Goal: Task Accomplishment & Management: Complete application form

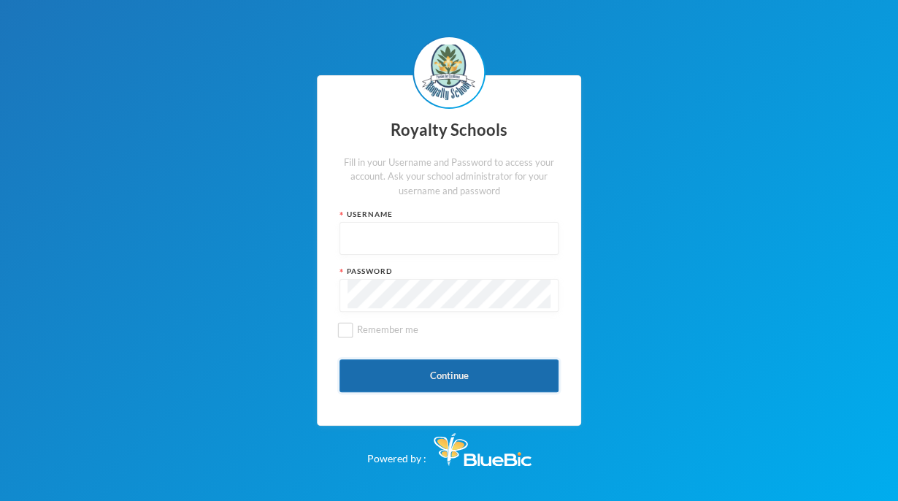
type input "admin"
click at [504, 372] on button "Continue" at bounding box center [449, 375] width 219 height 33
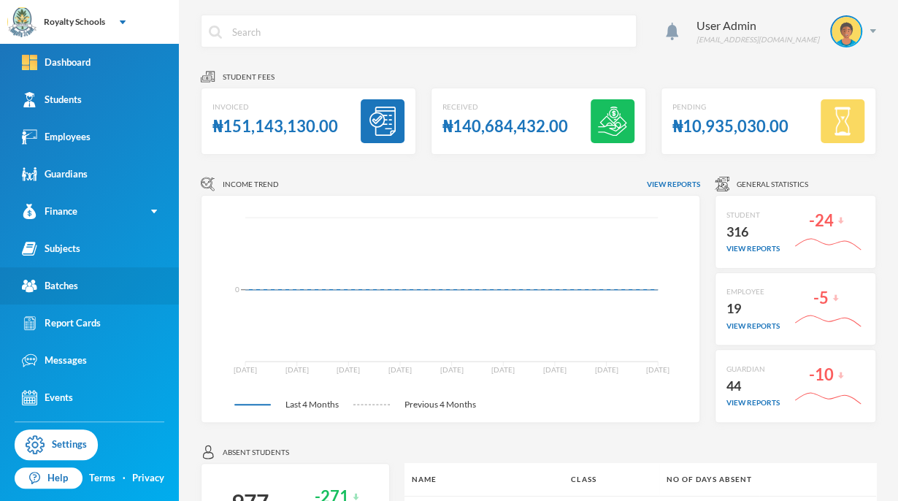
click at [89, 278] on link "Batches" at bounding box center [89, 285] width 179 height 37
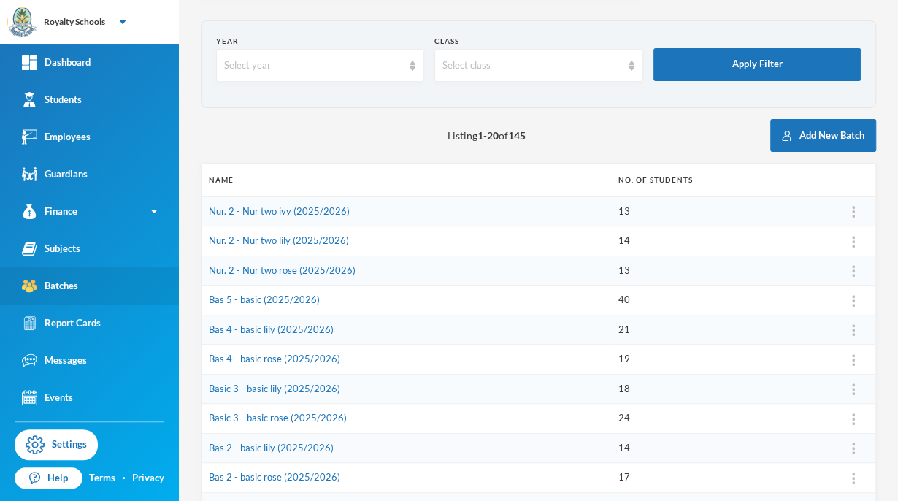
scroll to position [45, 0]
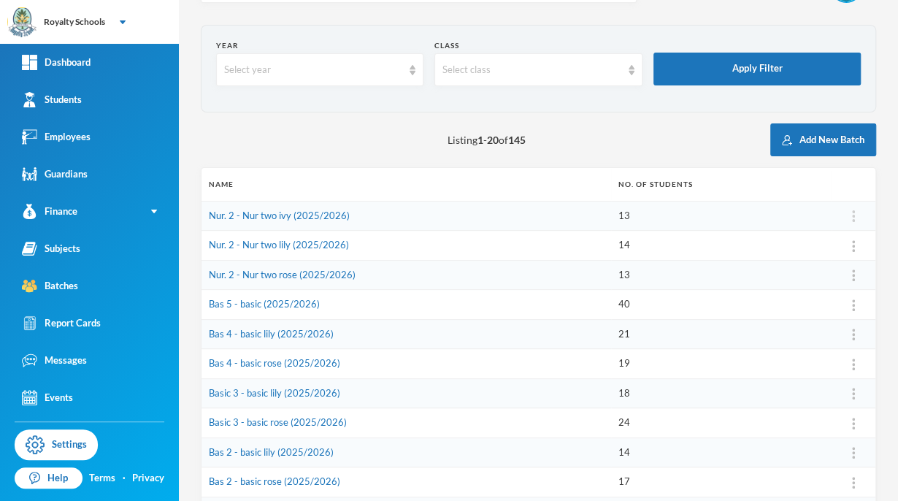
click at [852, 219] on img at bounding box center [853, 216] width 3 height 12
click at [836, 251] on button "Assign Employee" at bounding box center [813, 253] width 74 height 26
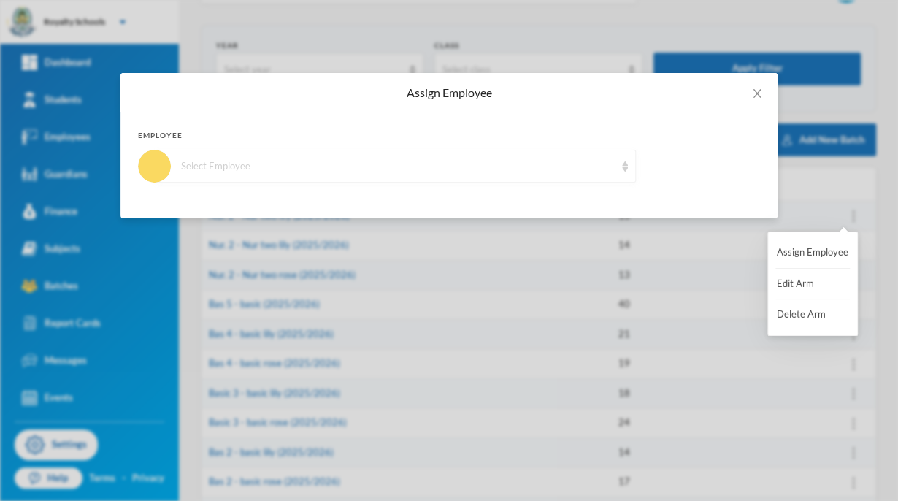
click at [616, 177] on div "Select Employee" at bounding box center [395, 166] width 481 height 33
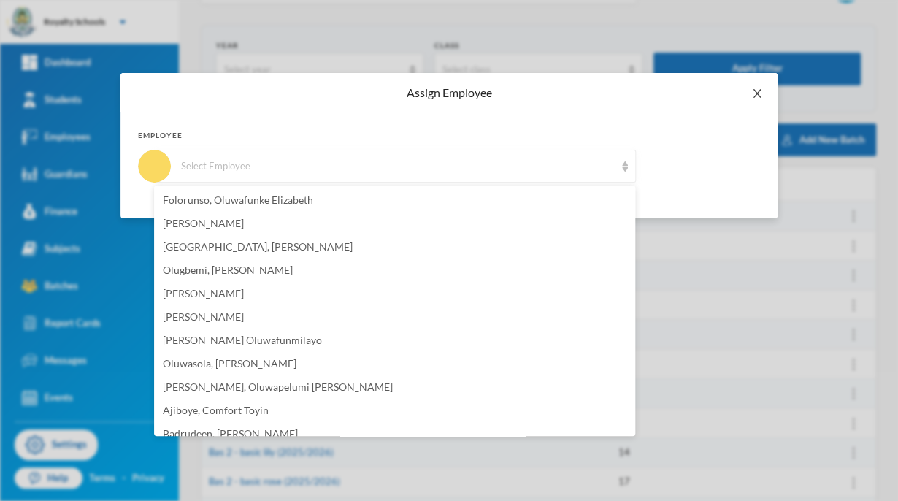
click at [761, 91] on icon "icon: close" at bounding box center [757, 94] width 12 height 12
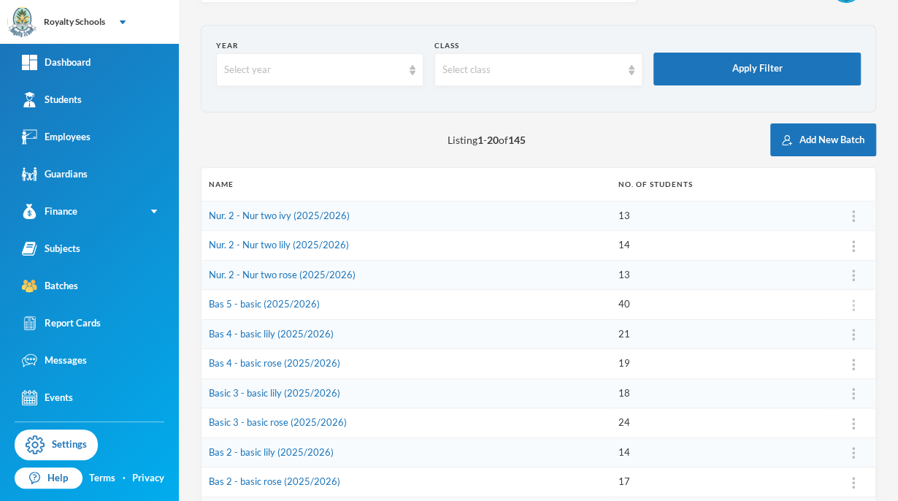
click at [852, 304] on img at bounding box center [853, 305] width 3 height 12
click at [852, 305] on img at bounding box center [853, 305] width 3 height 12
click at [819, 341] on button "Assign Employee" at bounding box center [813, 341] width 74 height 26
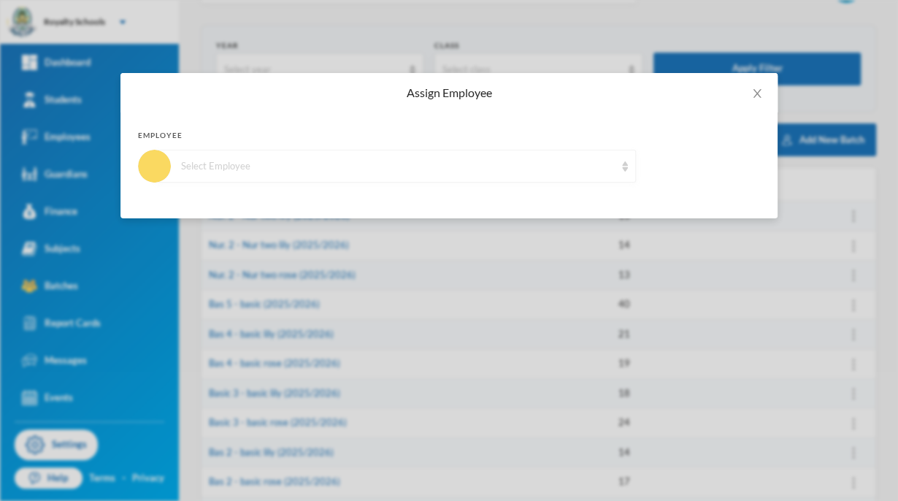
click at [622, 175] on div "Select Employee" at bounding box center [395, 166] width 481 height 33
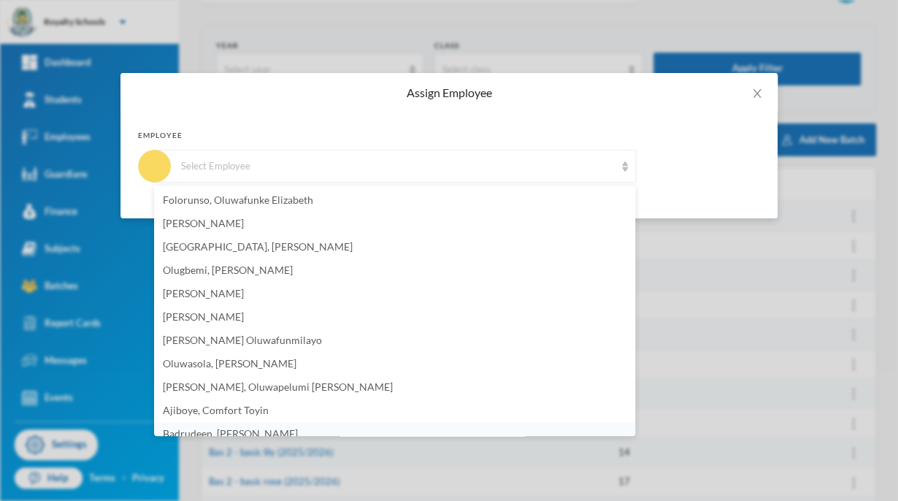
scroll to position [9, 0]
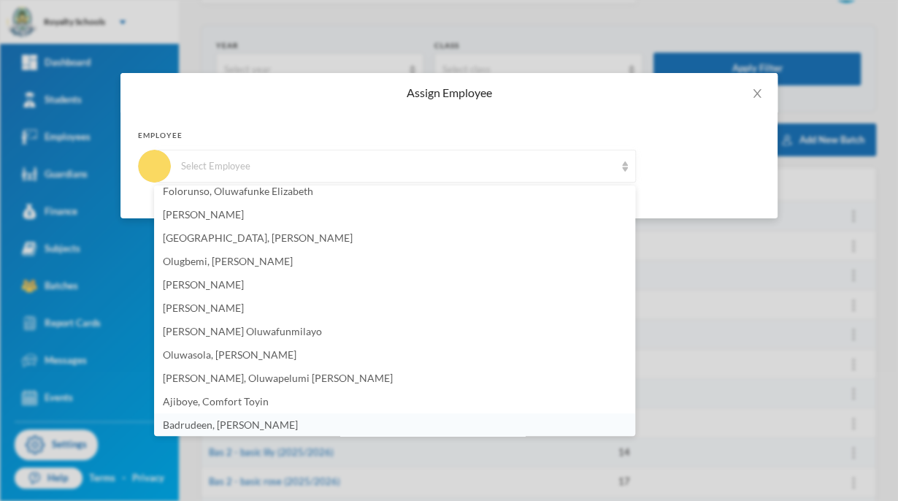
click at [278, 421] on span "Badrudeen, [PERSON_NAME]" at bounding box center [230, 424] width 135 height 12
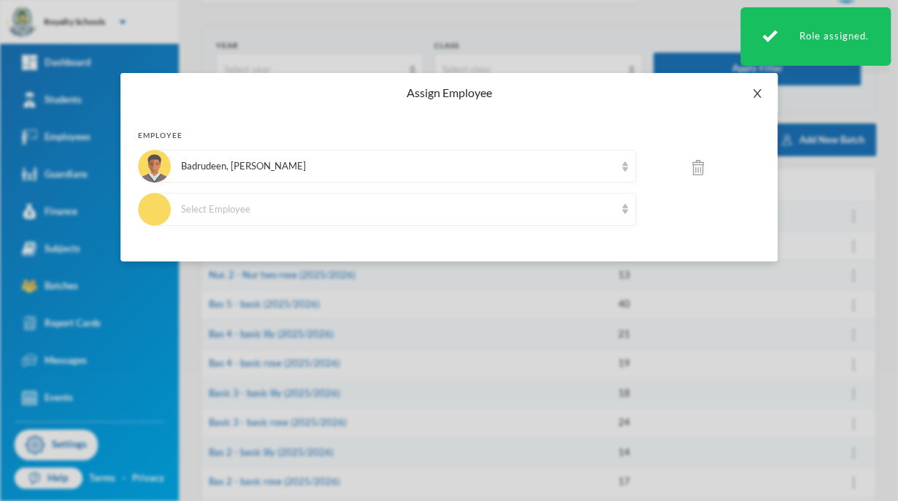
click at [757, 93] on icon "icon: close" at bounding box center [757, 93] width 8 height 9
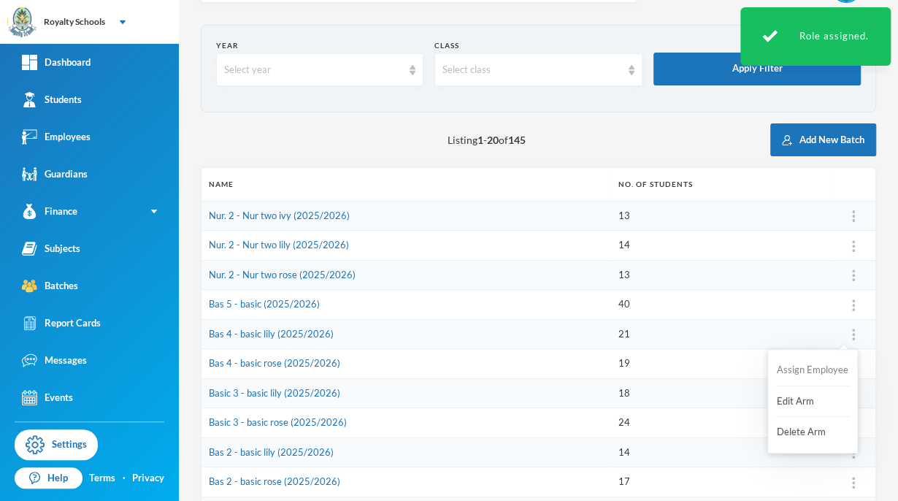
click at [821, 369] on button "Assign Employee" at bounding box center [813, 370] width 74 height 26
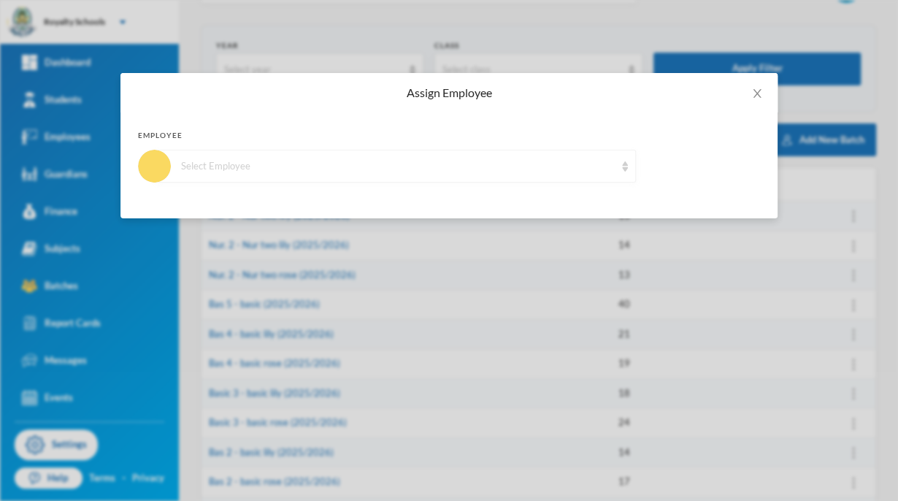
click at [619, 177] on div "Select Employee" at bounding box center [395, 166] width 481 height 33
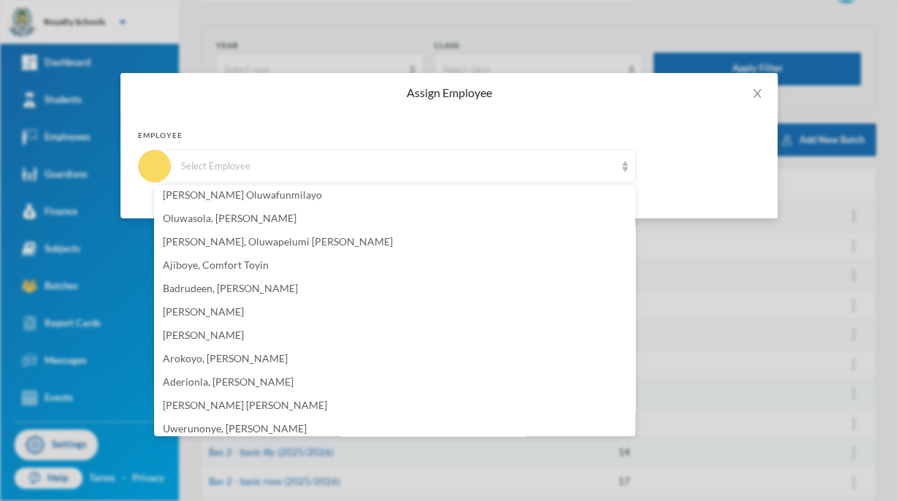
scroll to position [146, 0]
click at [269, 319] on li "[PERSON_NAME]" at bounding box center [394, 310] width 481 height 23
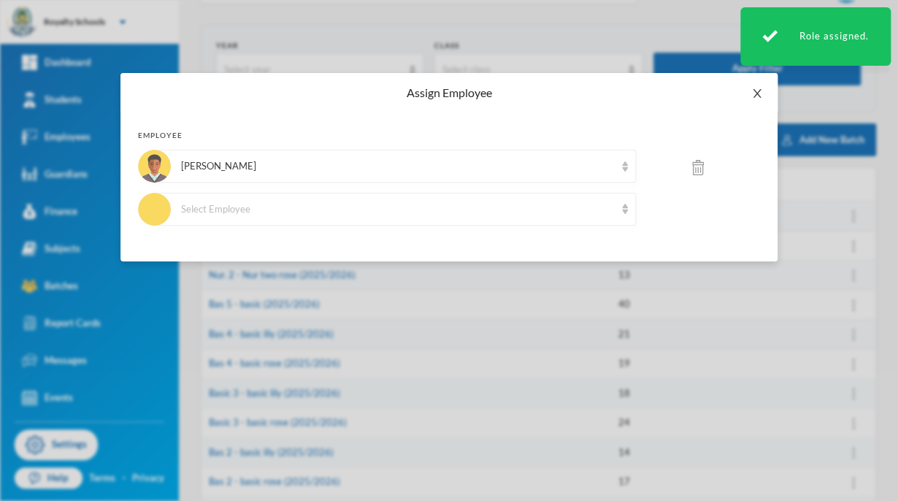
click at [757, 93] on icon "icon: close" at bounding box center [757, 93] width 8 height 9
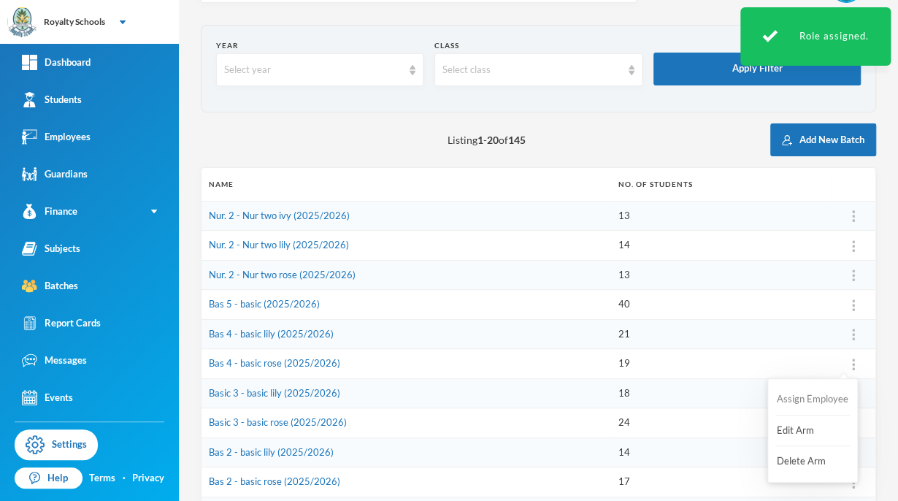
click at [821, 397] on button "Assign Employee" at bounding box center [813, 399] width 74 height 26
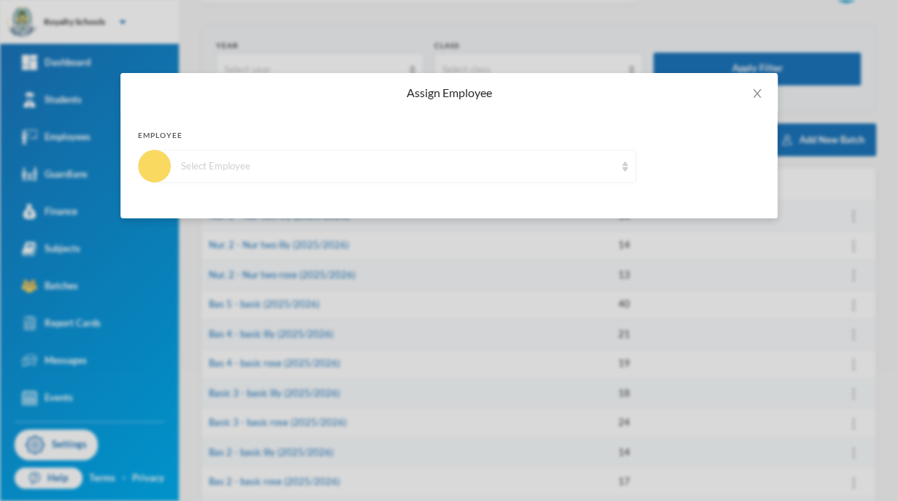
click at [558, 159] on div "Select Employee" at bounding box center [398, 166] width 434 height 15
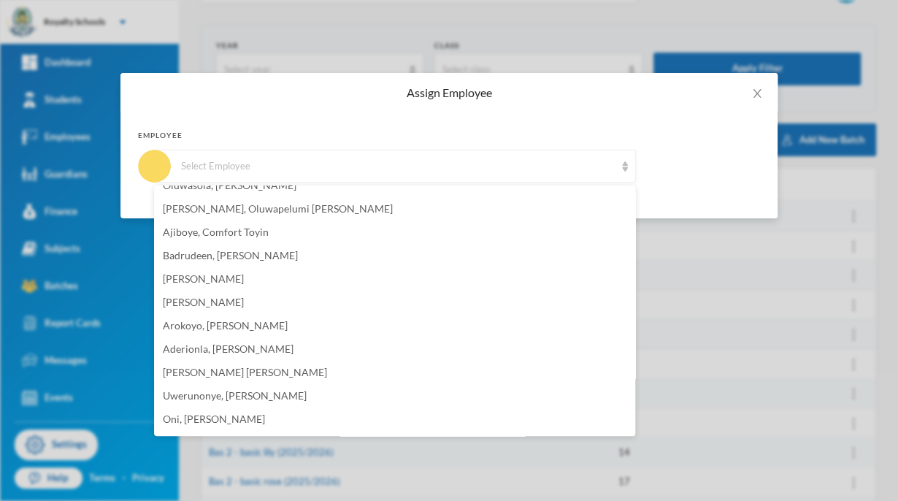
scroll to position [184, 0]
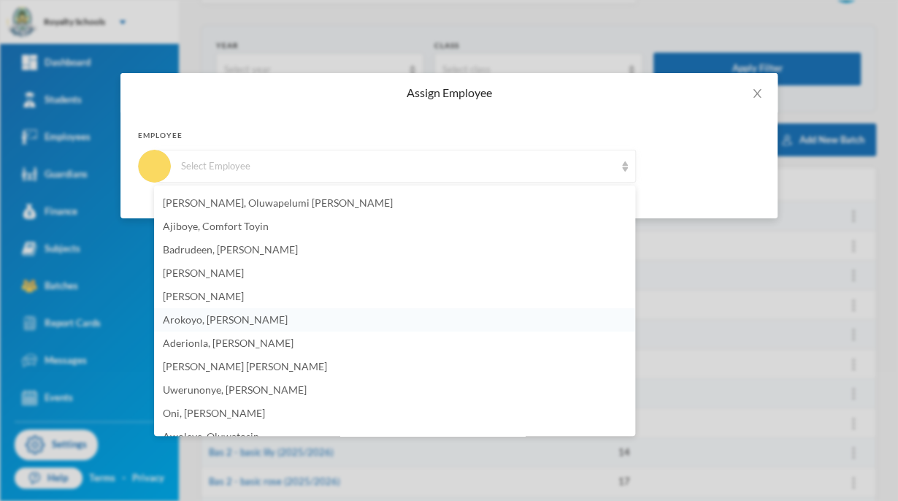
click at [253, 324] on span "Arokoyo, [PERSON_NAME]" at bounding box center [225, 319] width 125 height 12
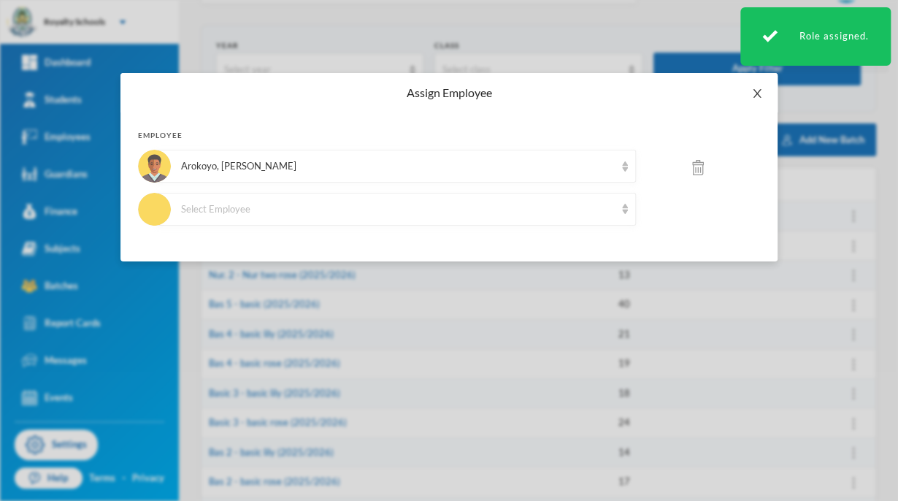
click at [751, 88] on icon "icon: close" at bounding box center [757, 94] width 12 height 12
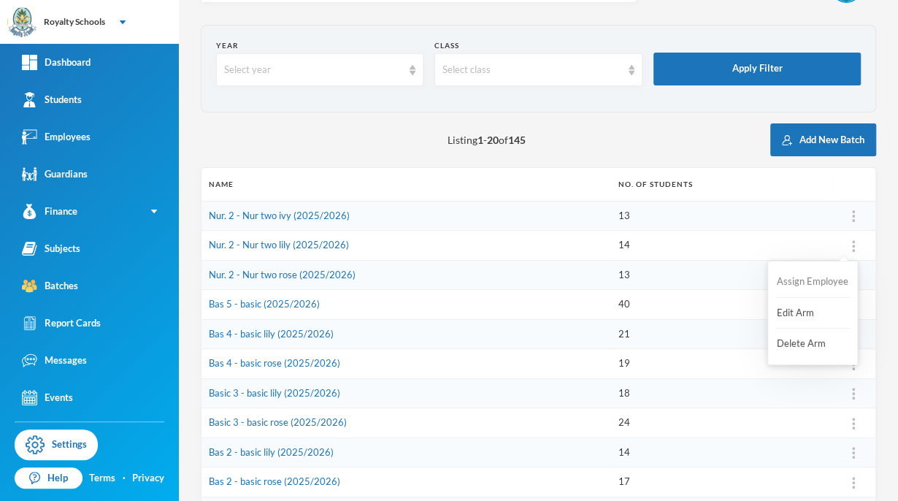
click at [803, 279] on button "Assign Employee" at bounding box center [813, 282] width 74 height 26
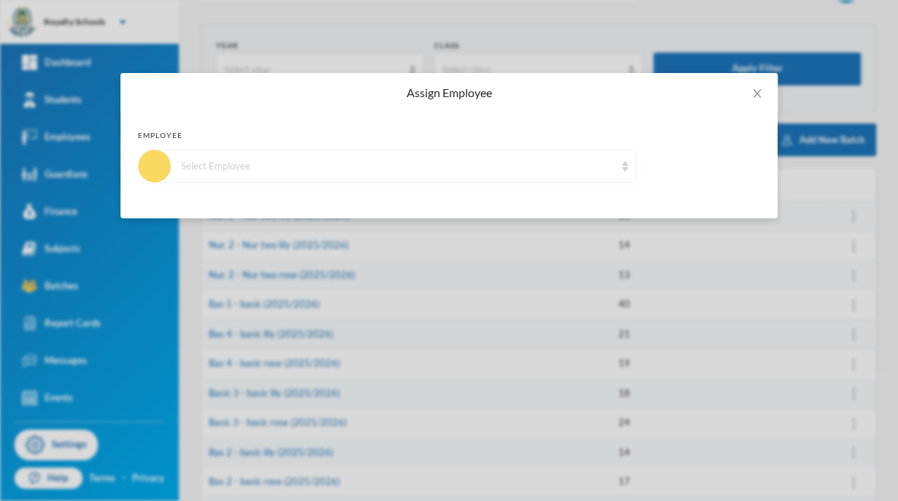
click at [397, 170] on div "Select Employee" at bounding box center [398, 166] width 434 height 15
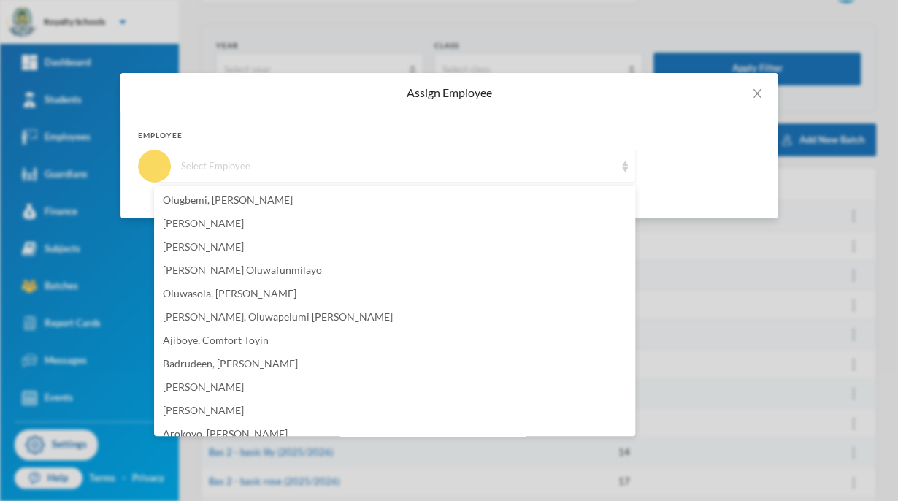
scroll to position [67, 0]
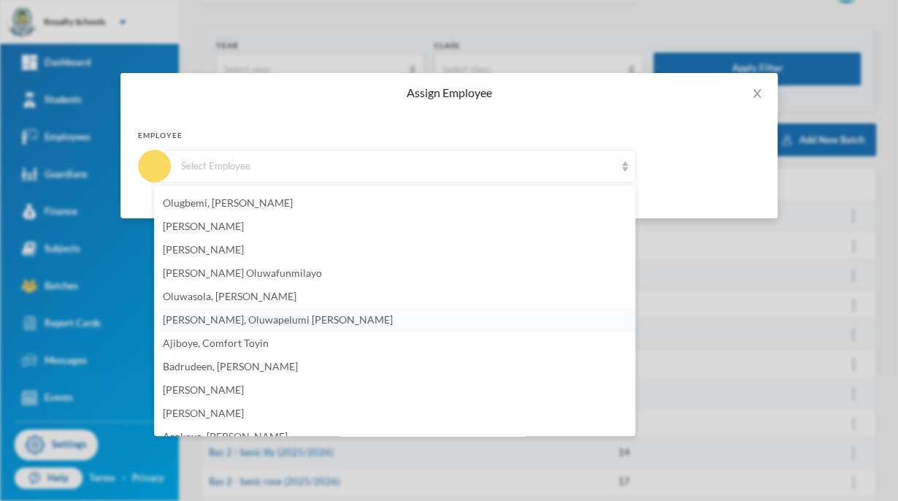
click at [188, 320] on span "[PERSON_NAME], Oluwapelumi [PERSON_NAME]" at bounding box center [278, 319] width 230 height 12
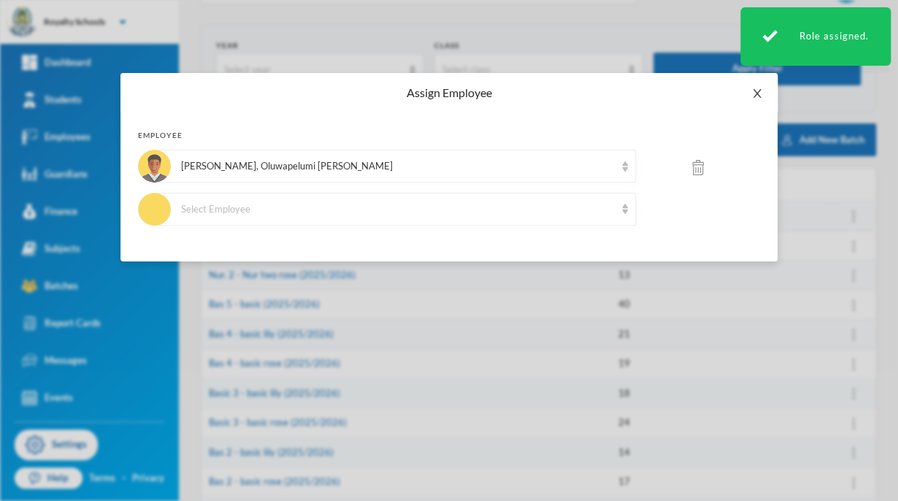
click at [757, 105] on span "Close" at bounding box center [757, 93] width 41 height 41
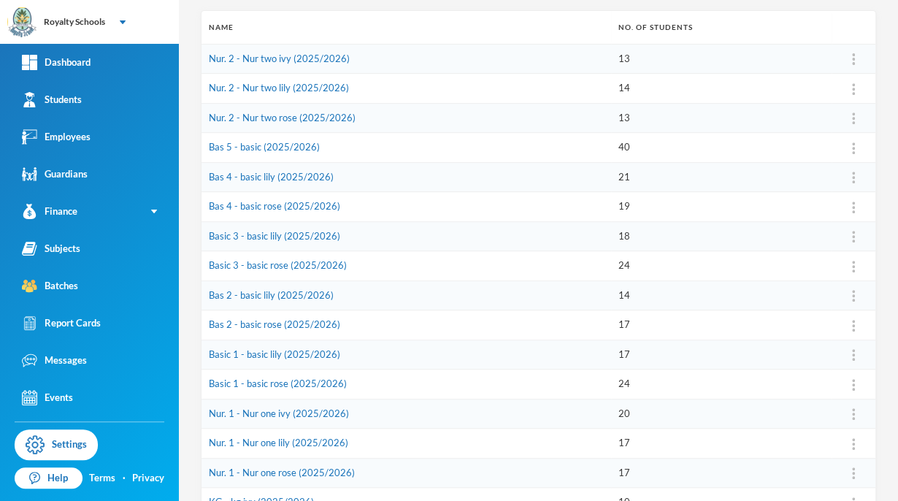
scroll to position [206, 0]
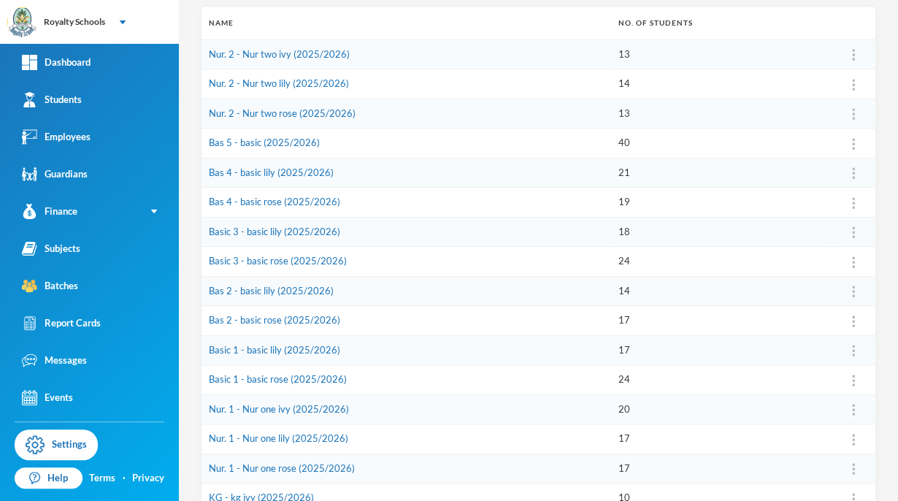
click at [844, 231] on div at bounding box center [853, 232] width 29 height 15
click at [827, 263] on button "Assign Employee" at bounding box center [813, 268] width 74 height 26
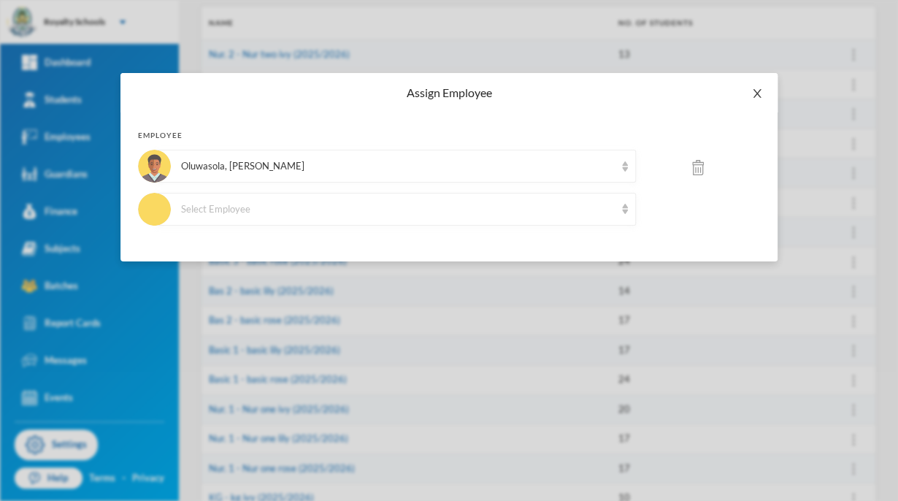
click at [757, 91] on icon "icon: close" at bounding box center [757, 94] width 12 height 12
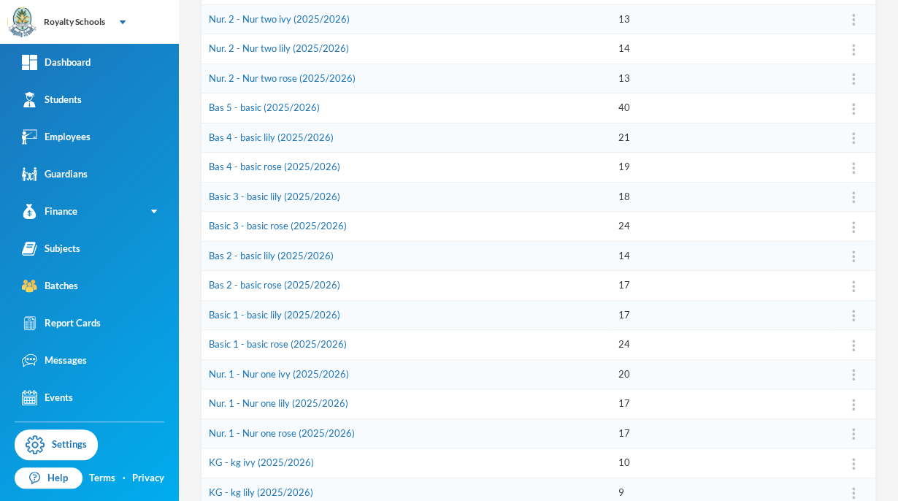
scroll to position [242, 0]
click at [852, 342] on img at bounding box center [853, 344] width 3 height 12
click at [835, 383] on button "Assign Employee" at bounding box center [813, 379] width 74 height 26
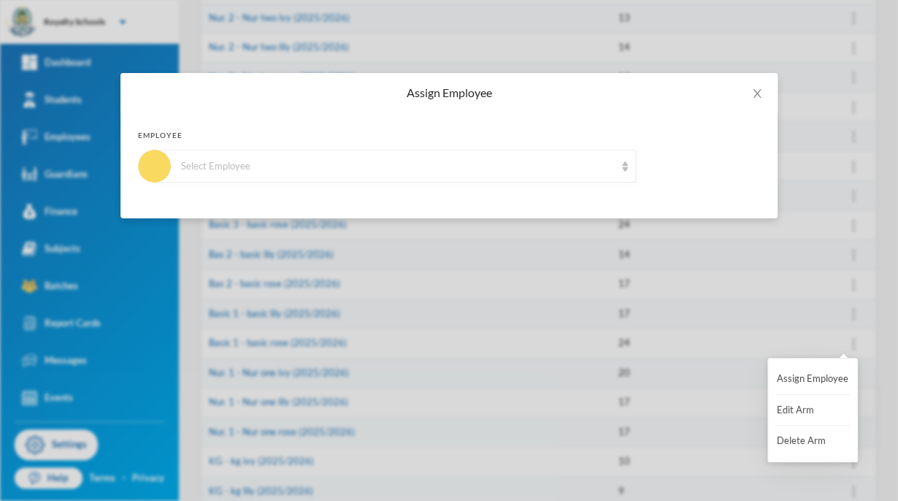
click at [213, 196] on div "Employee Select Employee" at bounding box center [448, 165] width 657 height 106
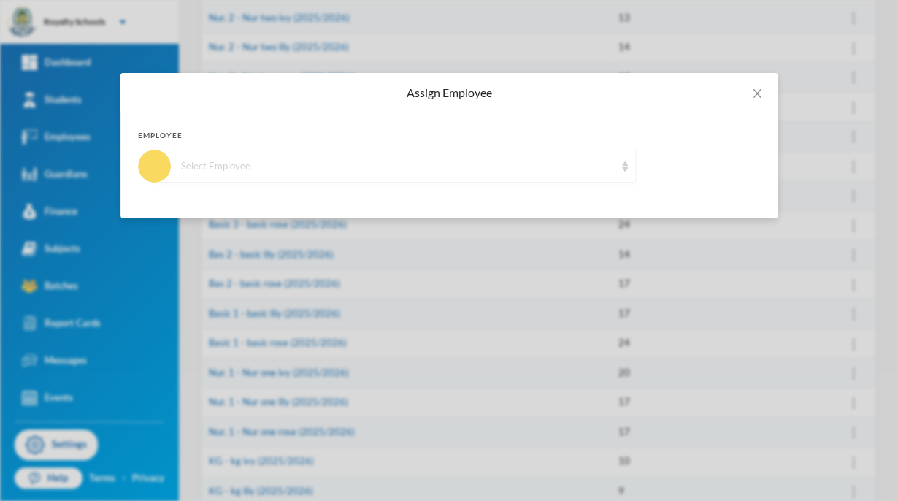
click at [204, 164] on div "Select Employee" at bounding box center [398, 166] width 434 height 15
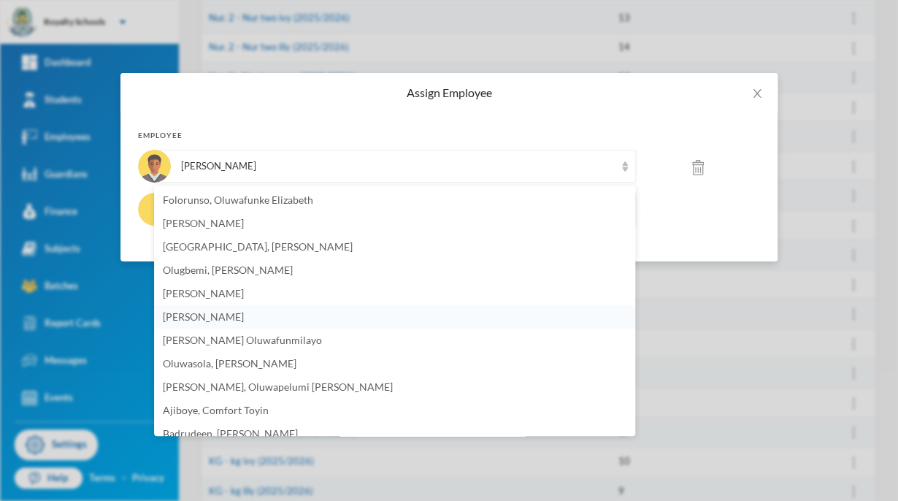
click at [188, 321] on span "[PERSON_NAME]" at bounding box center [203, 316] width 81 height 12
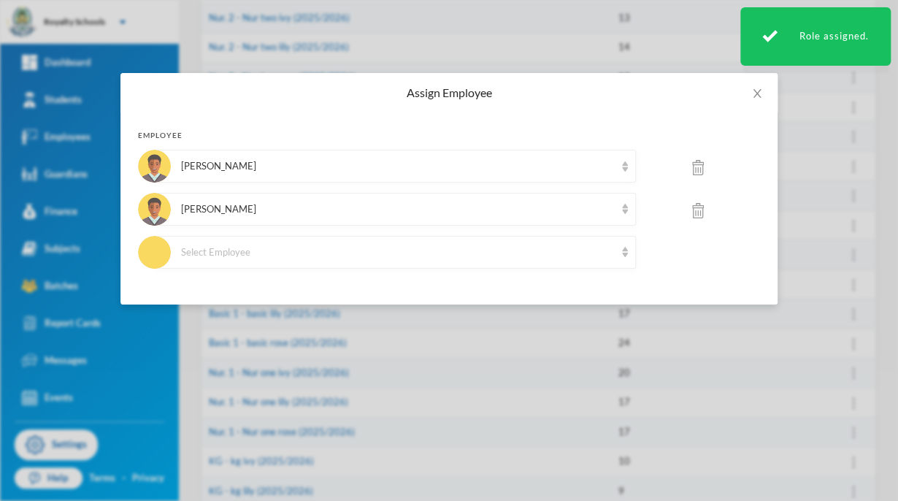
click at [703, 167] on img at bounding box center [698, 167] width 12 height 15
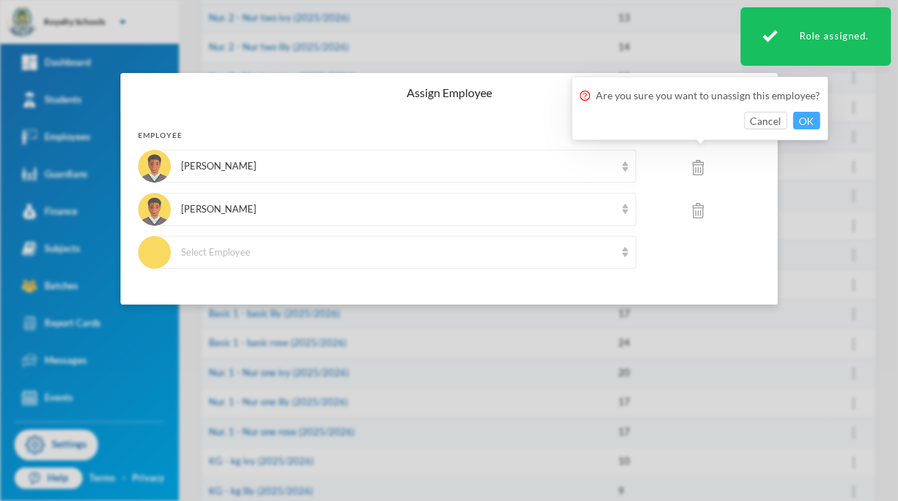
click at [805, 125] on button "OK" at bounding box center [806, 121] width 27 height 18
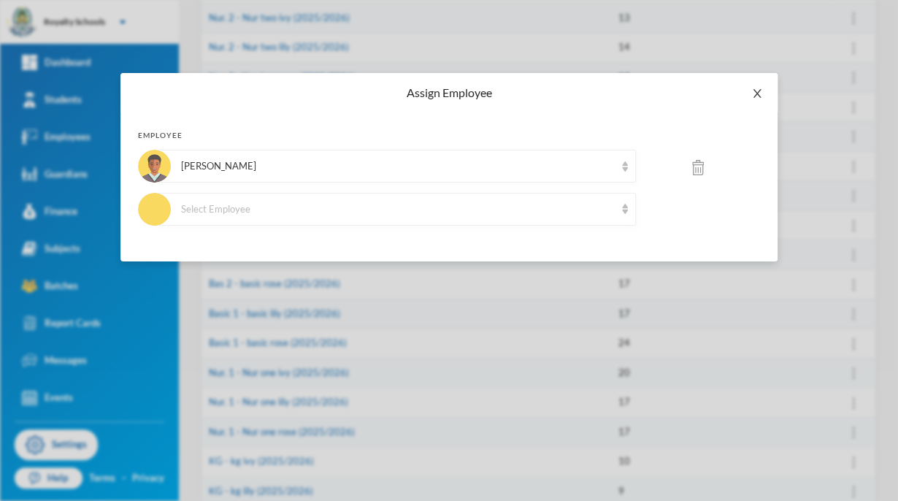
click at [759, 105] on span "Close" at bounding box center [757, 93] width 41 height 41
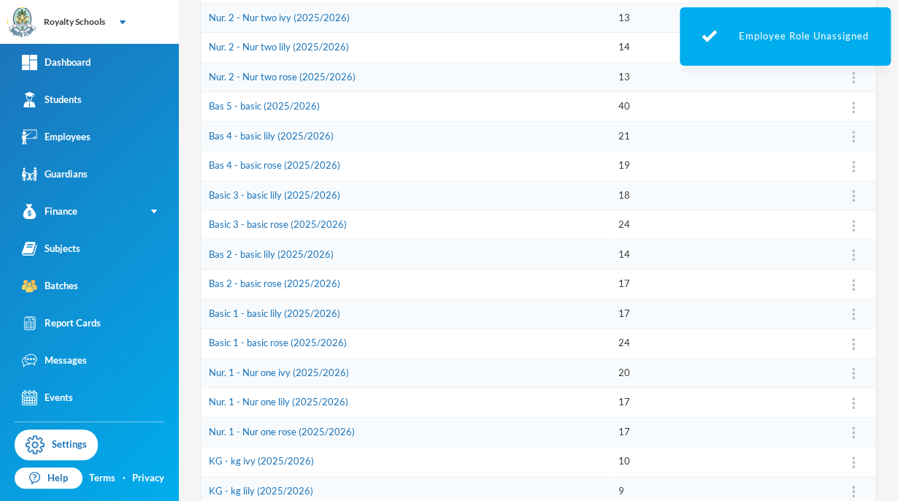
click at [852, 315] on img at bounding box center [853, 314] width 3 height 12
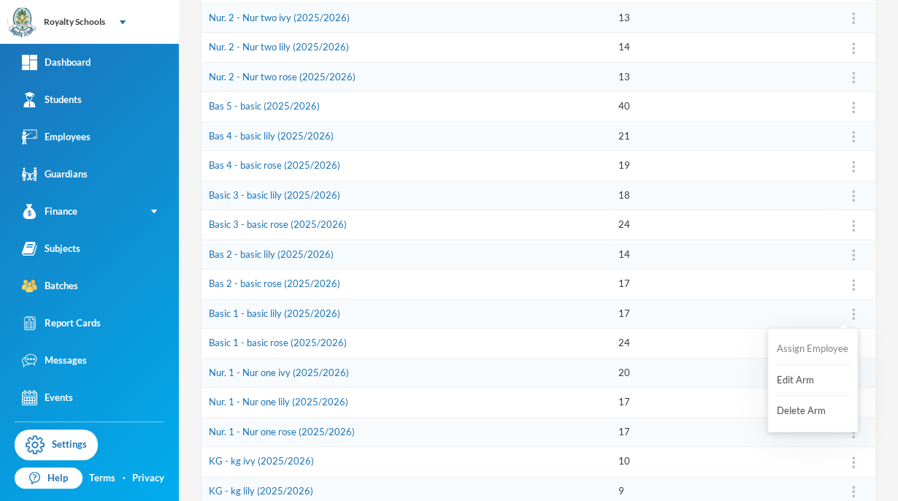
click at [827, 351] on button "Assign Employee" at bounding box center [813, 349] width 74 height 26
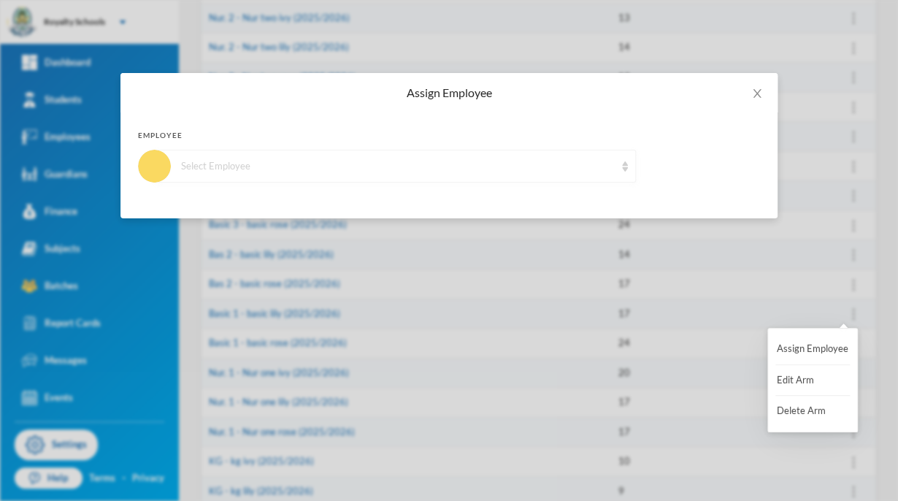
click at [625, 163] on img at bounding box center [625, 166] width 6 height 10
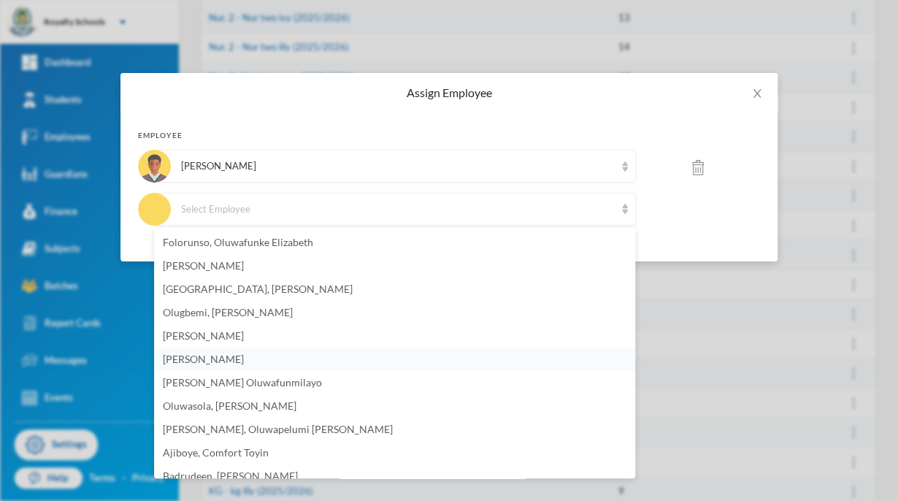
click at [187, 364] on span "[PERSON_NAME]" at bounding box center [203, 359] width 81 height 12
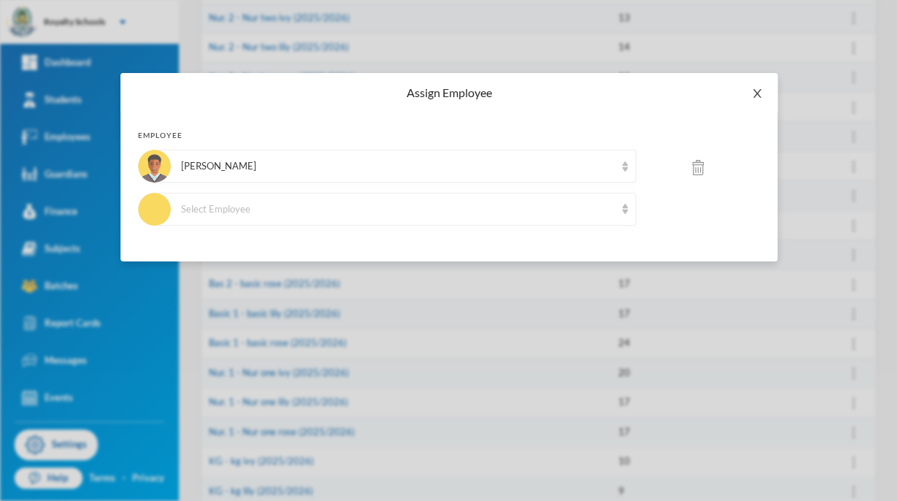
click at [759, 102] on span "Close" at bounding box center [757, 93] width 41 height 41
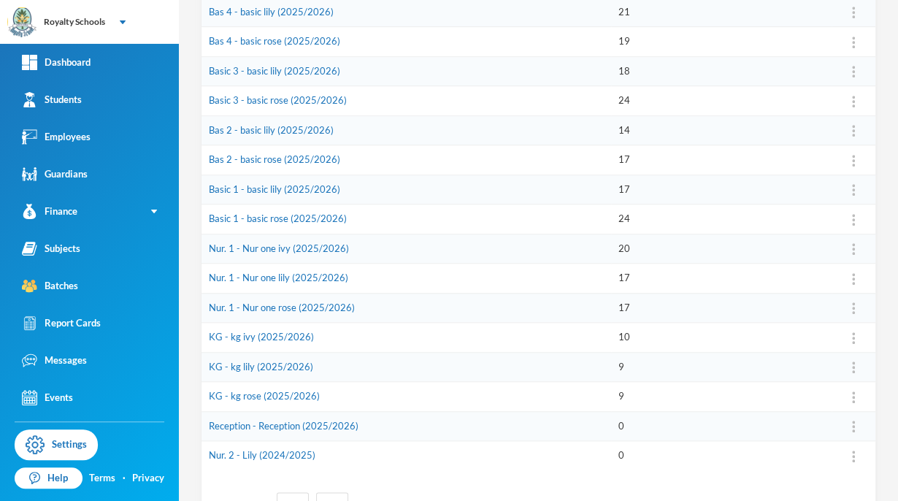
scroll to position [368, 0]
click at [852, 304] on img at bounding box center [853, 307] width 3 height 12
click at [831, 334] on button "Assign Employee" at bounding box center [813, 342] width 74 height 26
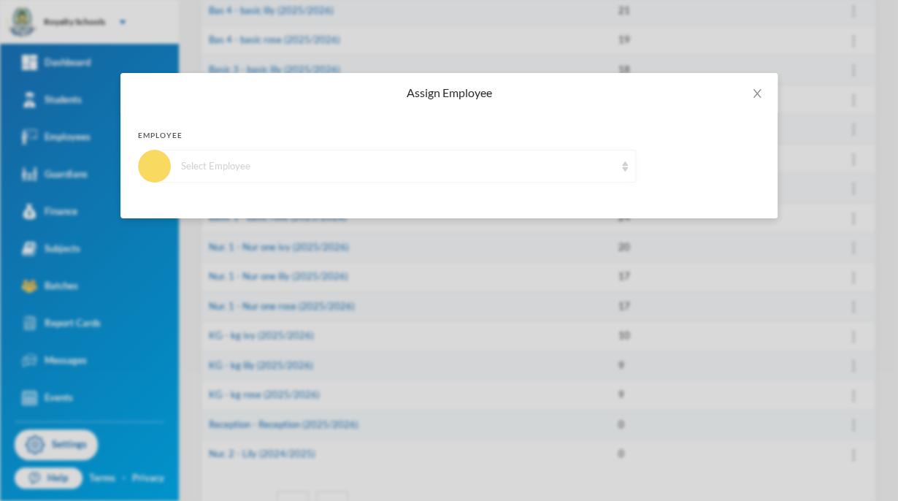
click at [624, 166] on img at bounding box center [625, 166] width 6 height 10
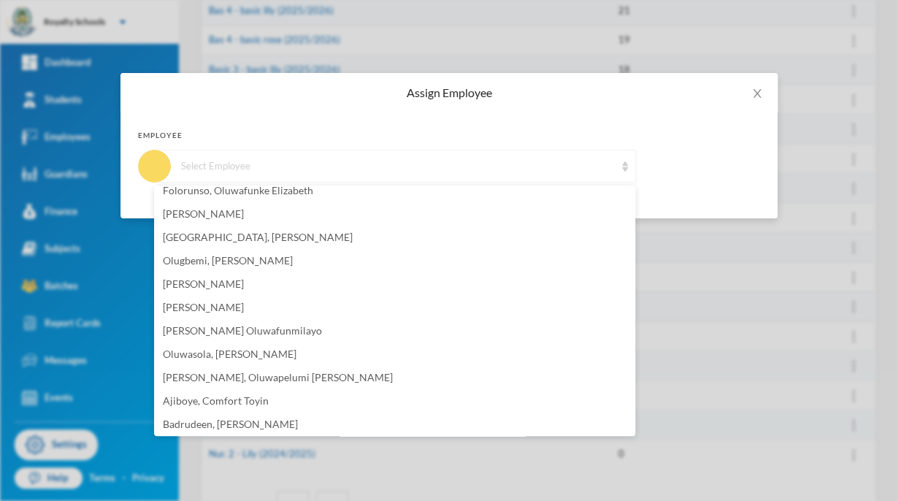
scroll to position [0, 0]
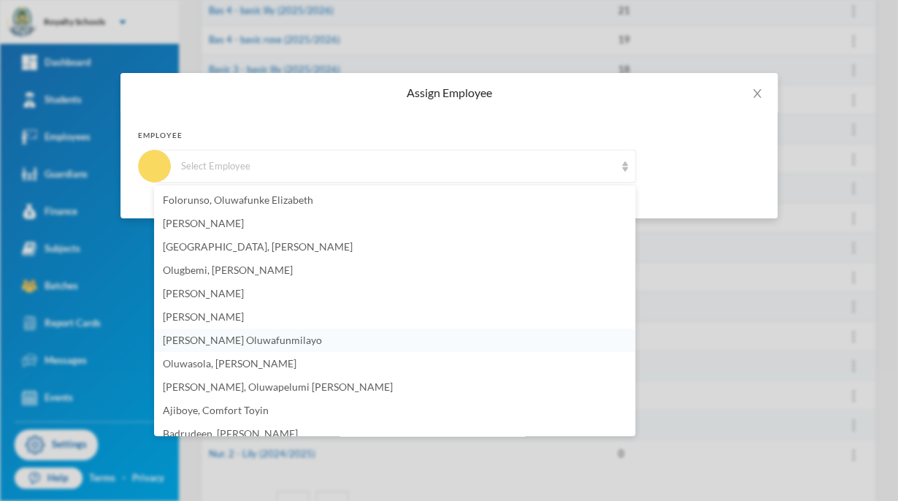
click at [206, 340] on span "[PERSON_NAME] Oluwafunmilayo" at bounding box center [242, 340] width 159 height 12
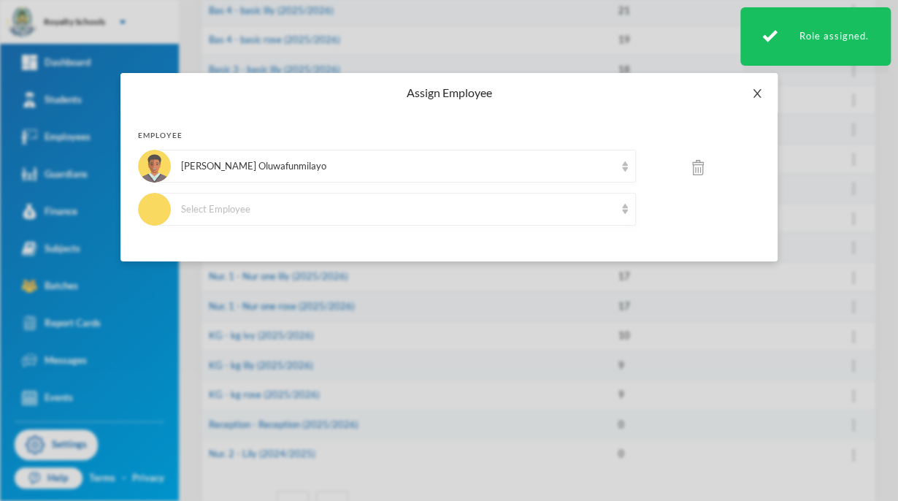
click at [757, 102] on span "Close" at bounding box center [757, 93] width 41 height 41
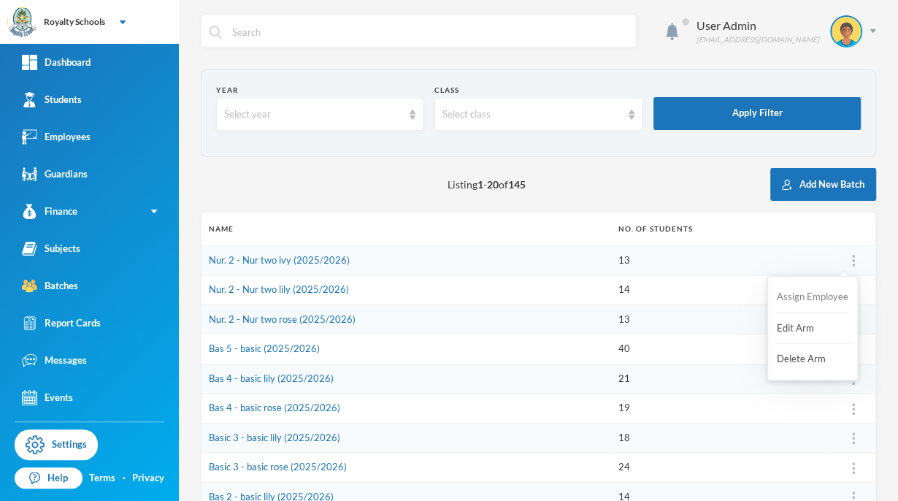
click at [818, 296] on button "Assign Employee" at bounding box center [813, 297] width 74 height 26
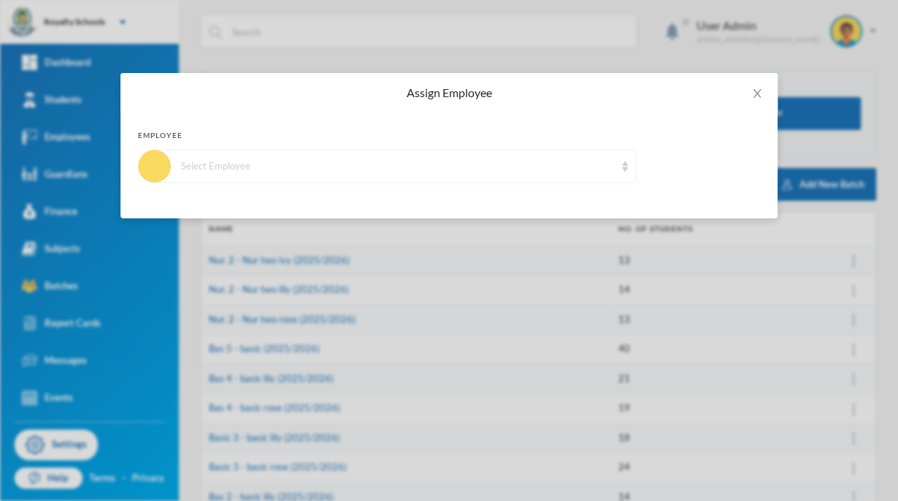
click at [343, 156] on div "Select Employee" at bounding box center [395, 166] width 481 height 33
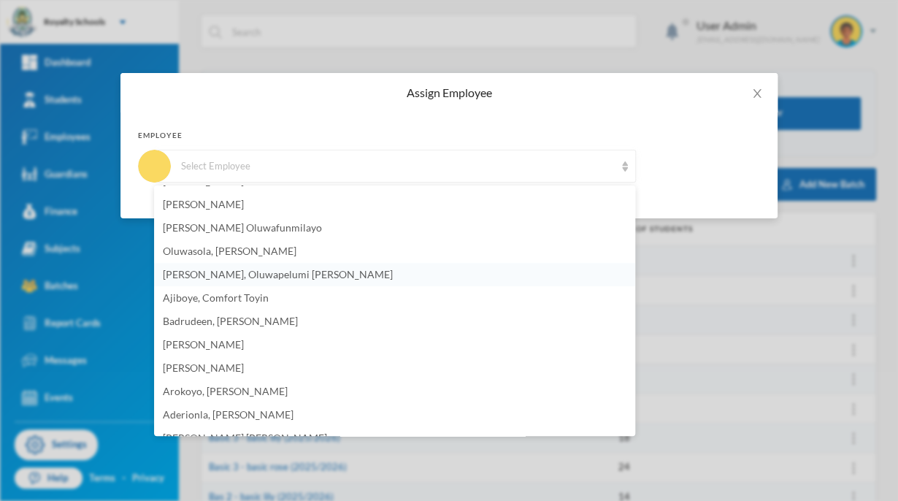
scroll to position [114, 0]
click at [294, 412] on span "Aderionla, [PERSON_NAME]" at bounding box center [228, 413] width 131 height 12
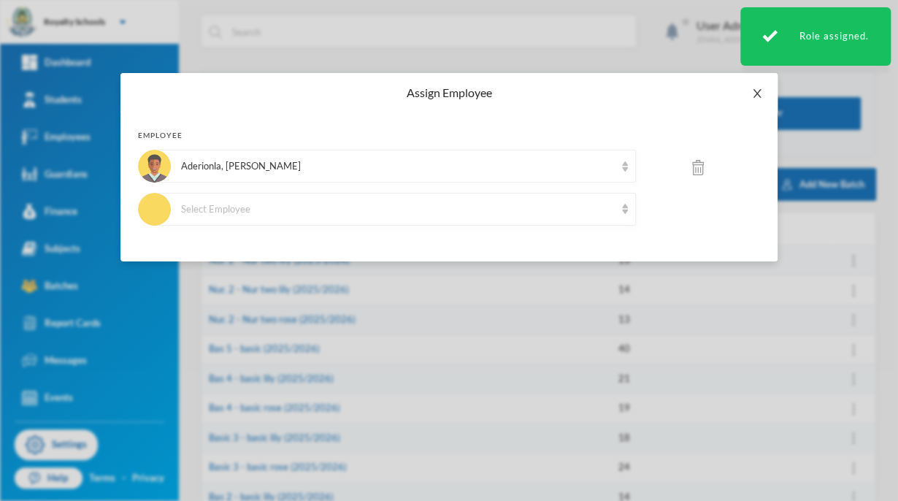
click at [754, 91] on icon "icon: close" at bounding box center [757, 94] width 12 height 12
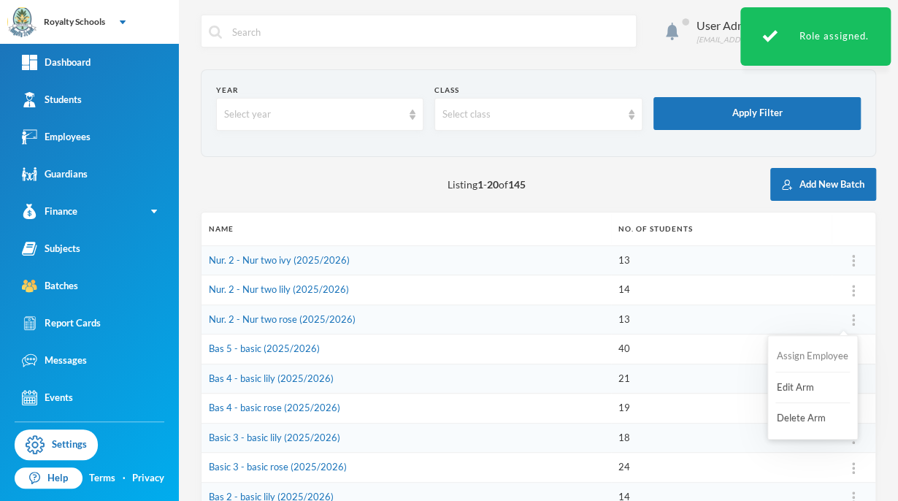
click at [817, 366] on button "Assign Employee" at bounding box center [813, 356] width 74 height 26
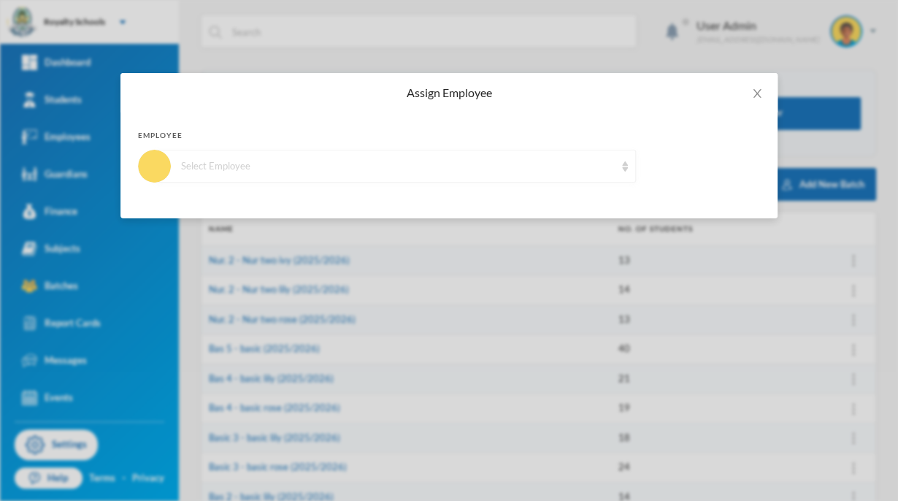
click at [543, 175] on div "Select Employee" at bounding box center [395, 166] width 481 height 33
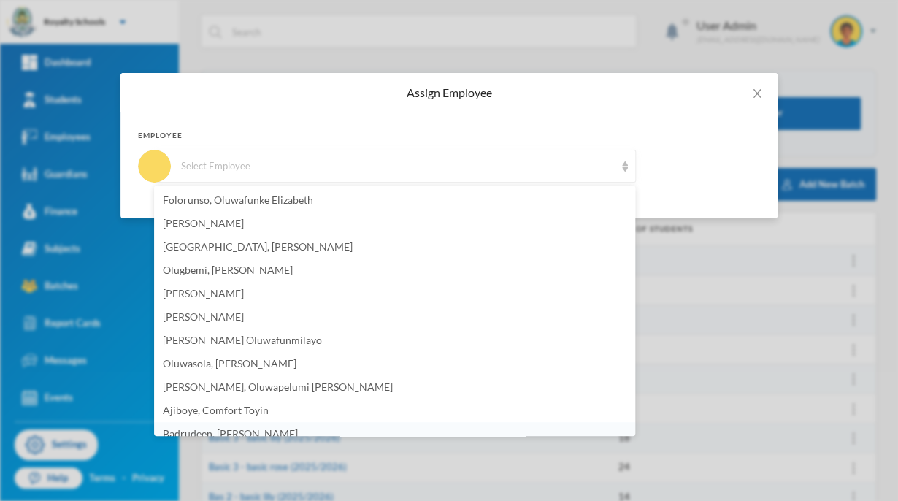
scroll to position [9, 0]
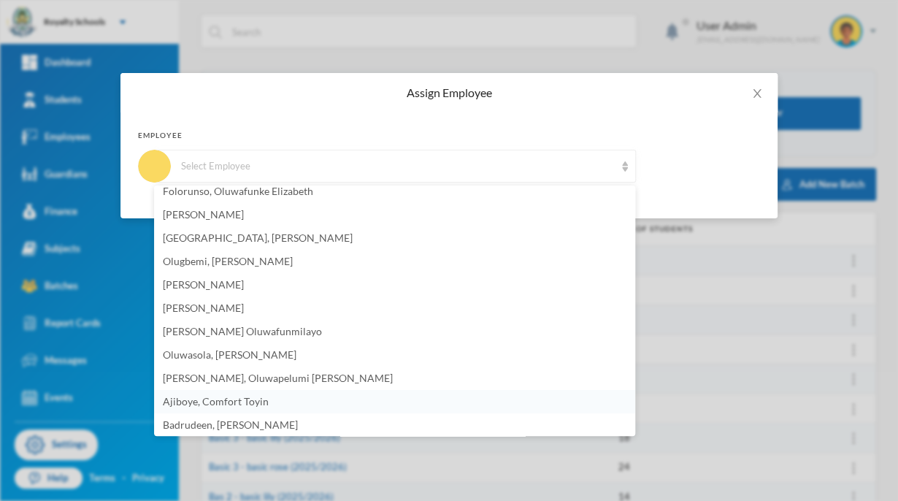
click at [261, 402] on span "Ajiboye, Comfort Toyin" at bounding box center [216, 401] width 106 height 12
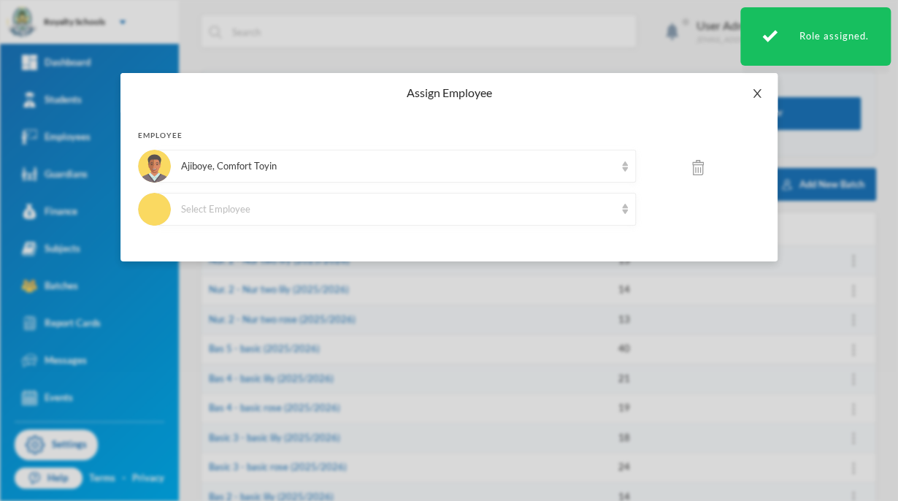
click at [751, 96] on span "Close" at bounding box center [757, 93] width 41 height 41
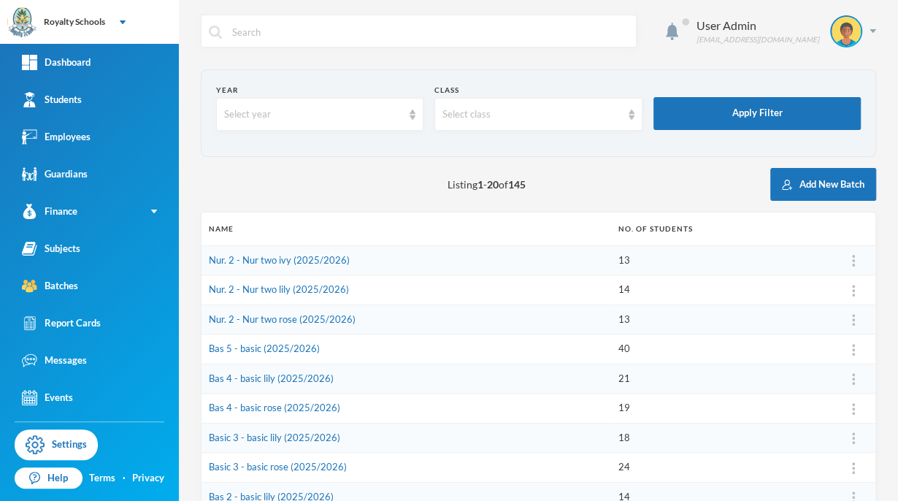
click at [470, 367] on td "Bas 4 - basic lily (2025/2026)" at bounding box center [407, 379] width 410 height 30
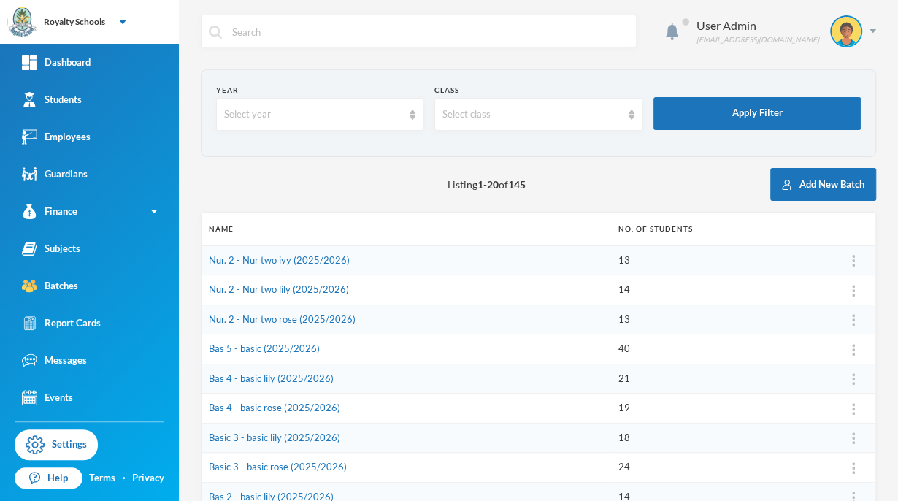
click at [470, 367] on td "Bas 4 - basic lily (2025/2026)" at bounding box center [407, 379] width 410 height 30
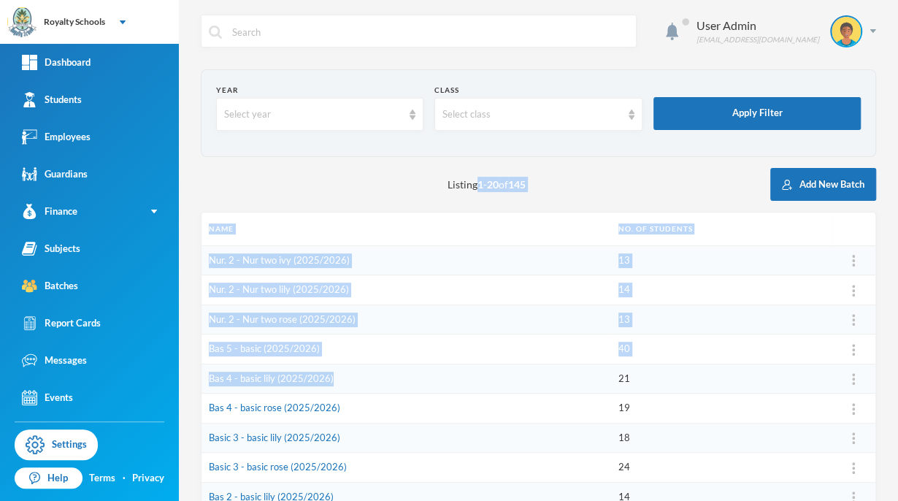
drag, startPoint x: 470, startPoint y: 367, endPoint x: 470, endPoint y: 194, distance: 173.1
click at [470, 194] on div "Year Select year Class Select class Apply Filter Listing 1 - 20 of 145 Add New …" at bounding box center [538, 490] width 675 height 843
click at [377, 183] on div "Listing 1 - 20 of 145 Add New Batch" at bounding box center [538, 184] width 675 height 33
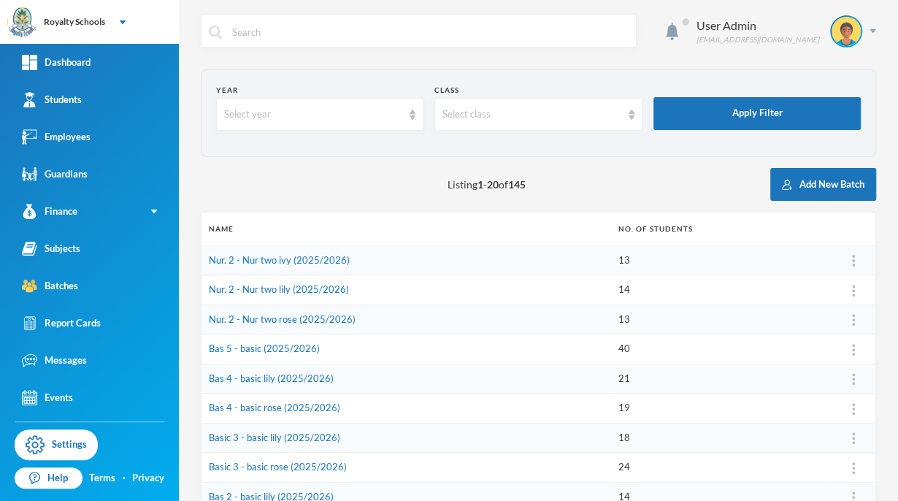
click at [470, 194] on div "Listing 1 - 20 of 145 Add New Batch" at bounding box center [538, 184] width 675 height 33
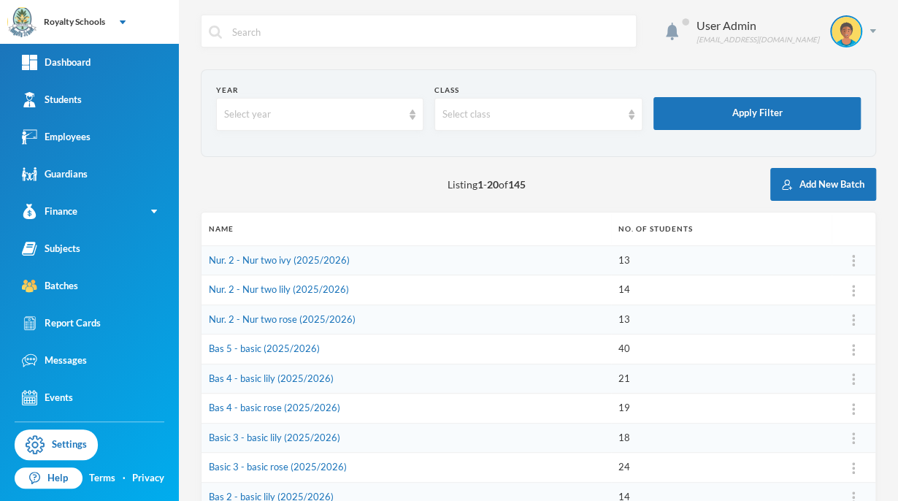
click at [470, 194] on div "Listing 1 - 20 of 145 Add New Batch" at bounding box center [538, 184] width 675 height 33
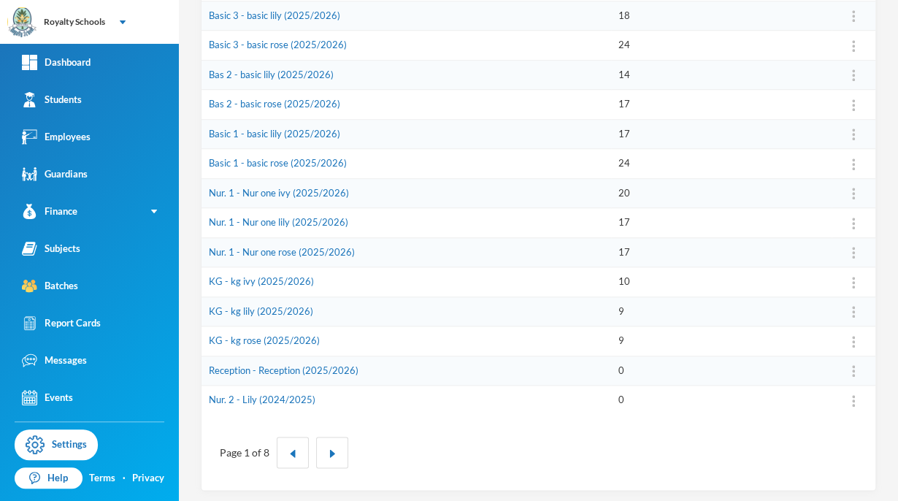
scroll to position [423, 0]
click at [470, 194] on td "Nur. 1 - Nur one ivy (2025/2026)" at bounding box center [407, 192] width 410 height 30
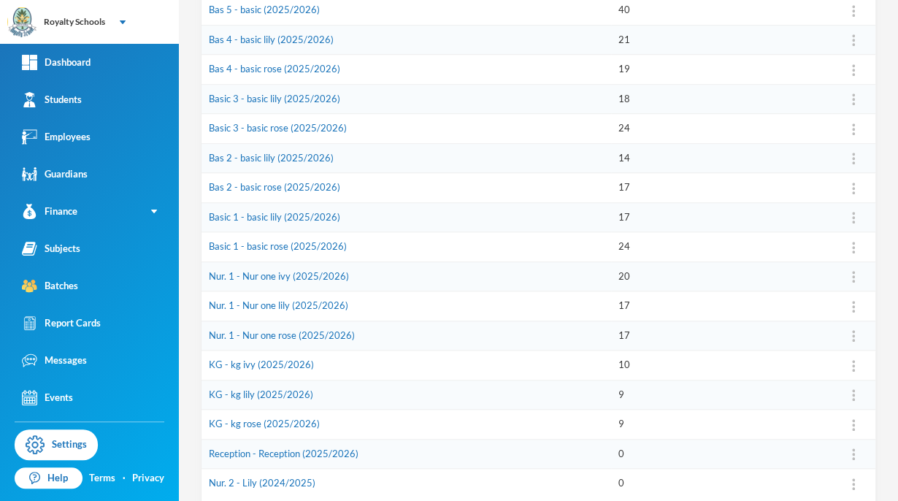
scroll to position [340, 0]
click at [310, 216] on link "Basic 1 - basic lily (2025/2026)" at bounding box center [274, 216] width 131 height 12
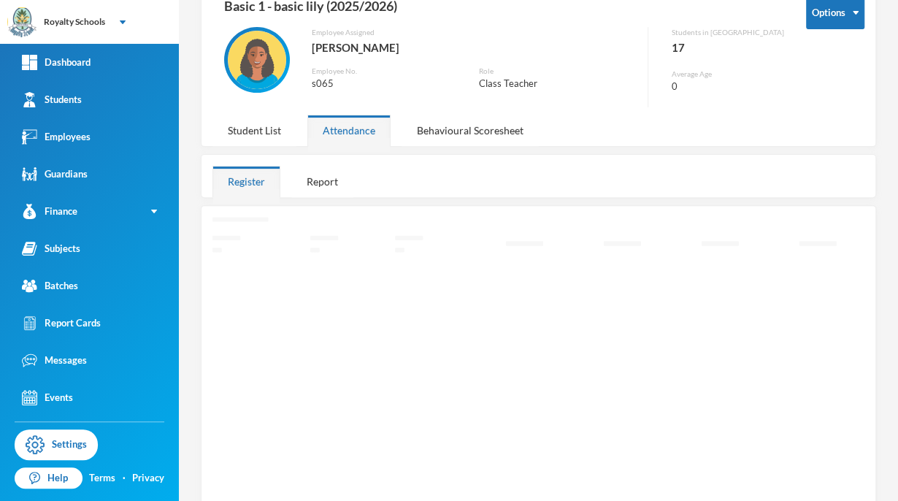
scroll to position [104, 0]
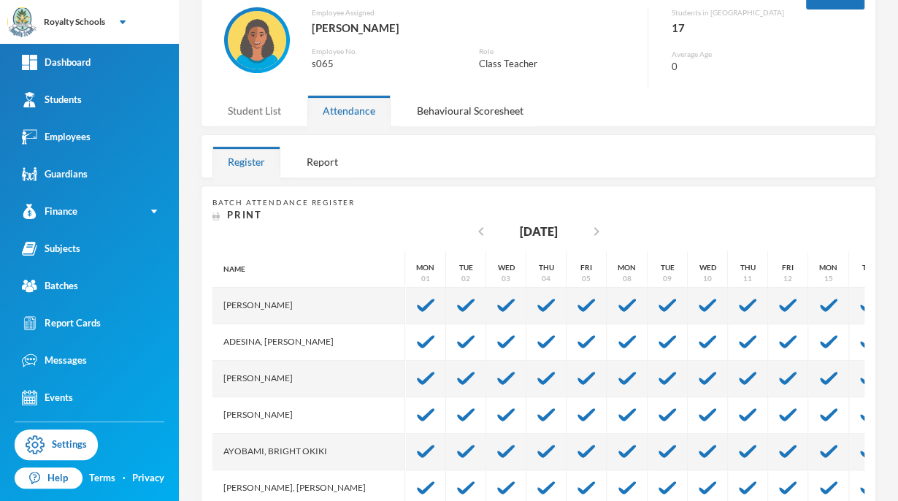
click at [260, 117] on div "Student List" at bounding box center [255, 110] width 84 height 31
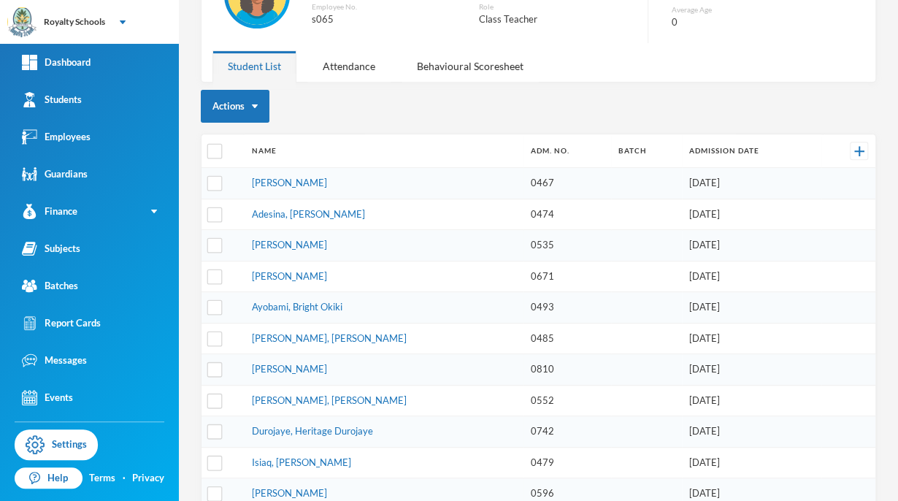
scroll to position [0, 0]
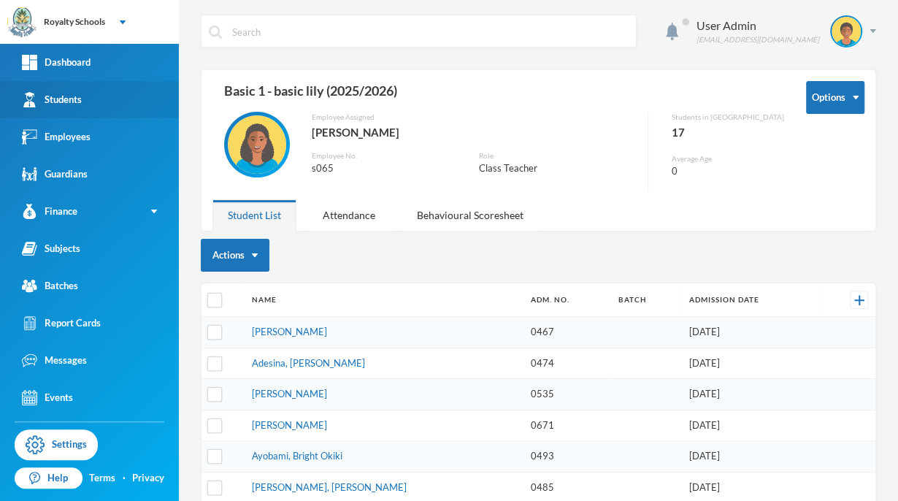
click at [117, 108] on link "Students" at bounding box center [89, 99] width 179 height 37
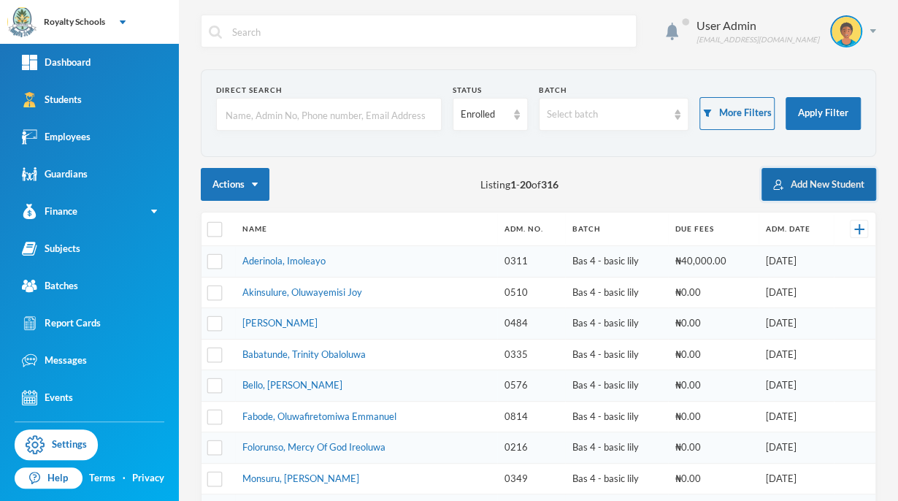
click at [834, 195] on button "Add New Student" at bounding box center [819, 184] width 115 height 33
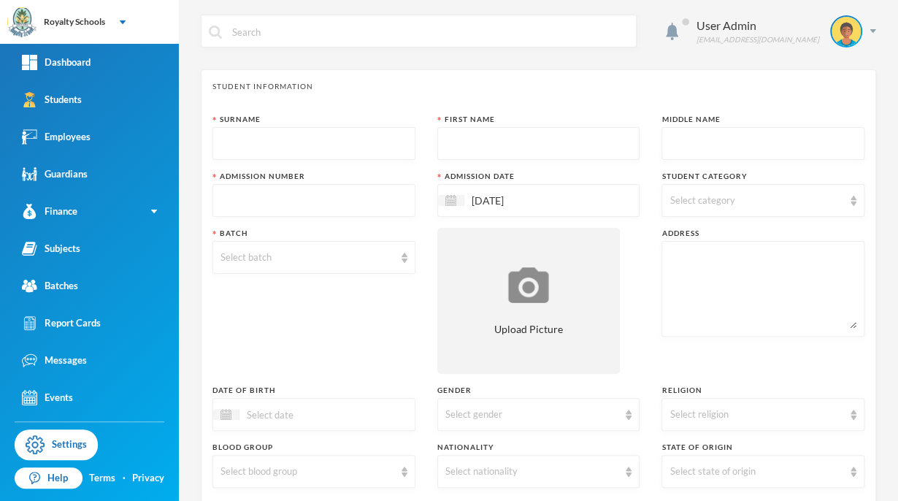
click at [363, 146] on input "text" at bounding box center [314, 144] width 187 height 33
type input "[PERSON_NAME]"
click at [466, 143] on input "text" at bounding box center [538, 144] width 187 height 33
type input "Precious-Gold"
click at [679, 137] on input "text" at bounding box center [763, 144] width 187 height 33
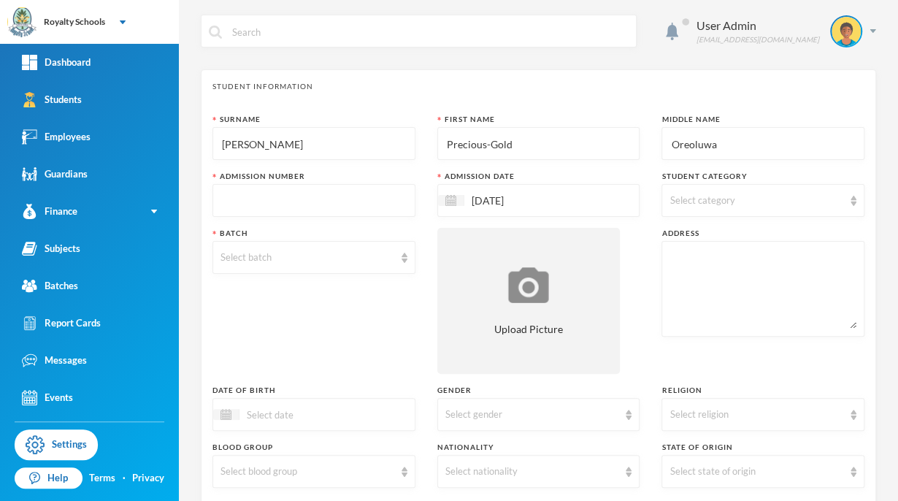
type input "Oreoluwa"
click at [375, 187] on input "text" at bounding box center [314, 201] width 187 height 33
type input "0866"
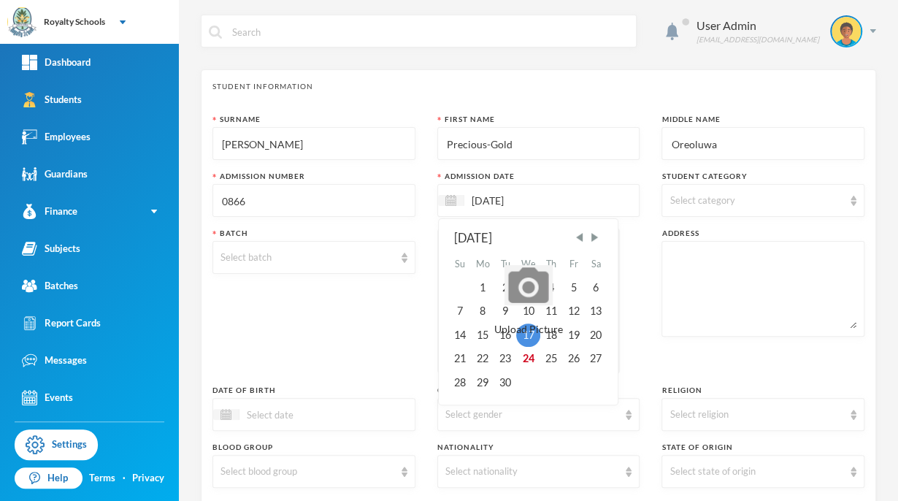
click at [513, 200] on input "[DATE]" at bounding box center [525, 200] width 123 height 17
click at [502, 310] on div "9" at bounding box center [505, 310] width 22 height 23
type input "[DATE]"
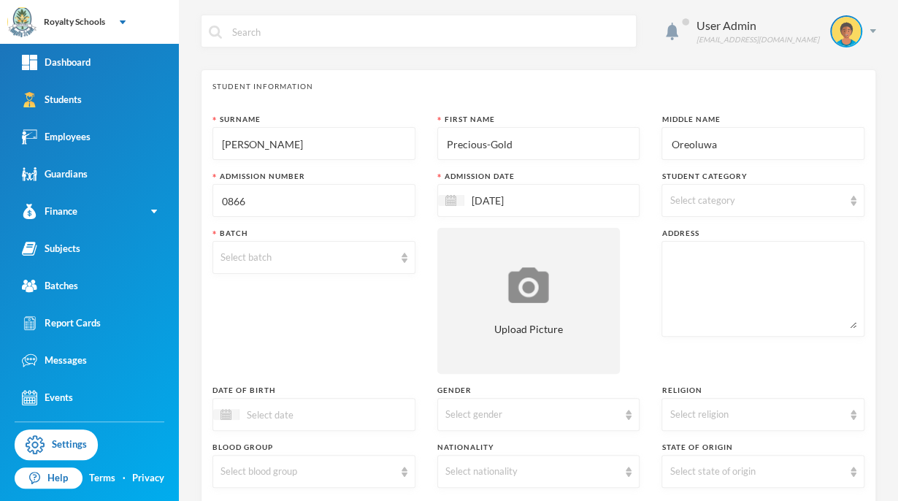
click at [744, 207] on div "Select category" at bounding box center [763, 200] width 203 height 33
click at [675, 237] on input "Day" at bounding box center [671, 237] width 15 height 15
checkbox input "true"
click at [625, 316] on div "Surname [PERSON_NAME] First Name Precious-Gold Middle Name Oreoluwa Admission N…" at bounding box center [539, 395] width 652 height 562
click at [340, 258] on div "Select batch" at bounding box center [308, 257] width 174 height 15
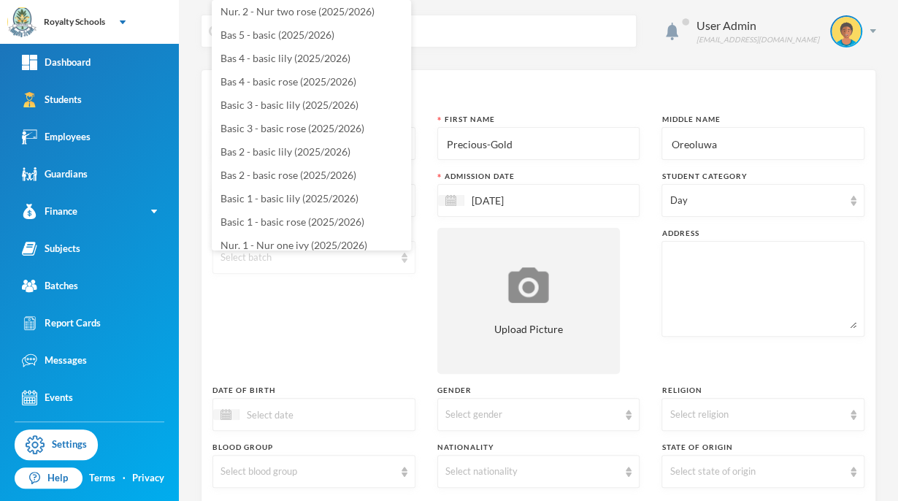
scroll to position [56, 0]
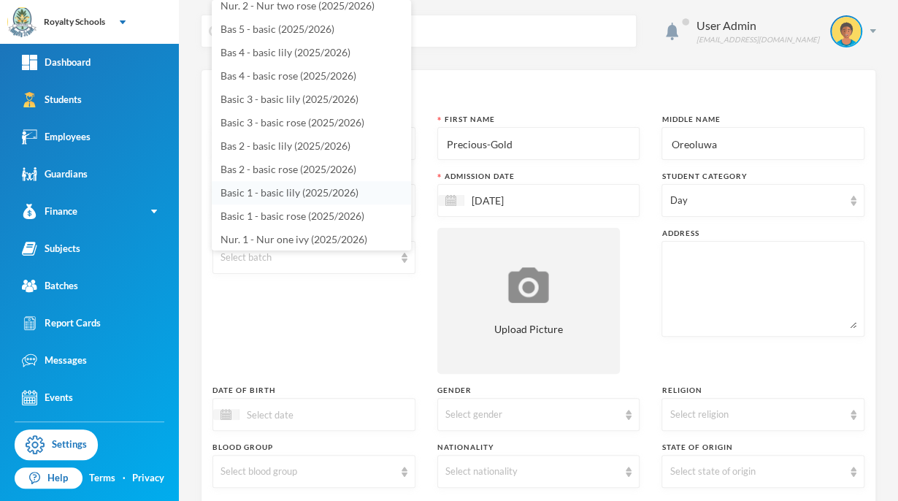
click at [339, 194] on span "Basic 1 - basic lily (2025/2026)" at bounding box center [290, 192] width 138 height 12
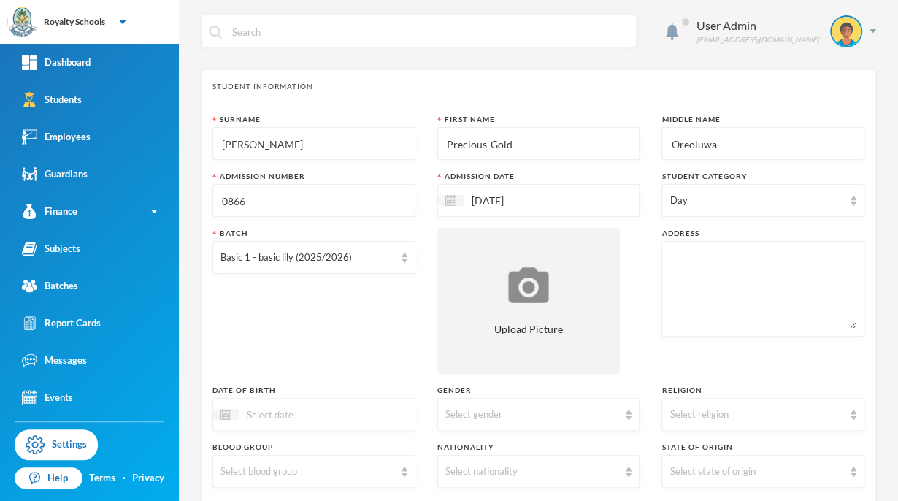
click at [732, 283] on textarea at bounding box center [763, 289] width 187 height 80
type textarea "[GEOGRAPHIC_DATA] [GEOGRAPHIC_DATA]"
click at [716, 88] on div "Student Information" at bounding box center [539, 86] width 652 height 11
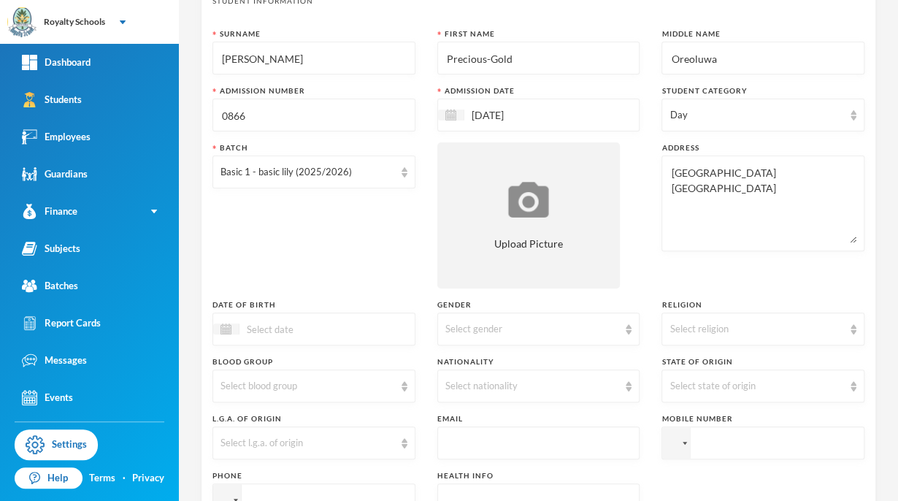
scroll to position [93, 0]
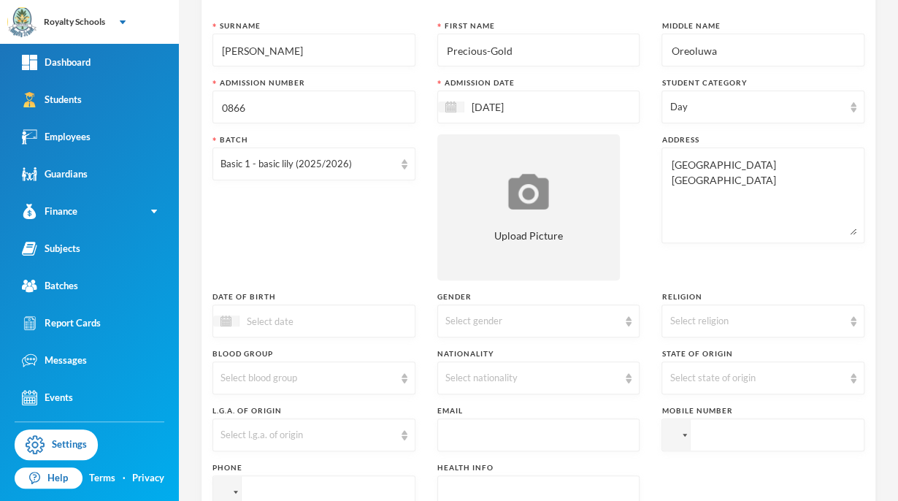
click at [743, 321] on div "Select religion" at bounding box center [757, 321] width 174 height 15
click at [751, 361] on li "[DEMOGRAPHIC_DATA]" at bounding box center [753, 353] width 199 height 23
click at [468, 310] on div "Select gender" at bounding box center [538, 321] width 203 height 33
click at [493, 380] on li "[DEMOGRAPHIC_DATA]" at bounding box center [532, 377] width 199 height 23
click at [770, 377] on div "Select state of origin" at bounding box center [757, 378] width 174 height 15
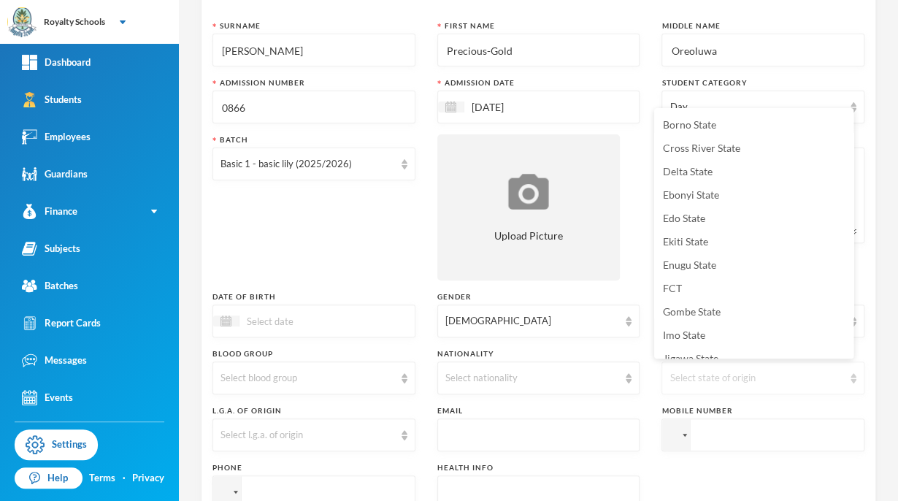
scroll to position [166, 0]
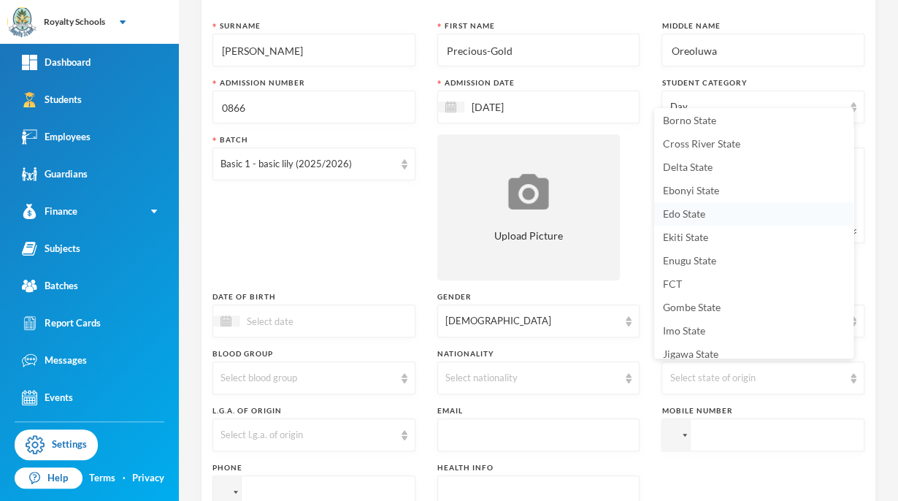
click at [707, 217] on li "Edo State" at bounding box center [753, 213] width 199 height 23
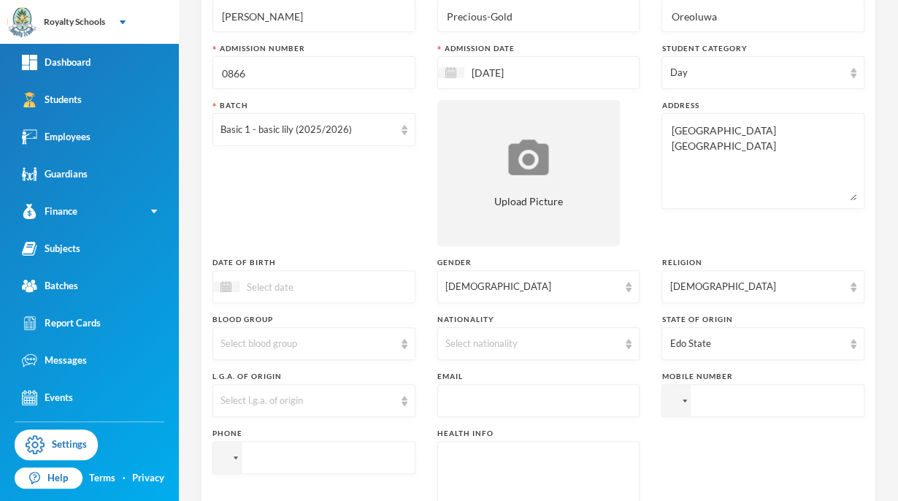
scroll to position [134, 0]
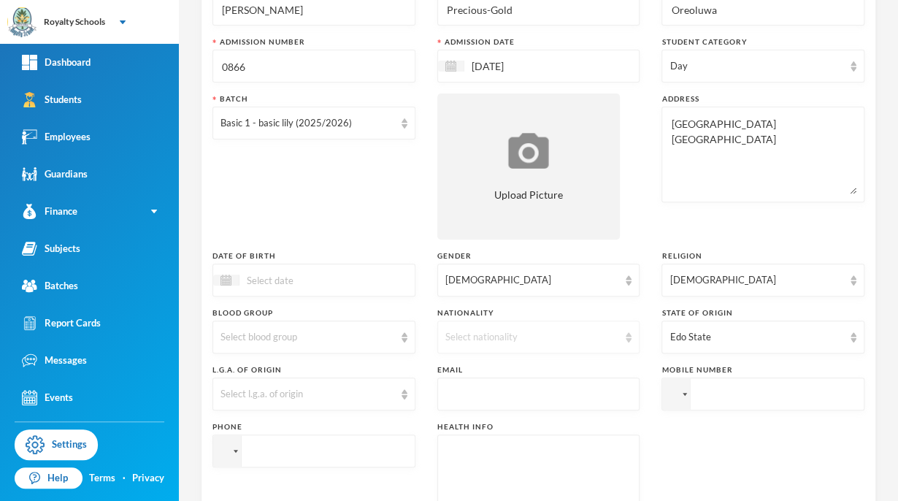
click at [538, 346] on div "Select nationality" at bounding box center [538, 337] width 203 height 33
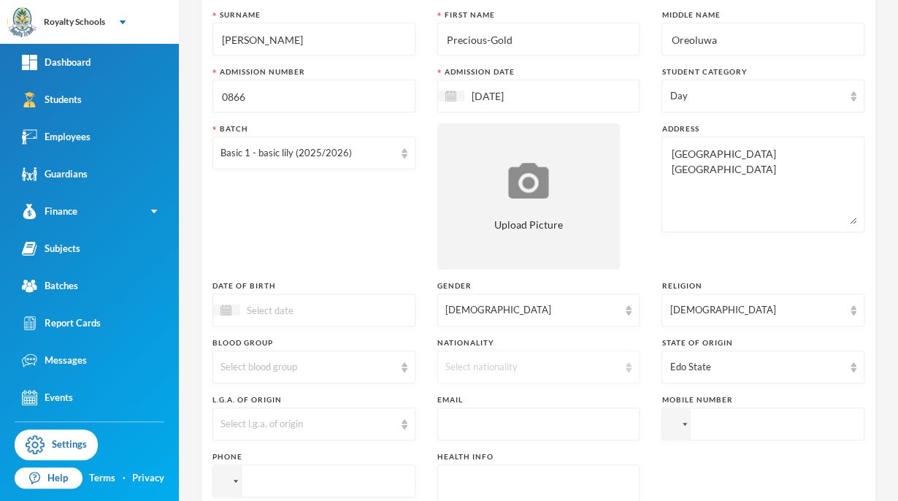
scroll to position [66, 0]
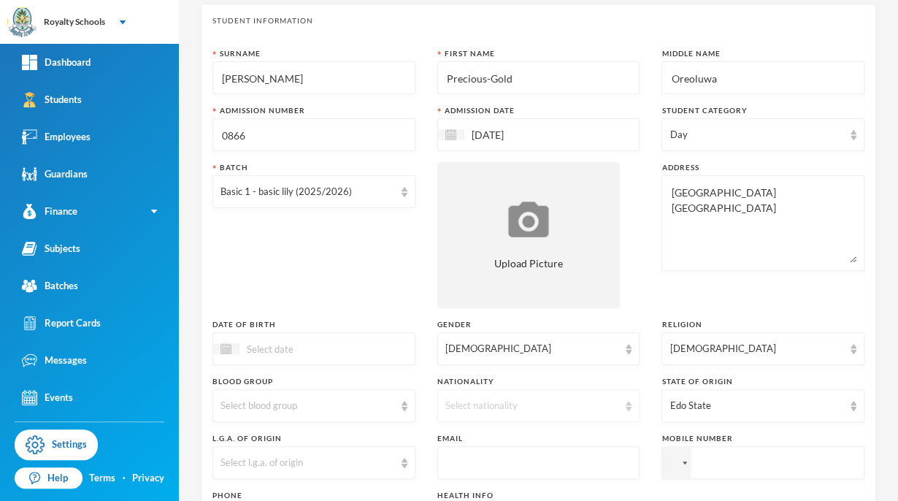
click at [540, 402] on div "Select nationality" at bounding box center [532, 406] width 174 height 15
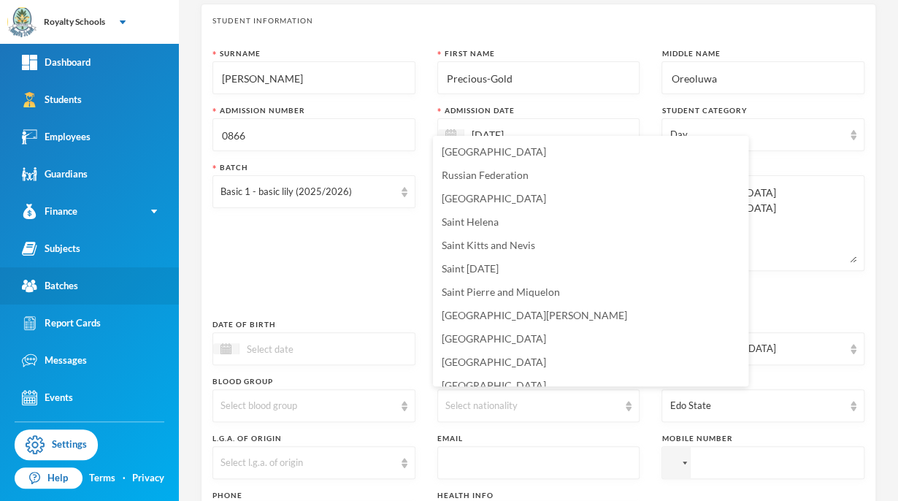
click at [3, 274] on link "Batches" at bounding box center [89, 285] width 179 height 37
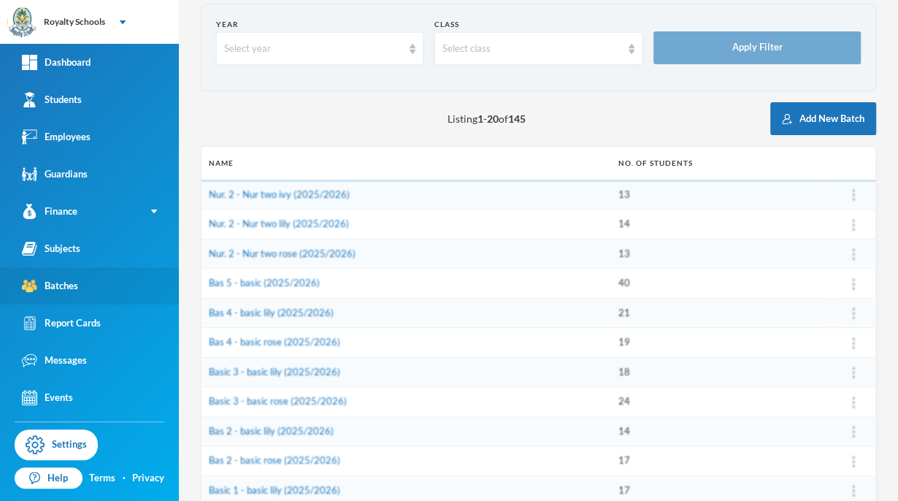
scroll to position [165, 0]
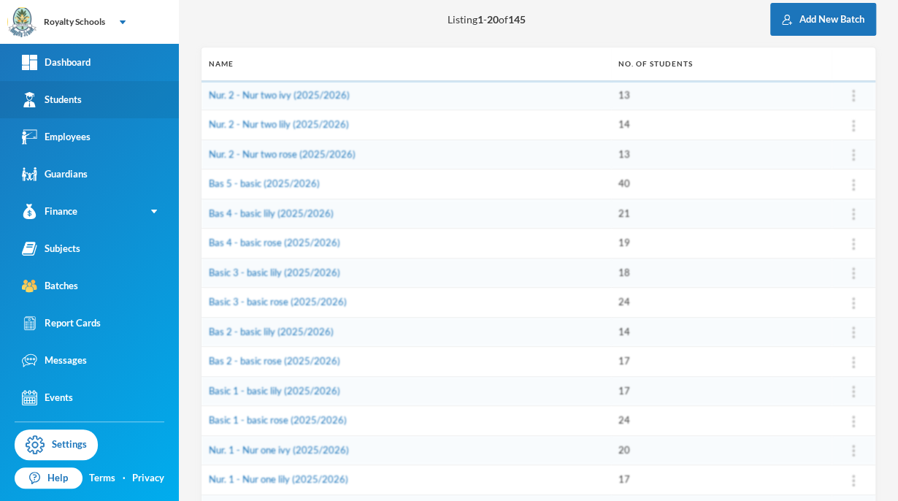
click at [37, 104] on img at bounding box center [29, 99] width 15 height 15
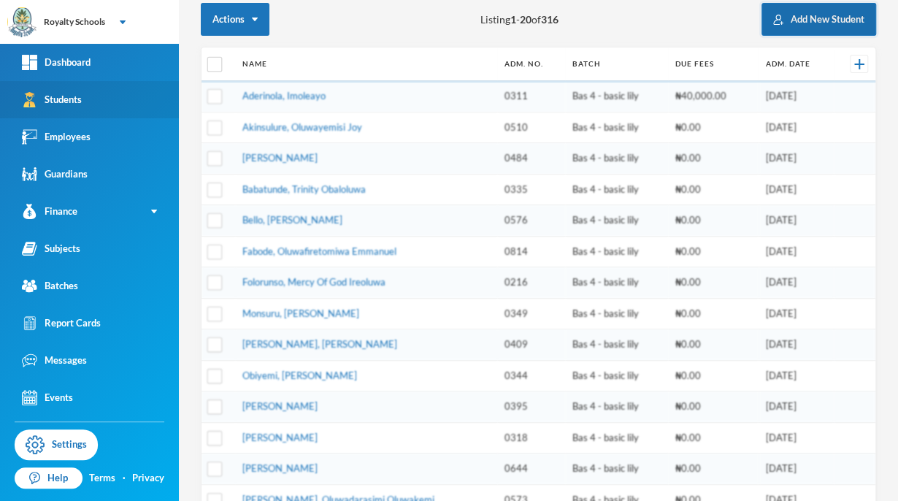
click at [838, 26] on button "Add New Student" at bounding box center [819, 19] width 115 height 33
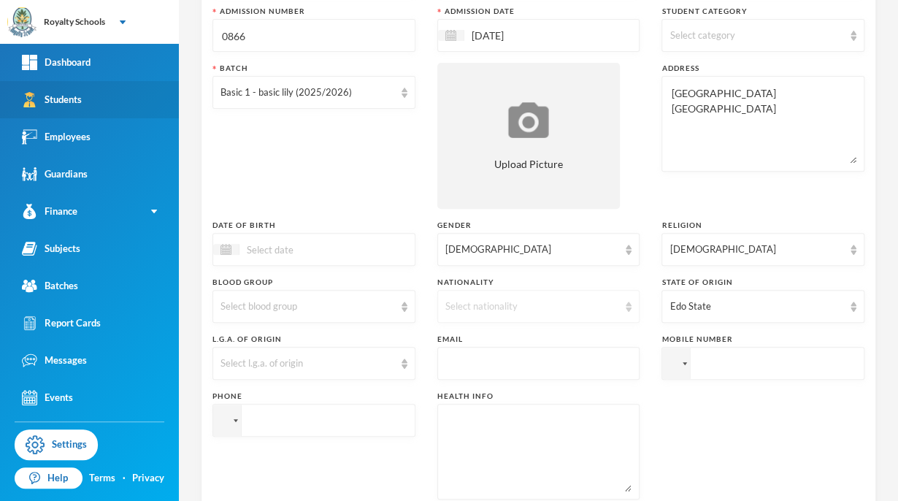
click at [479, 307] on div "Select nationality" at bounding box center [532, 306] width 174 height 15
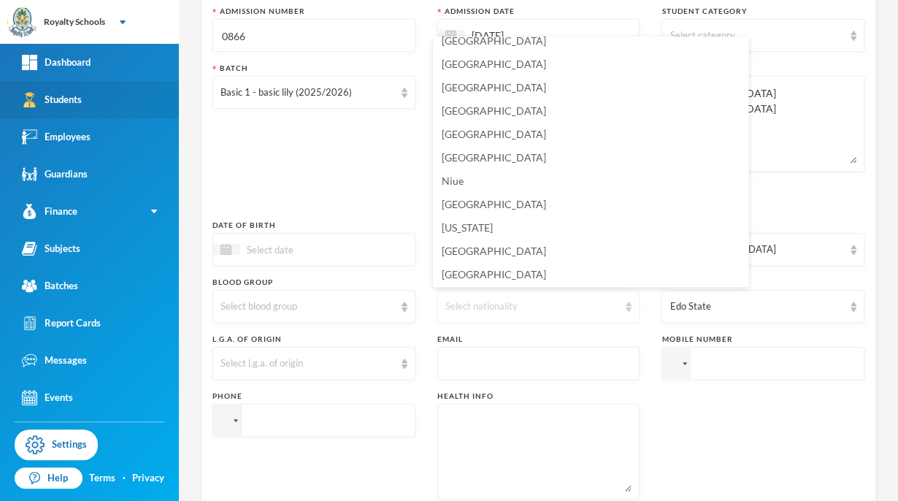
scroll to position [3605, 0]
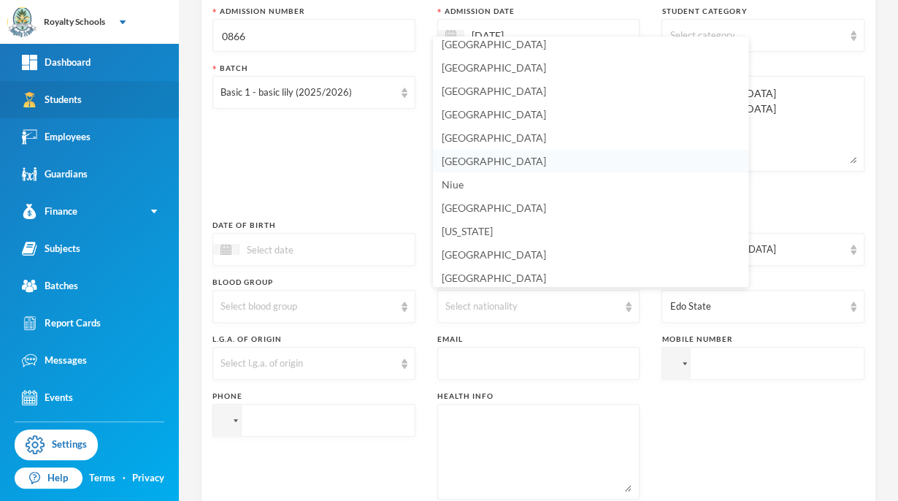
click at [476, 161] on li "[GEOGRAPHIC_DATA]" at bounding box center [590, 161] width 315 height 23
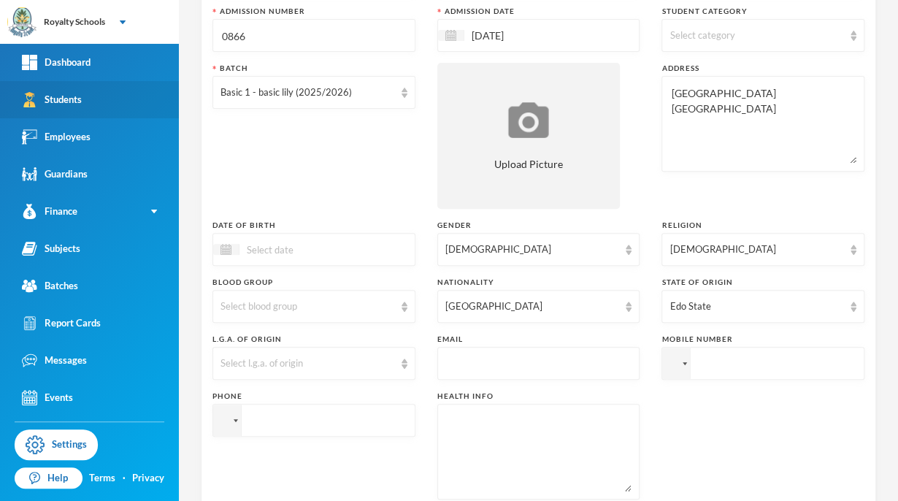
click at [254, 253] on input at bounding box center [301, 249] width 123 height 17
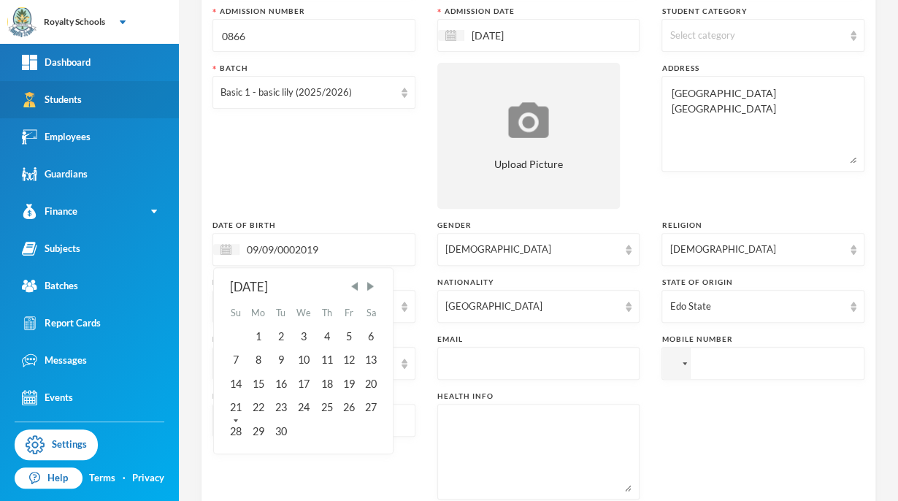
click at [290, 253] on input "09/09/0002019" at bounding box center [301, 249] width 123 height 17
click at [296, 250] on input "09/09/0002019" at bounding box center [301, 249] width 123 height 17
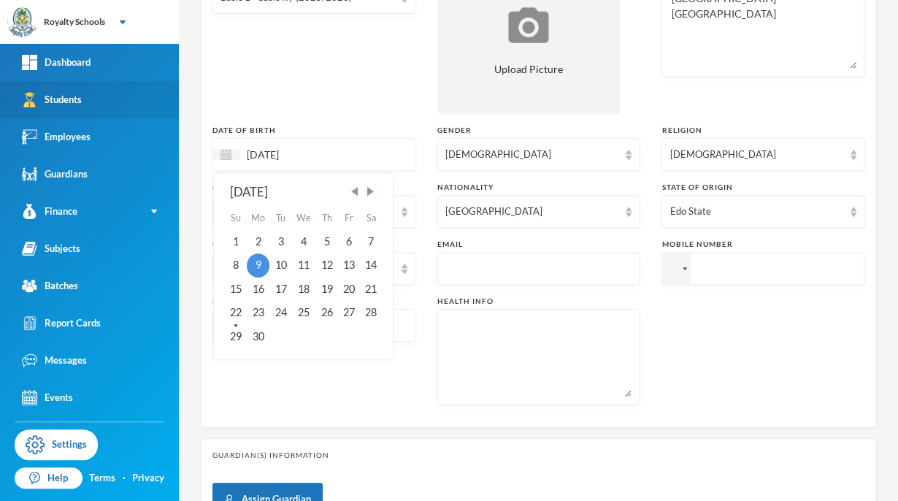
scroll to position [260, 0]
type input "[DATE]"
click at [391, 91] on div "Batch Basic 1 - basic lily (2025/2026)" at bounding box center [314, 41] width 203 height 146
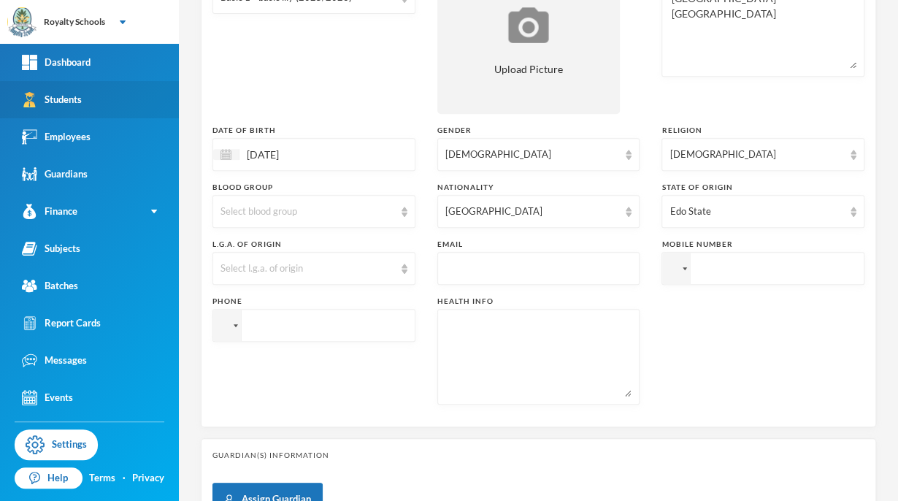
click at [241, 263] on div "Select l.g.a. of origin" at bounding box center [308, 268] width 174 height 15
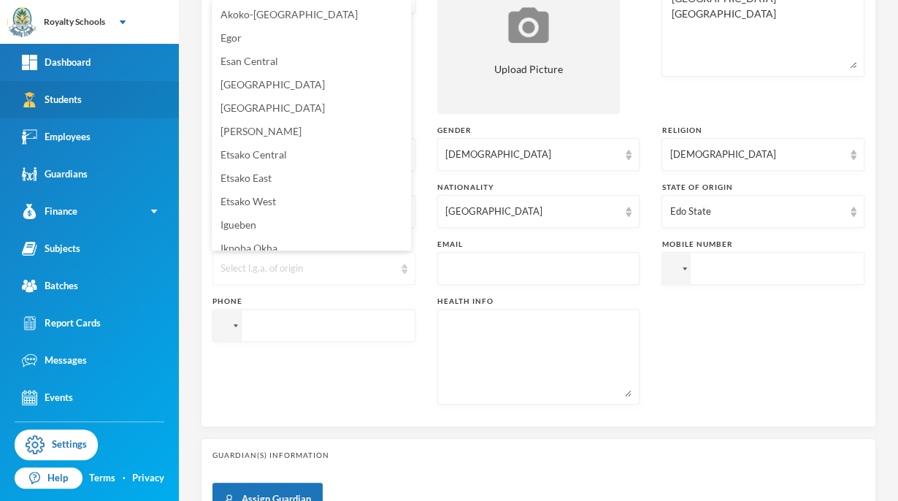
scroll to position [0, 0]
click at [280, 84] on span "[GEOGRAPHIC_DATA]" at bounding box center [273, 84] width 104 height 12
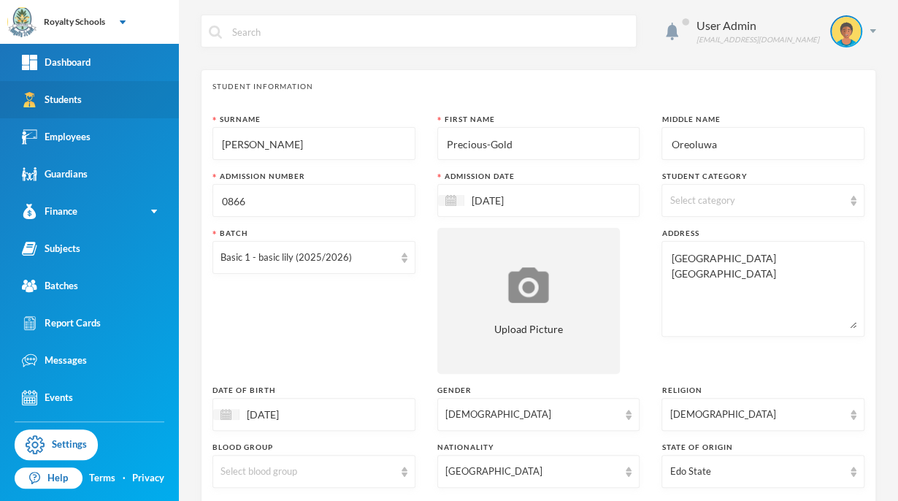
click at [797, 206] on div "Select category" at bounding box center [757, 201] width 174 height 15
click at [673, 240] on input "Day" at bounding box center [671, 237] width 15 height 15
checkbox input "true"
click at [632, 276] on div "Surname [PERSON_NAME] First Name Precious-Gold Middle Name Oreoluwa Admission N…" at bounding box center [539, 395] width 652 height 562
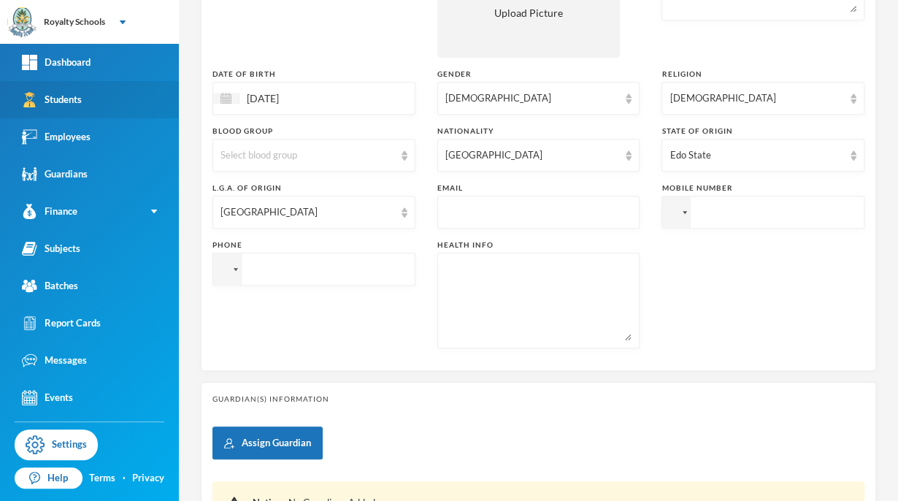
scroll to position [342, 0]
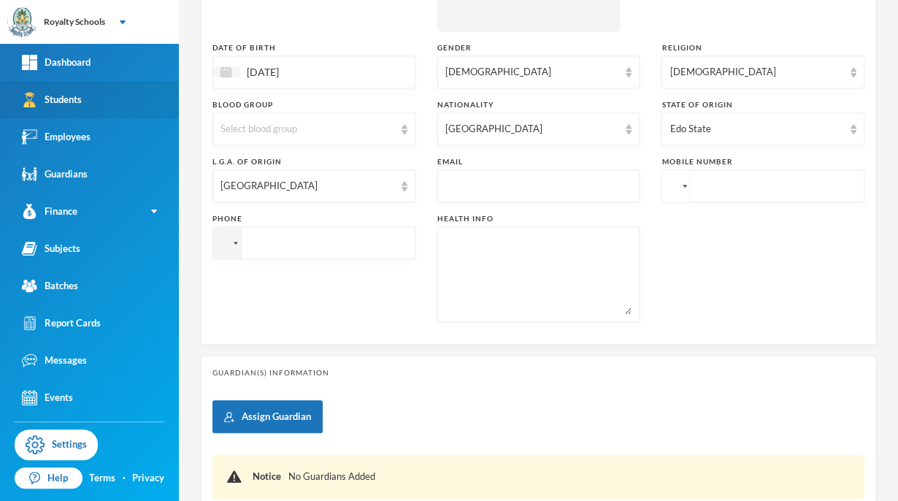
click at [683, 185] on div at bounding box center [685, 186] width 4 height 3
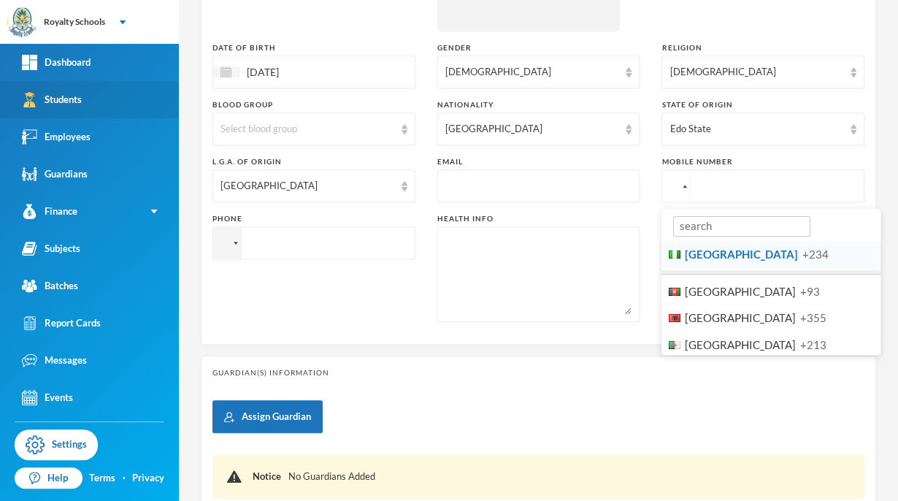
click at [803, 257] on span "+234" at bounding box center [816, 254] width 26 height 13
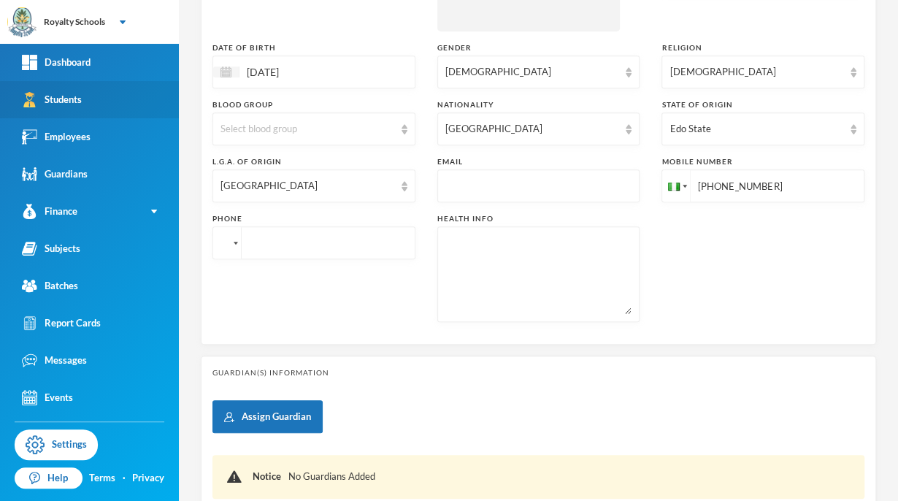
type input "[PHONE_NUMBER]"
click at [223, 242] on div at bounding box center [225, 244] width 12 height 8
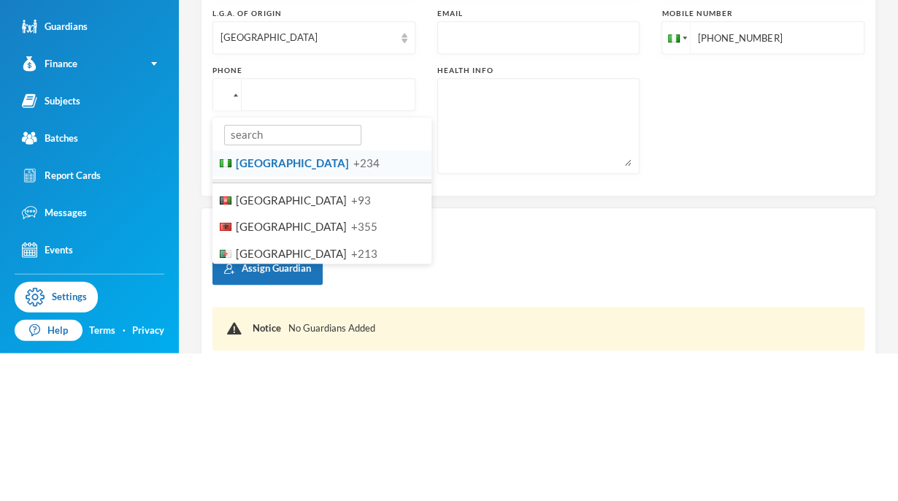
click at [268, 318] on li "Nigeria +234" at bounding box center [322, 311] width 219 height 27
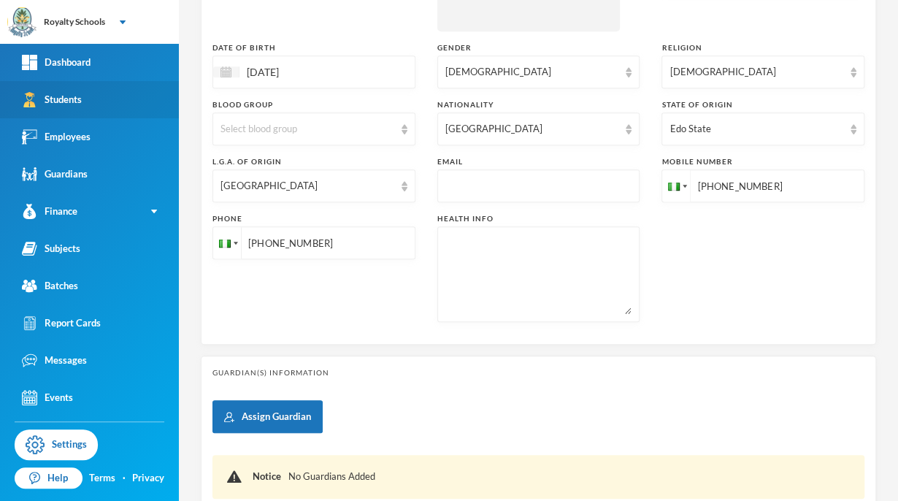
type input "[PHONE_NUMBER]"
click at [788, 239] on div "Surname [PERSON_NAME] First Name Precious-Gold Middle Name Oreoluwa Admission N…" at bounding box center [539, 52] width 652 height 562
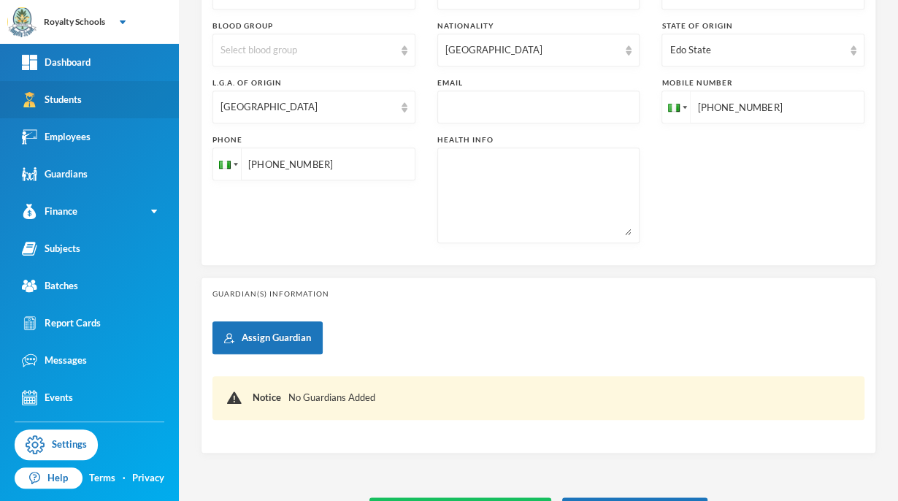
scroll to position [464, 0]
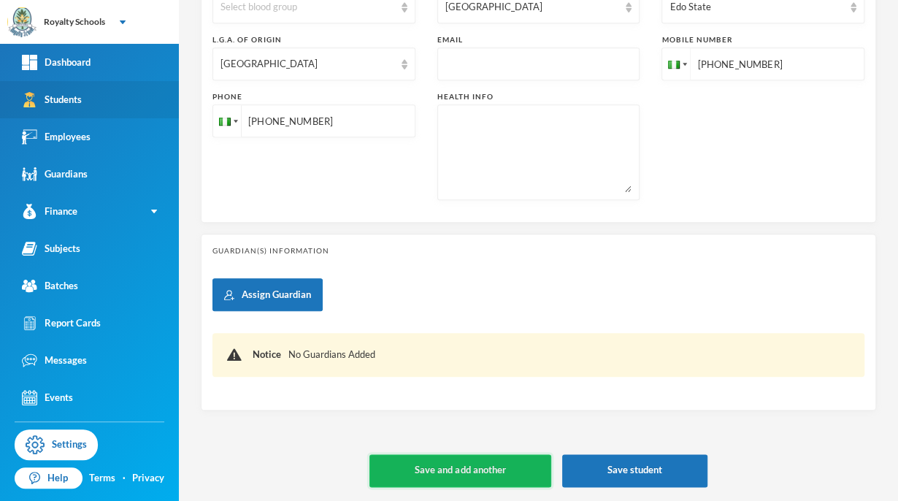
click at [491, 481] on button "Save and add another" at bounding box center [460, 470] width 181 height 33
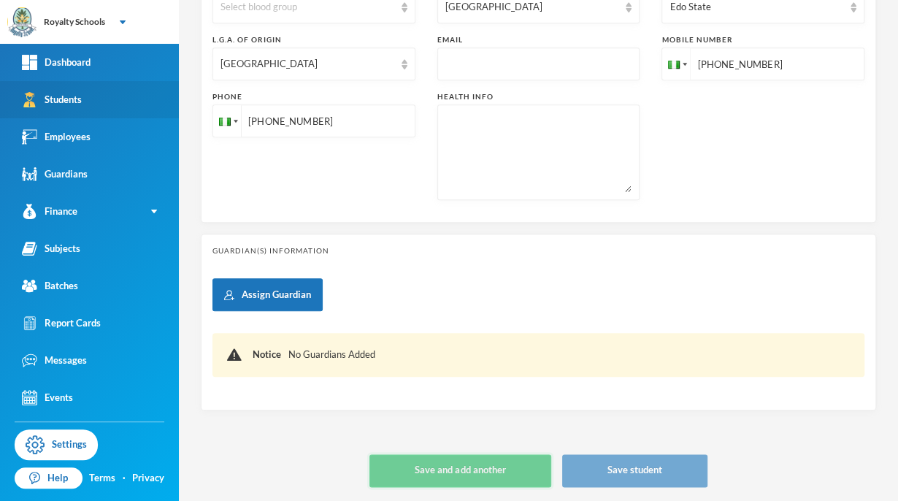
type input "[DATE]"
type input "+234"
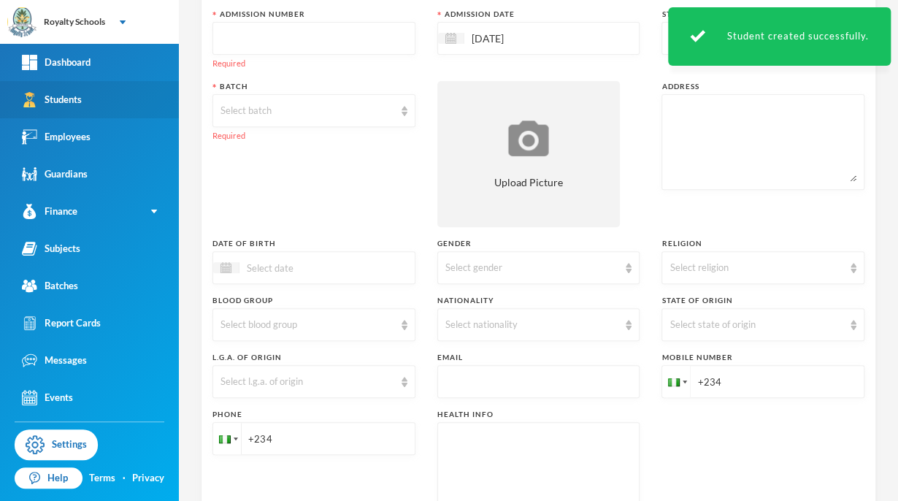
scroll to position [0, 0]
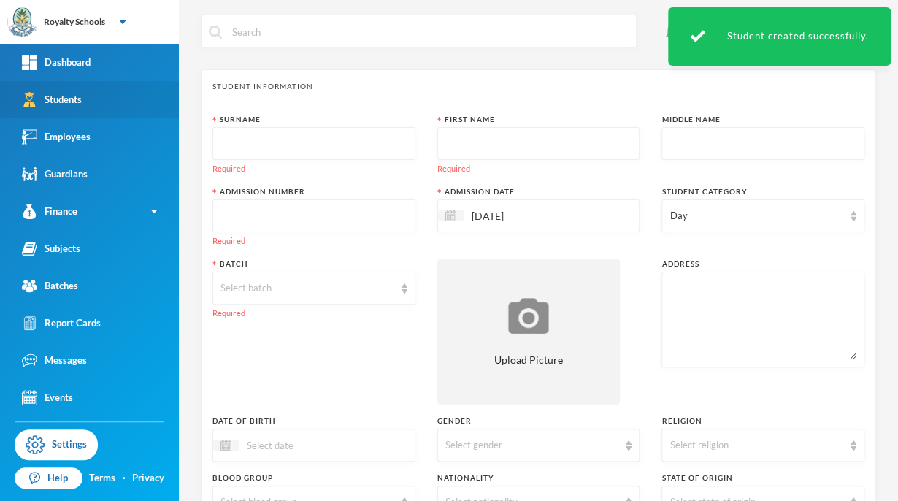
click at [352, 145] on input "text" at bounding box center [314, 144] width 187 height 33
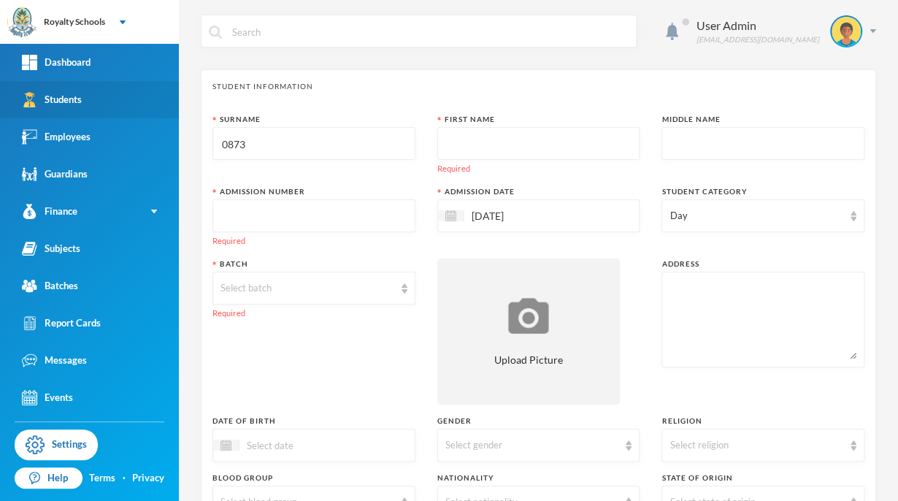
type input "0873"
click at [543, 150] on input "text" at bounding box center [538, 144] width 187 height 33
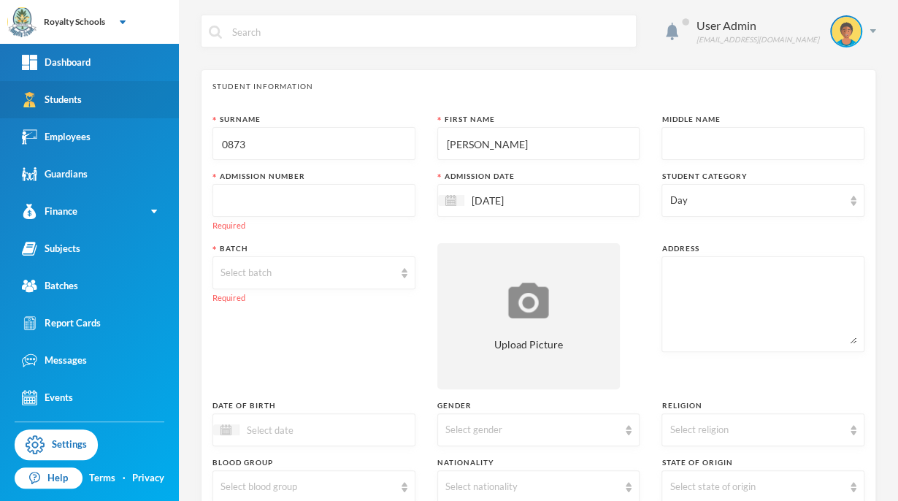
type input "[PERSON_NAME]"
click at [715, 136] on input "text" at bounding box center [763, 144] width 187 height 33
type input "Oyindamola"
click at [351, 199] on input "text" at bounding box center [314, 201] width 187 height 33
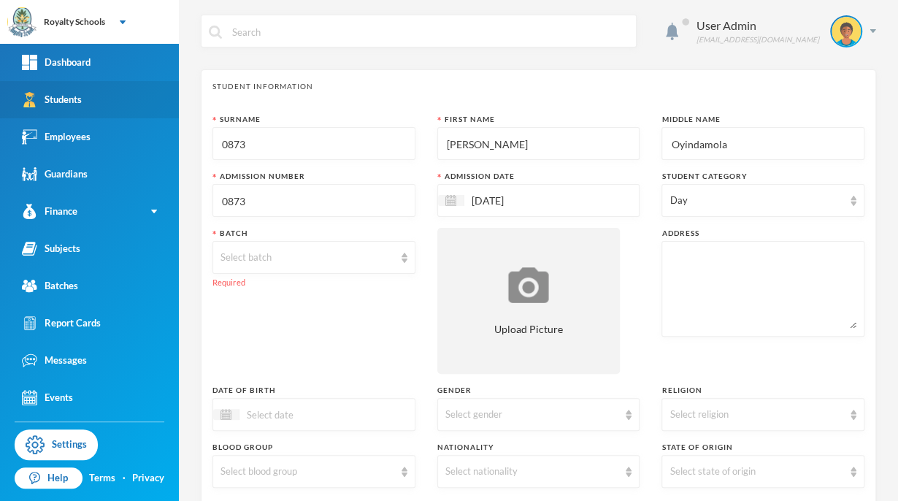
type input "0873"
click at [330, 141] on input "0873" at bounding box center [314, 144] width 187 height 33
type input "0"
type input "Lawal"
click at [313, 333] on div "Batch Select batch Required" at bounding box center [314, 301] width 203 height 146
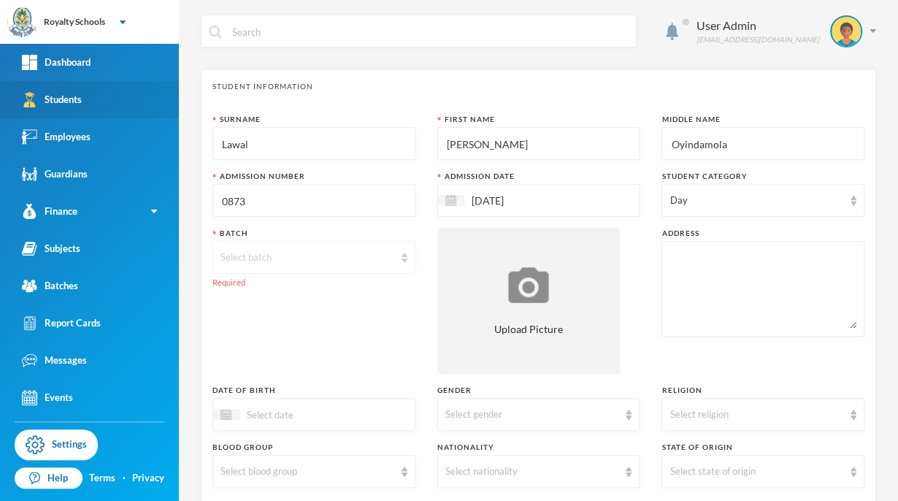
click at [348, 267] on div "Select batch" at bounding box center [314, 257] width 203 height 33
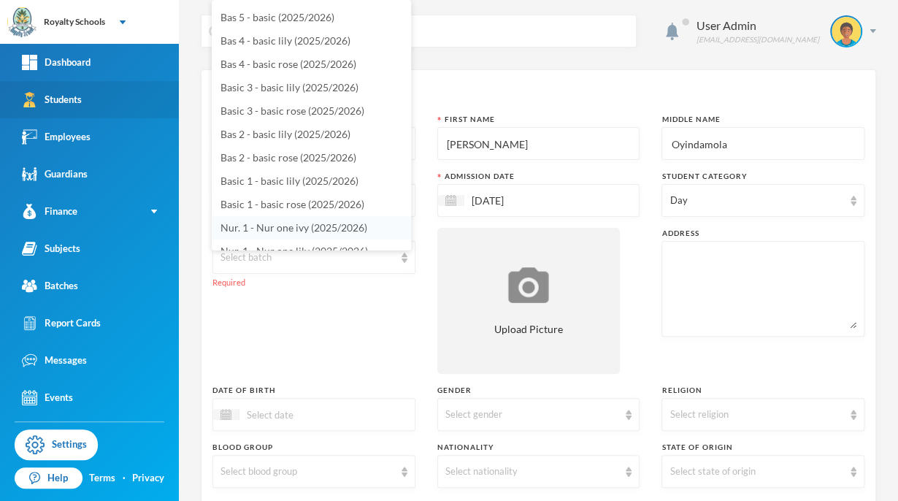
scroll to position [79, 0]
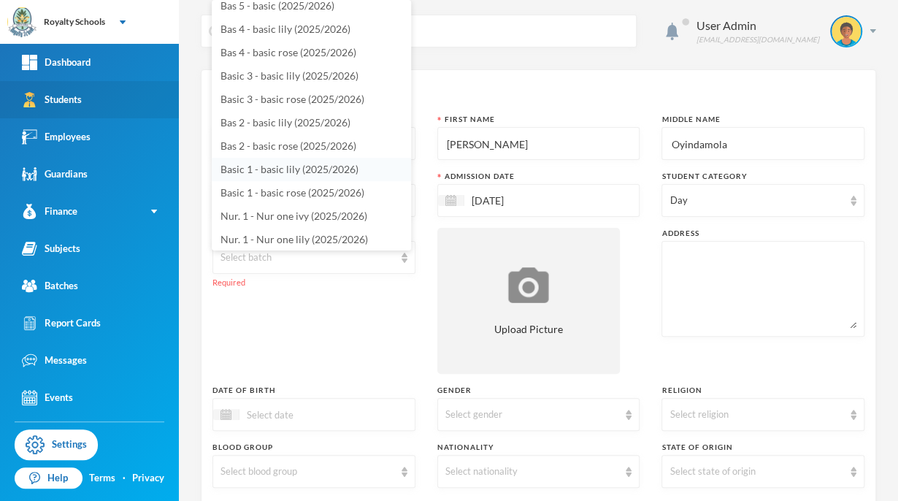
click at [342, 169] on span "Basic 1 - basic lily (2025/2026)" at bounding box center [290, 169] width 138 height 12
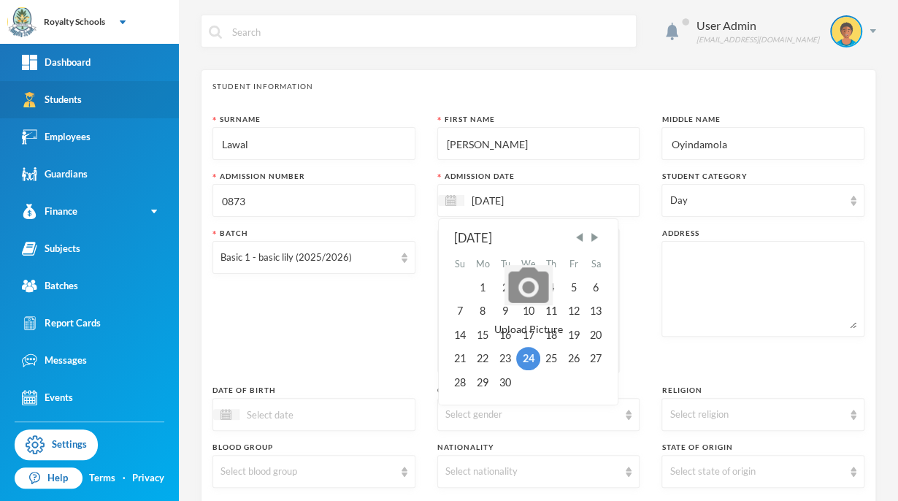
click at [509, 202] on input "[DATE]" at bounding box center [525, 200] width 123 height 17
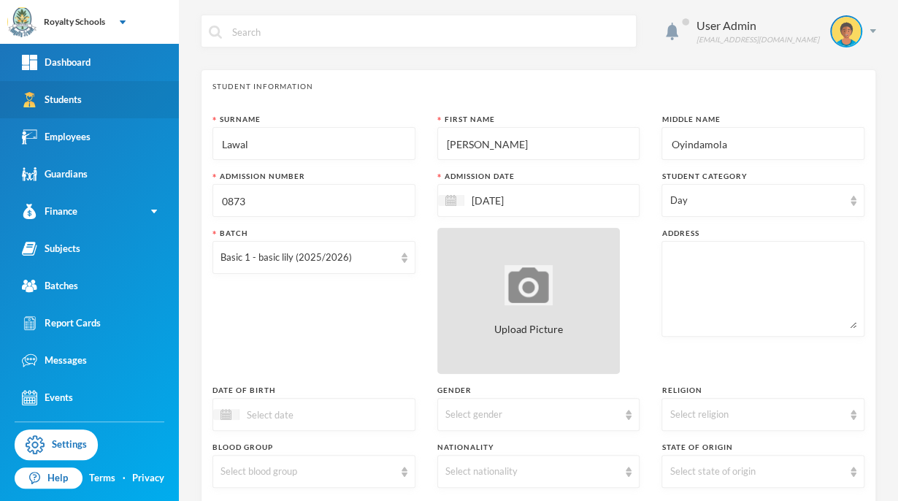
click at [500, 328] on span "Upload Picture" at bounding box center [528, 328] width 69 height 15
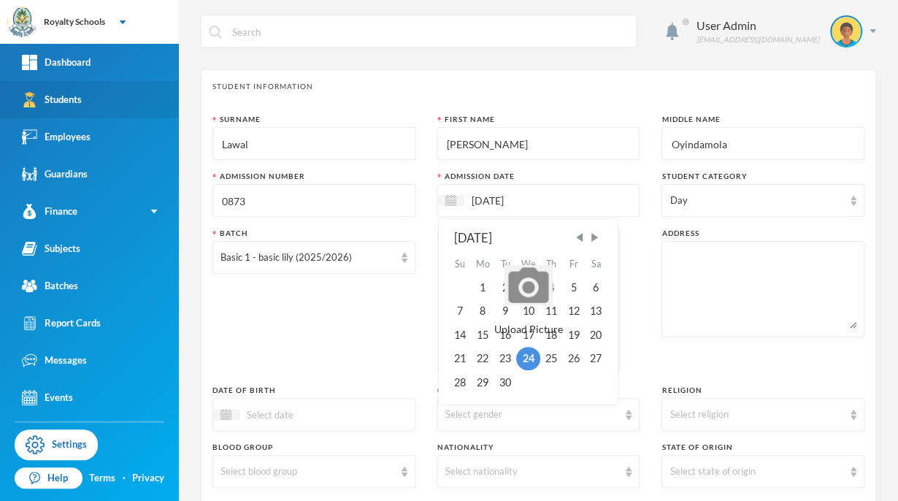
click at [494, 204] on input "[DATE]" at bounding box center [525, 200] width 123 height 17
click at [504, 337] on div "16" at bounding box center [505, 335] width 22 height 23
type input "[DATE]"
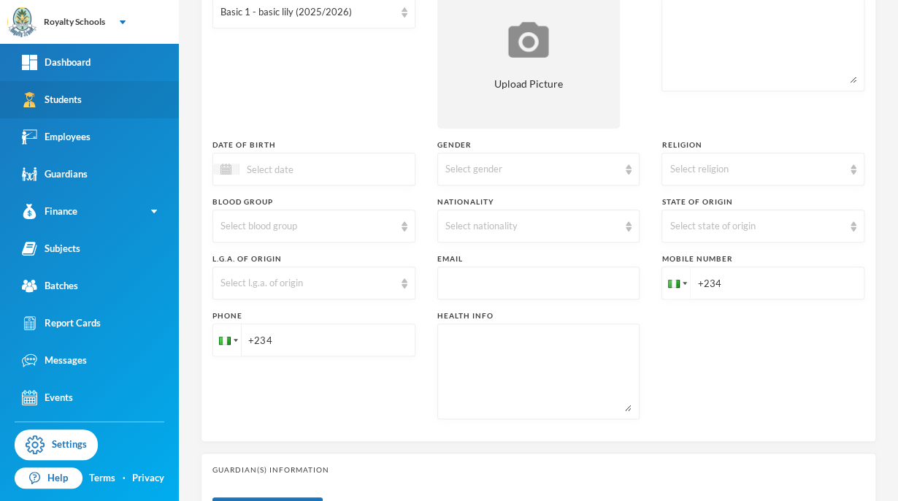
scroll to position [245, 0]
click at [735, 162] on div "Select religion" at bounding box center [757, 169] width 174 height 15
click at [698, 204] on span "[DEMOGRAPHIC_DATA]" at bounding box center [720, 202] width 115 height 12
click at [485, 168] on div "Select gender" at bounding box center [532, 169] width 174 height 15
click at [449, 227] on span "[DEMOGRAPHIC_DATA]" at bounding box center [499, 225] width 115 height 12
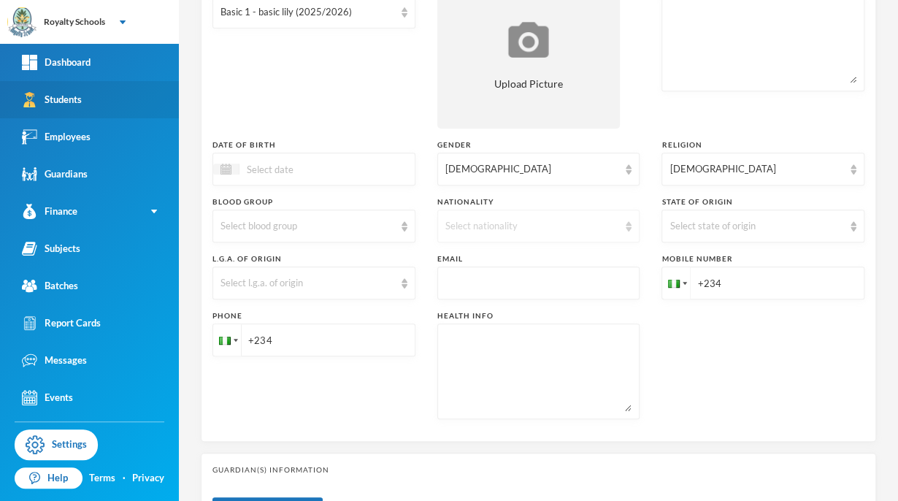
click at [476, 222] on div "Select nationality" at bounding box center [532, 226] width 174 height 15
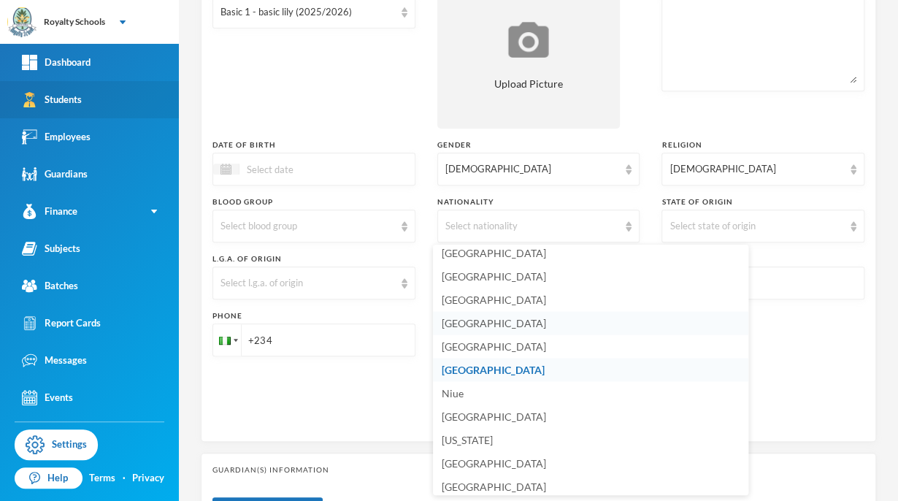
scroll to position [3602, 0]
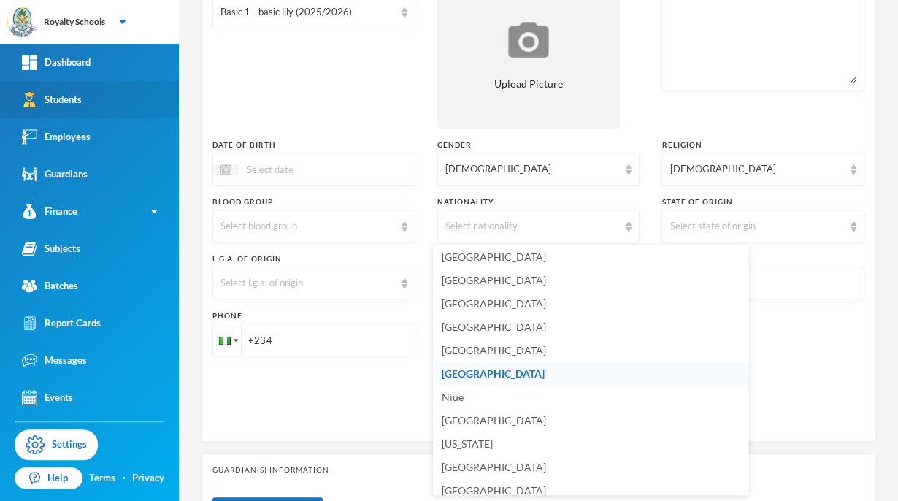
click at [459, 375] on span "[GEOGRAPHIC_DATA]" at bounding box center [493, 373] width 103 height 12
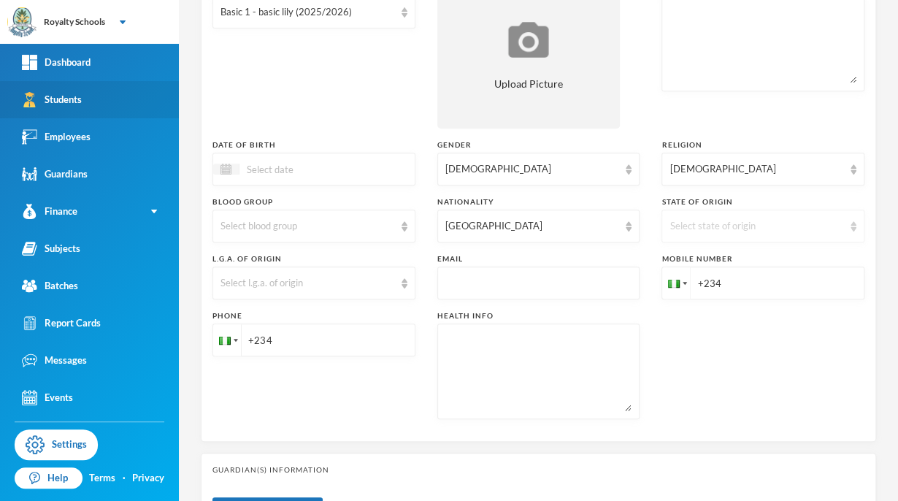
click at [697, 223] on div "Select state of origin" at bounding box center [757, 226] width 174 height 15
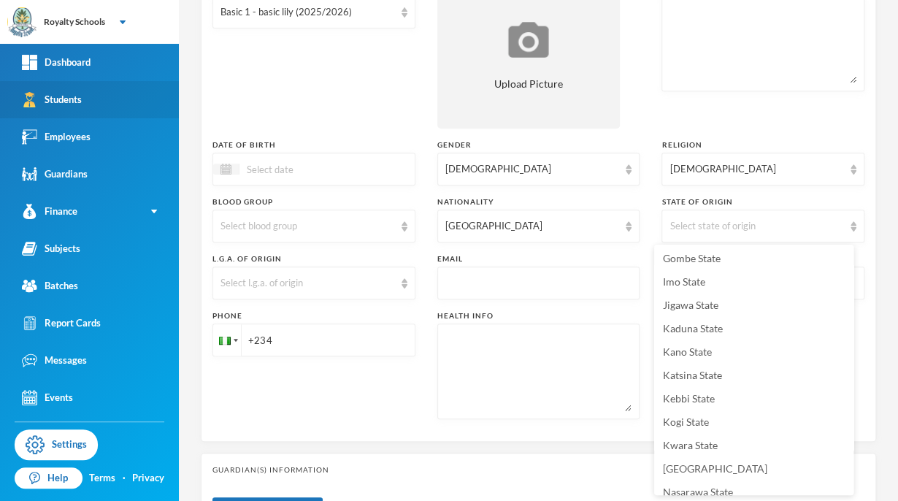
scroll to position [360, 0]
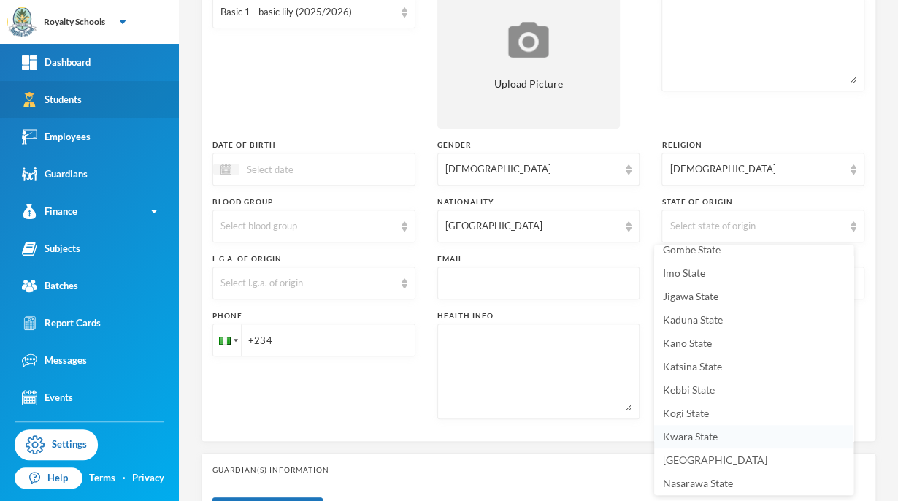
click at [697, 435] on span "Kwara State" at bounding box center [690, 436] width 55 height 12
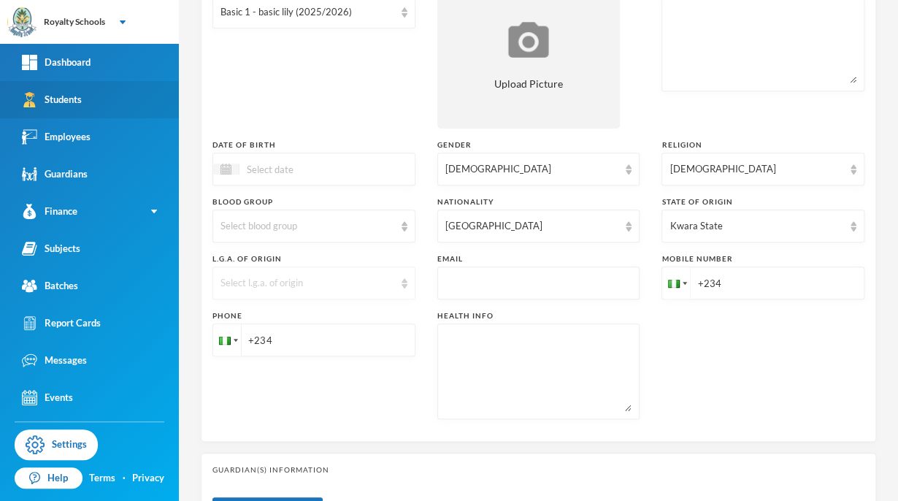
click at [342, 280] on div "Select l.g.a. of origin" at bounding box center [308, 283] width 174 height 15
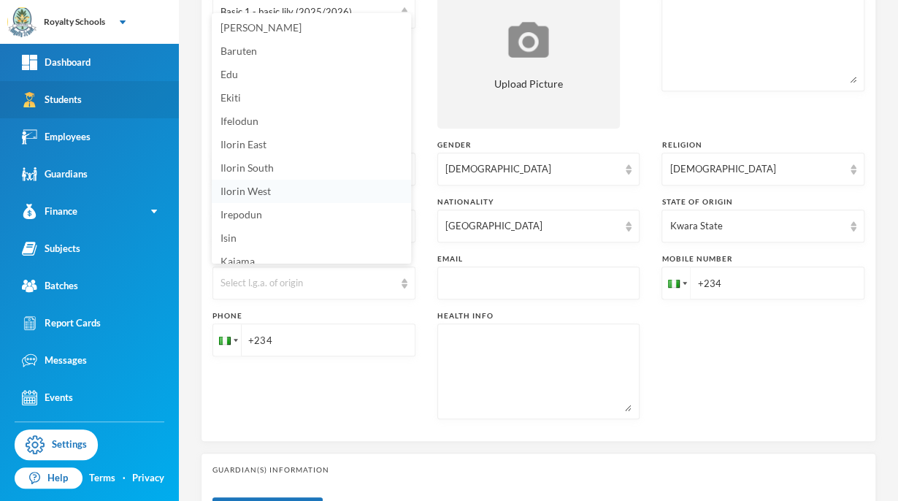
scroll to position [9, 0]
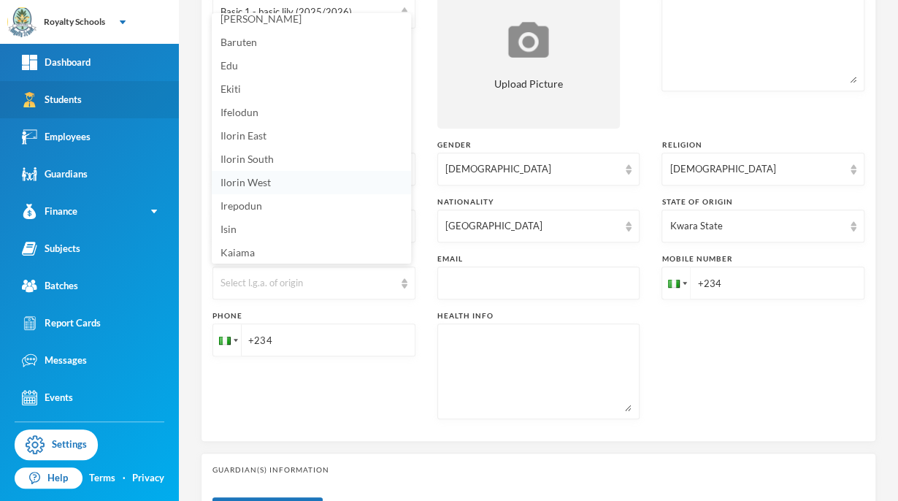
click at [255, 178] on span "Ilorin West" at bounding box center [246, 182] width 50 height 12
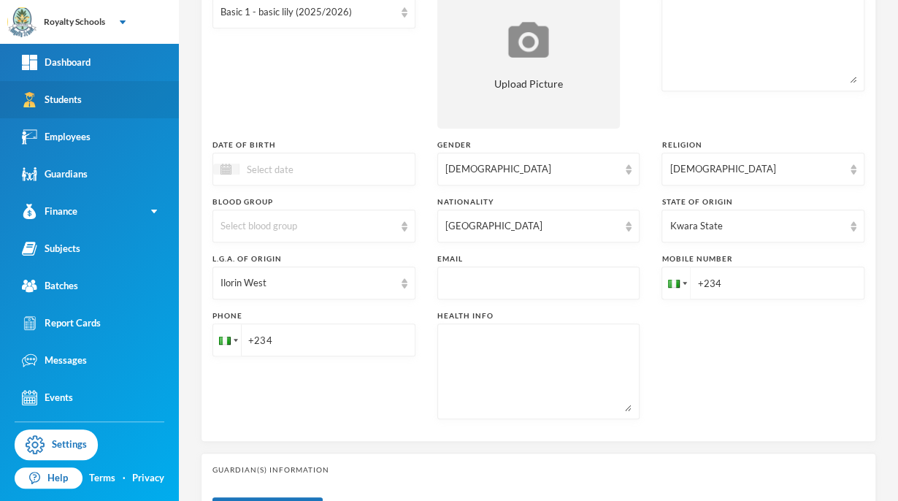
click at [418, 433] on div "Student Information Surname [PERSON_NAME] First Name [PERSON_NAME] Middle Name …" at bounding box center [538, 133] width 675 height 618
click at [736, 284] on input "+234" at bounding box center [763, 283] width 203 height 33
type input "[PHONE_NUMBER]"
click at [313, 330] on input "+234" at bounding box center [314, 340] width 203 height 33
type input "[PHONE_NUMBER]"
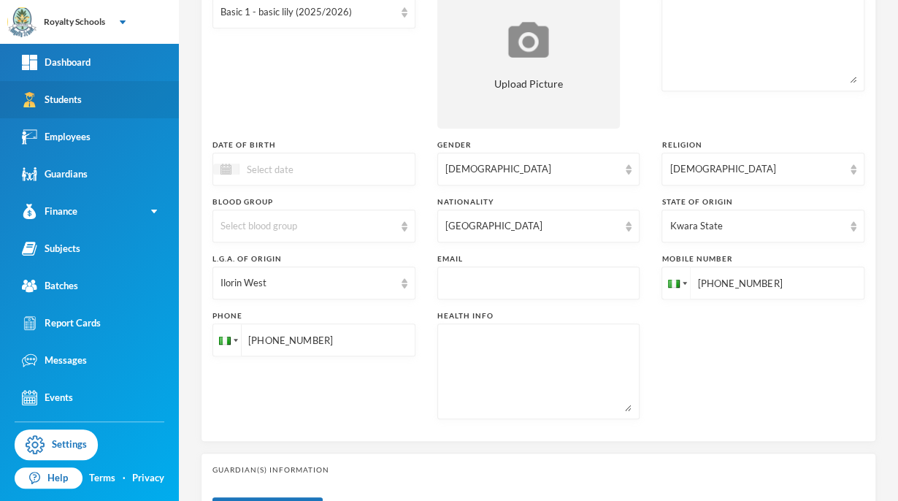
click at [384, 399] on div "Phone [PHONE_NUMBER]" at bounding box center [314, 364] width 203 height 109
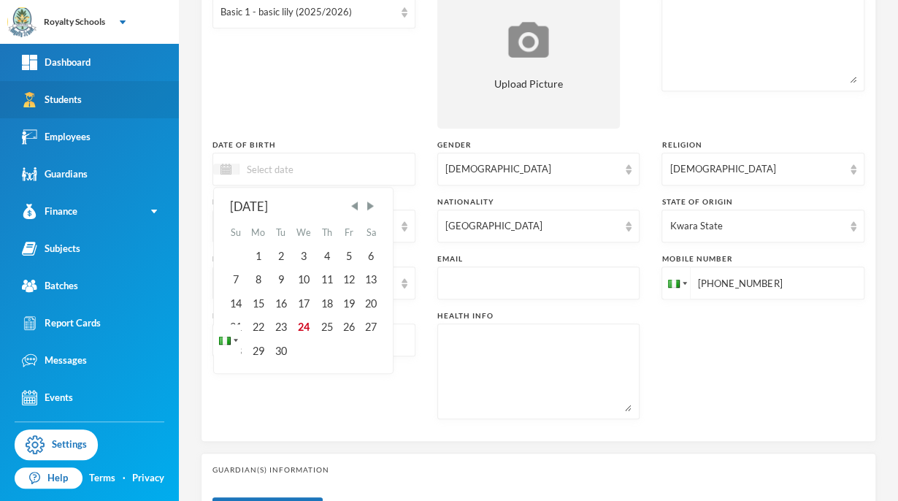
click at [326, 161] on input at bounding box center [301, 169] width 123 height 17
click at [295, 167] on input "21/05/0002018" at bounding box center [301, 169] width 123 height 17
type input "[DATE]"
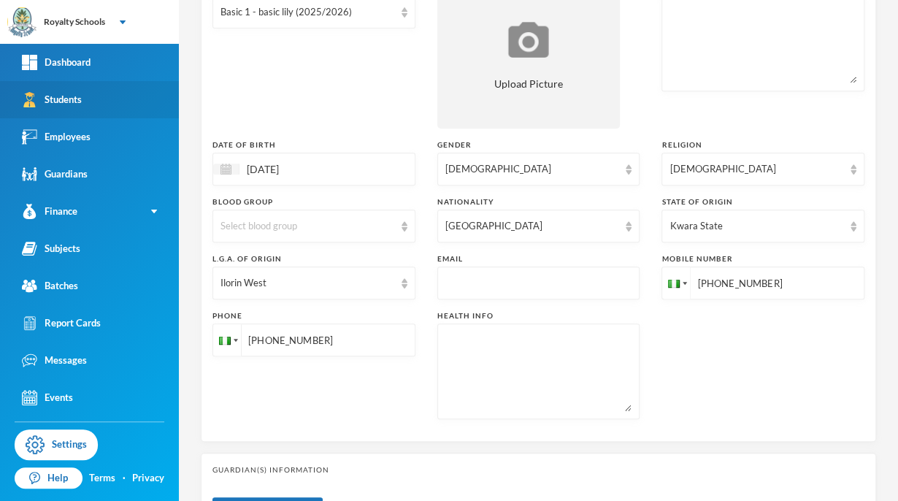
click at [379, 57] on div "Batch Basic 1 - basic lily (2025/2026)" at bounding box center [314, 55] width 203 height 146
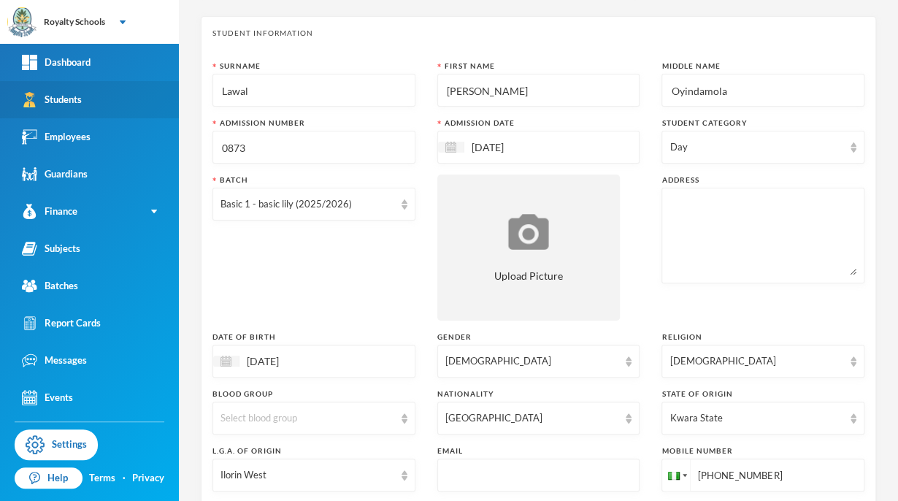
scroll to position [52, 0]
click at [770, 234] on textarea at bounding box center [763, 237] width 187 height 80
type textarea "ilu oba zone f, egbejila ilorin kwara state."
click at [273, 269] on div "Batch Basic 1 - basic lily (2025/2026)" at bounding box center [314, 249] width 203 height 146
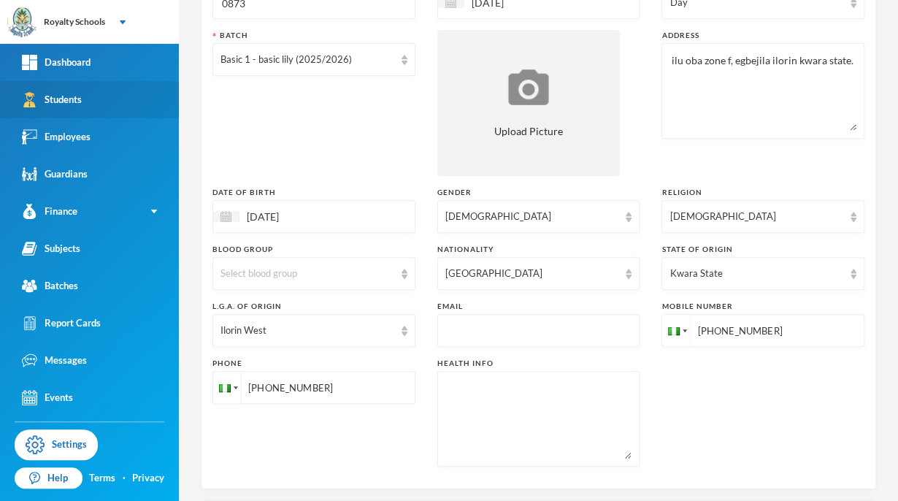
scroll to position [197, 0]
click at [704, 382] on div "Surname [PERSON_NAME] First Name [PERSON_NAME] Middle Name Oyindamola Admission…" at bounding box center [539, 198] width 652 height 562
click at [698, 445] on div "Surname [PERSON_NAME] First Name [PERSON_NAME] Middle Name Oyindamola Admission…" at bounding box center [539, 198] width 652 height 562
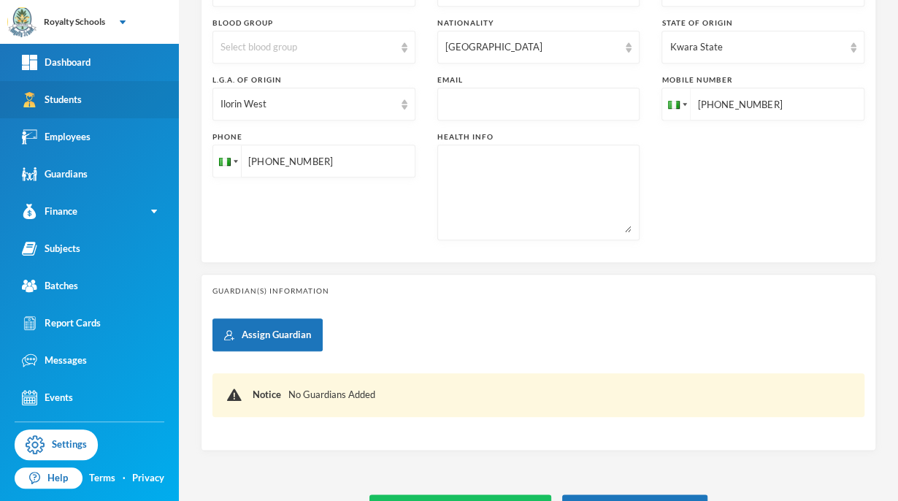
scroll to position [464, 0]
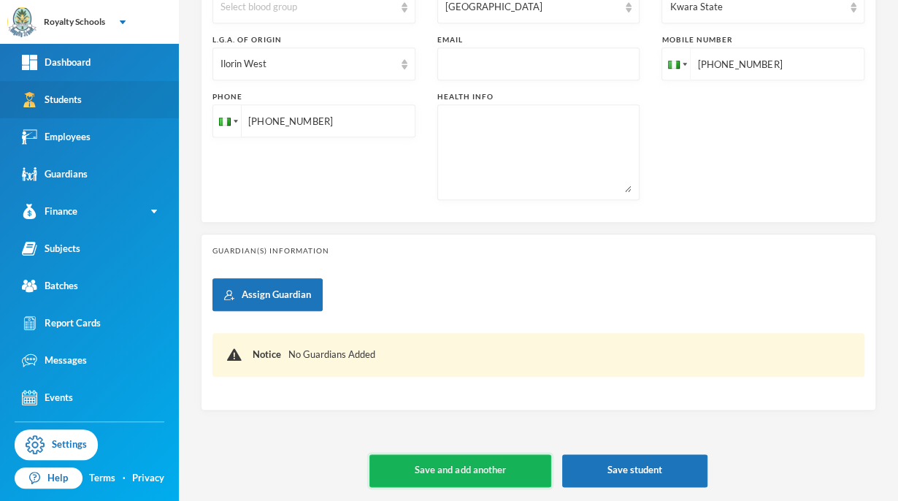
click at [501, 473] on button "Save and add another" at bounding box center [460, 470] width 181 height 33
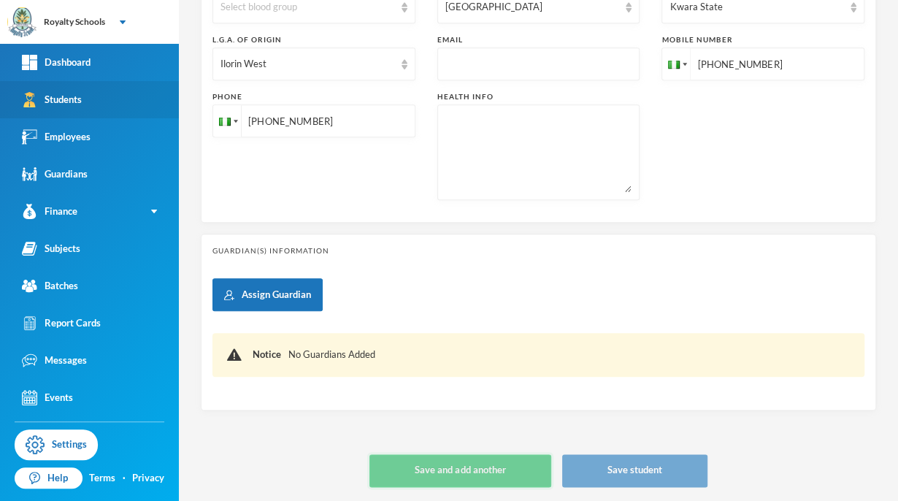
type input "[DATE]"
type input "+234"
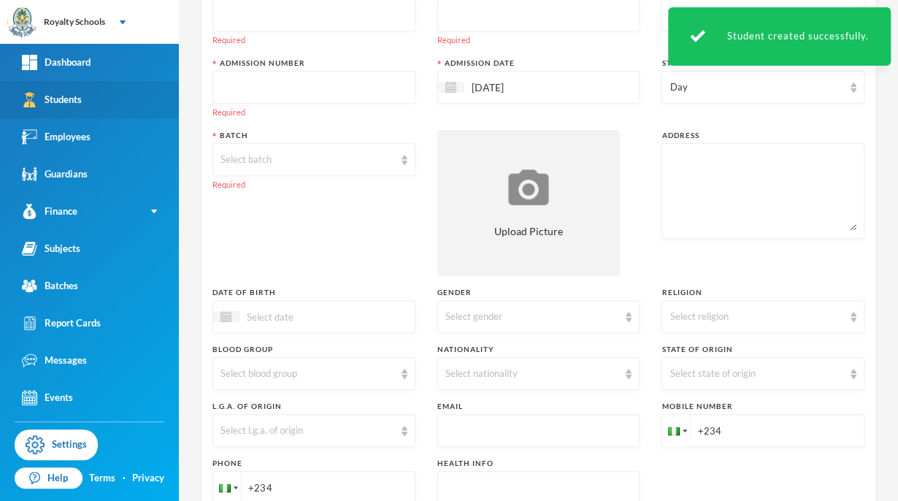
scroll to position [0, 0]
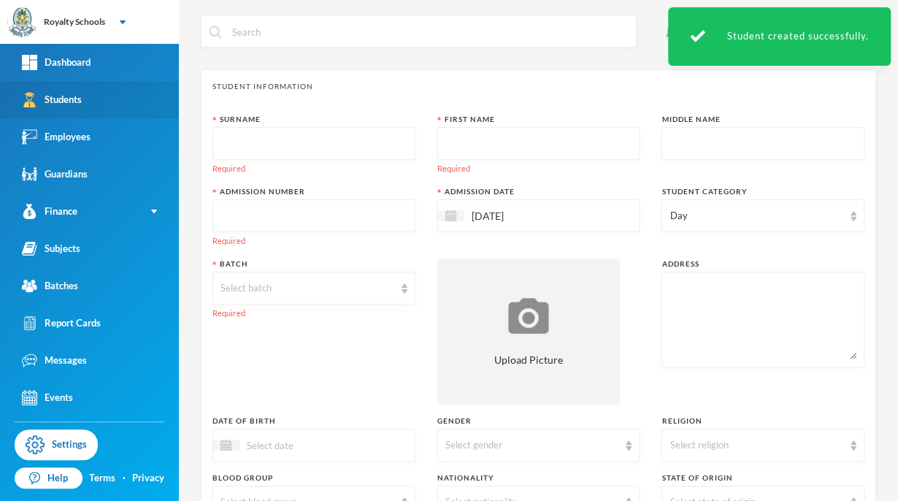
click at [280, 219] on input "text" at bounding box center [314, 216] width 187 height 33
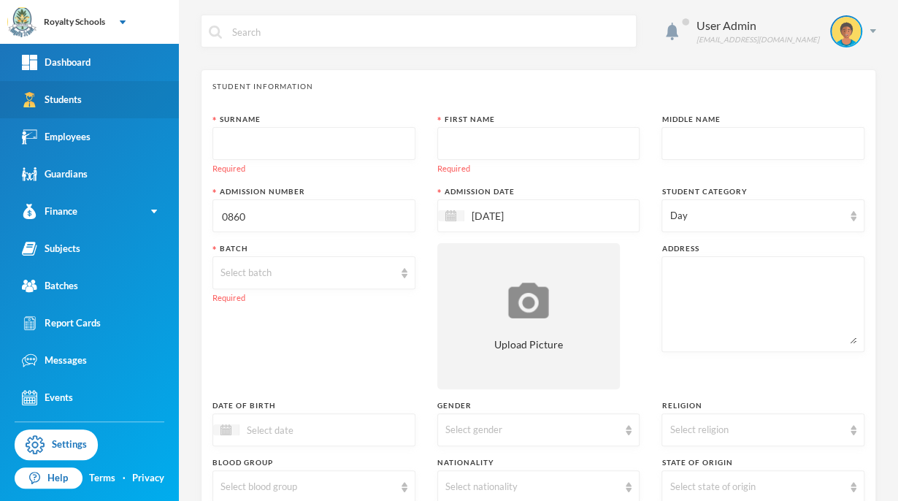
type input "0860"
click at [280, 138] on input "text" at bounding box center [314, 144] width 187 height 33
type input "Jimoh"
click at [475, 139] on input "text" at bounding box center [538, 144] width 187 height 33
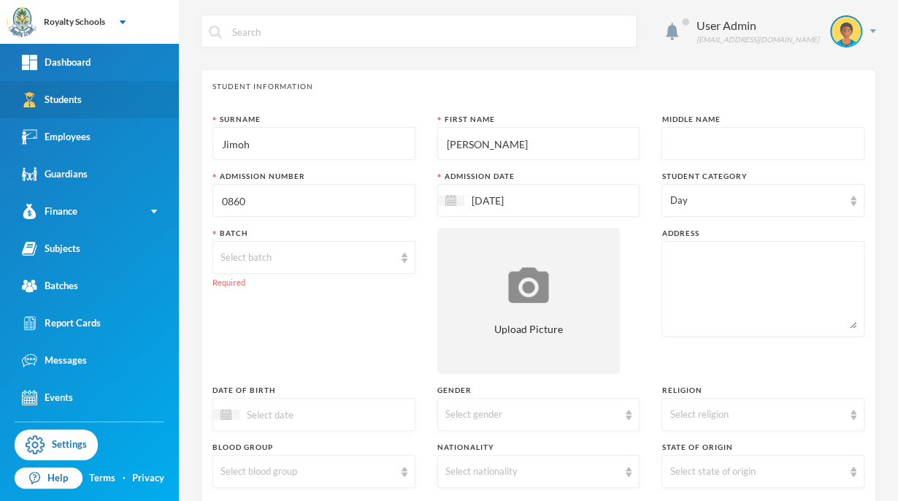
type input "[PERSON_NAME]"
click at [716, 145] on input "text" at bounding box center [763, 144] width 187 height 33
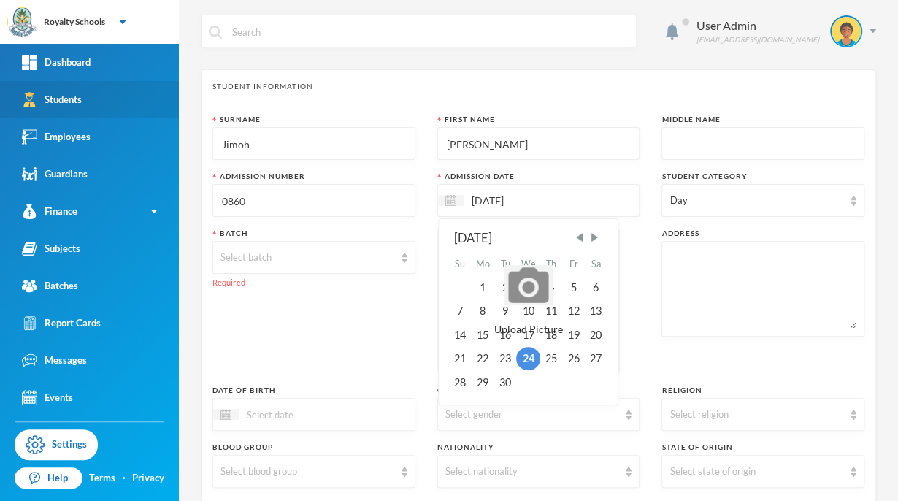
click at [570, 192] on input "[DATE]" at bounding box center [525, 200] width 123 height 17
click at [474, 337] on div "15" at bounding box center [482, 335] width 23 height 23
type input "[DATE]"
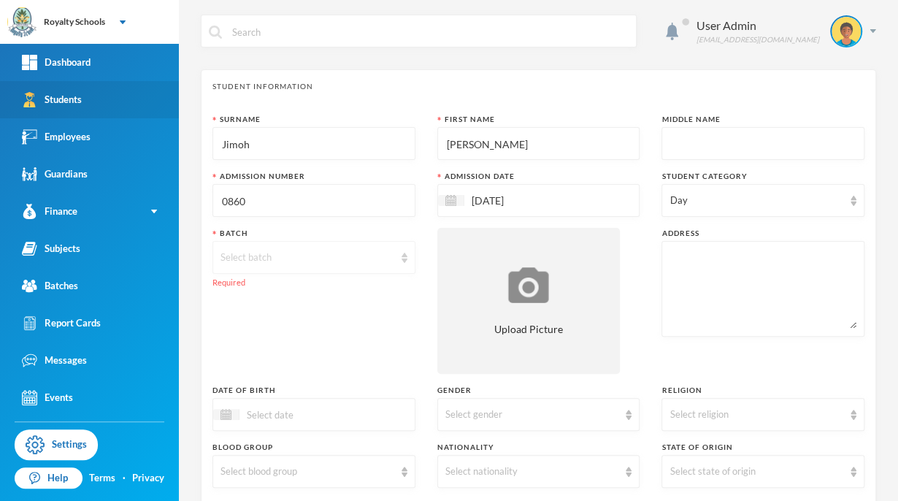
click at [329, 256] on div "Select batch" at bounding box center [308, 257] width 174 height 15
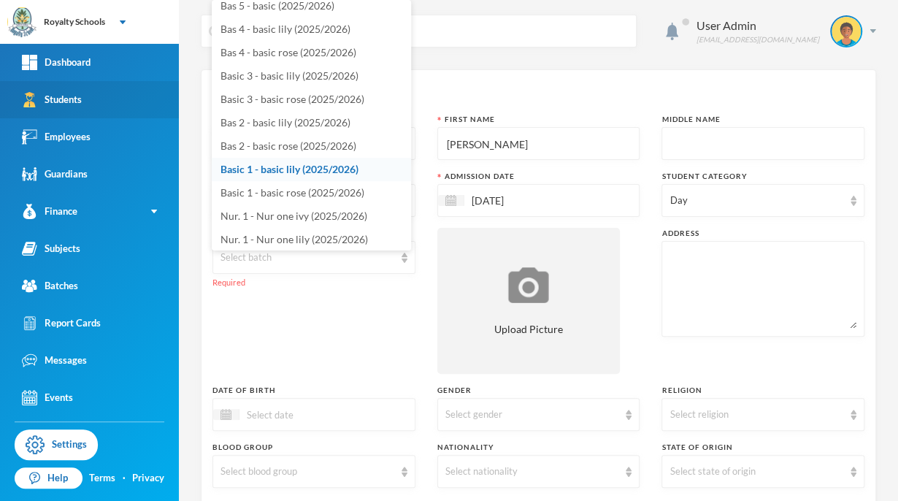
click at [335, 171] on span "Basic 1 - basic lily (2025/2026)" at bounding box center [290, 169] width 138 height 12
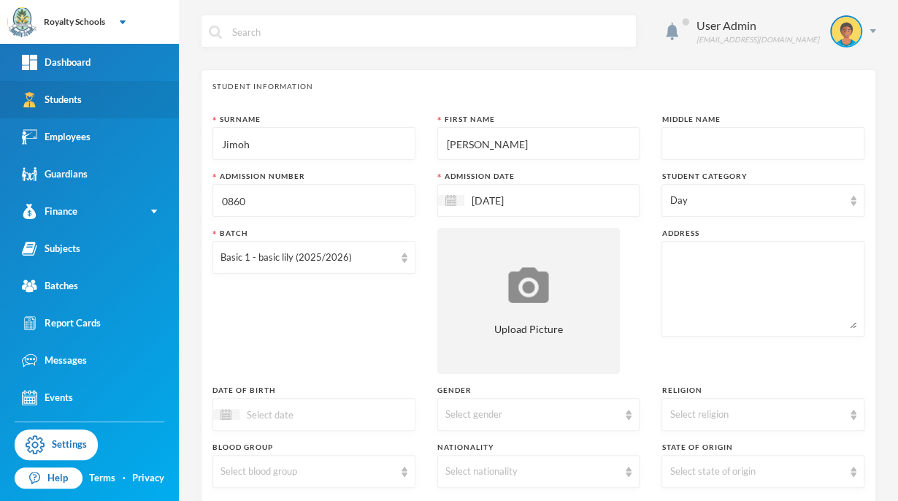
click at [686, 272] on textarea at bounding box center [763, 289] width 187 height 80
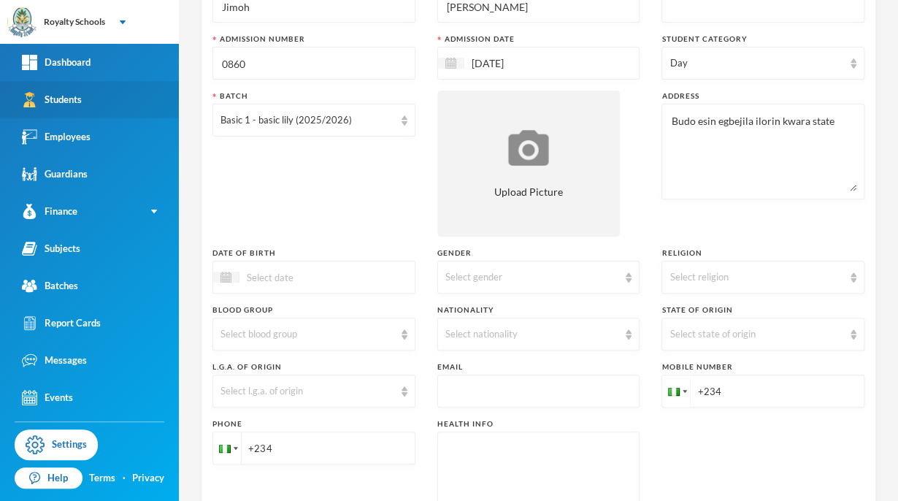
scroll to position [140, 0]
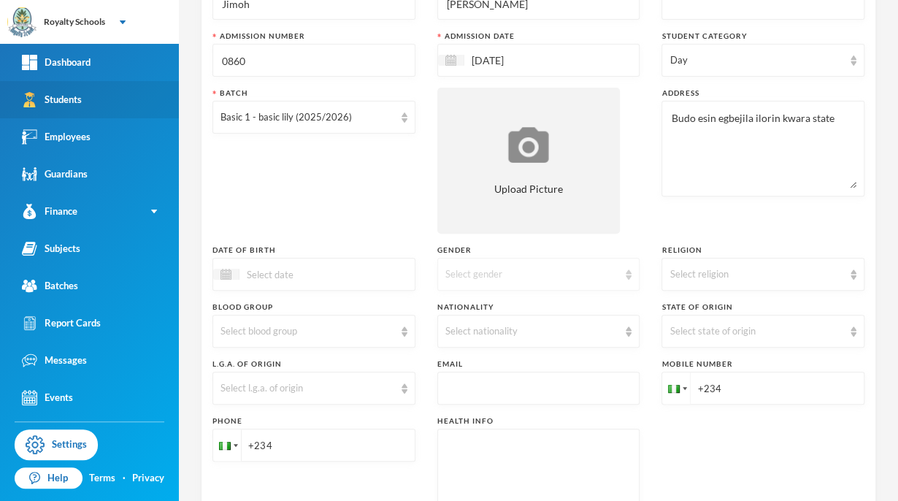
type textarea "Budo esin egbejila ilorin kwara state"
click at [505, 267] on div "Select gender" at bounding box center [532, 274] width 174 height 15
click at [472, 302] on li "[DEMOGRAPHIC_DATA]" at bounding box center [532, 307] width 199 height 23
click at [685, 261] on div "Select religion" at bounding box center [763, 274] width 203 height 33
click at [681, 335] on span "[DEMOGRAPHIC_DATA]" at bounding box center [720, 330] width 115 height 12
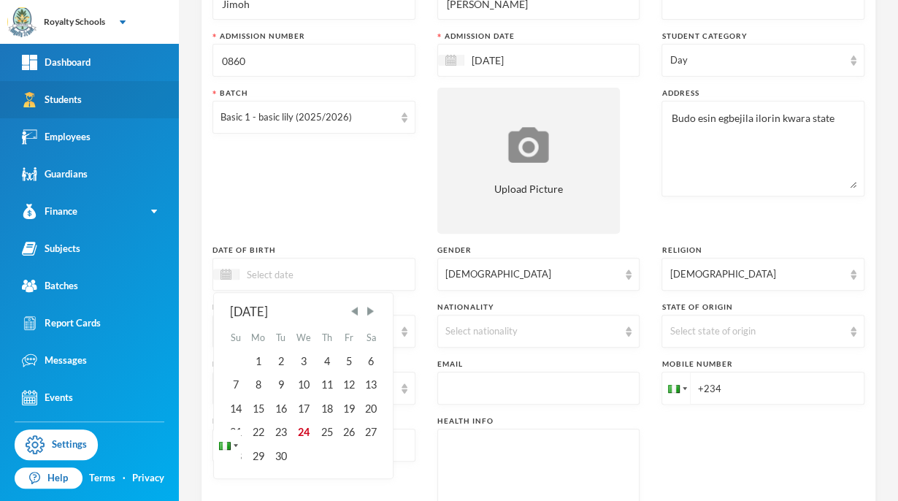
click at [286, 272] on input at bounding box center [301, 274] width 123 height 17
click at [296, 270] on input "27/03/0002019" at bounding box center [301, 274] width 123 height 17
type input "[DATE]"
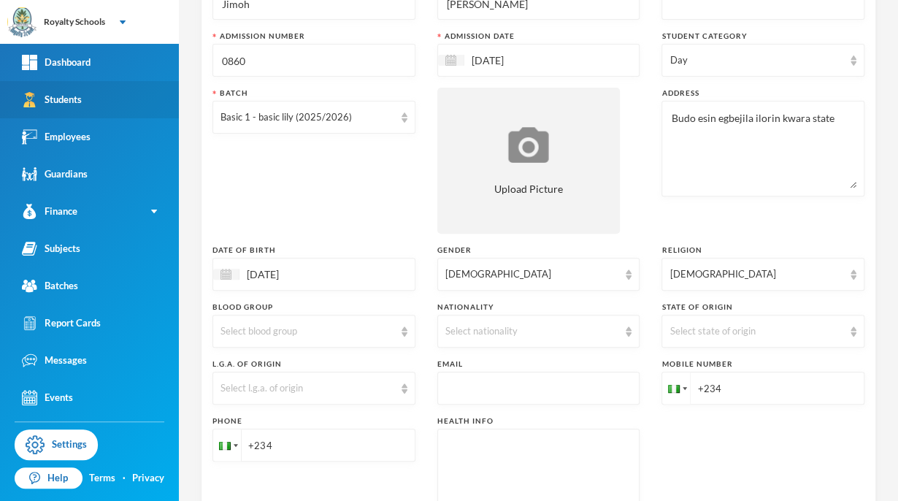
click at [367, 183] on div "Batch Basic 1 - basic lily (2025/2026)" at bounding box center [314, 161] width 203 height 146
click at [494, 326] on div "Select nationality" at bounding box center [532, 331] width 174 height 15
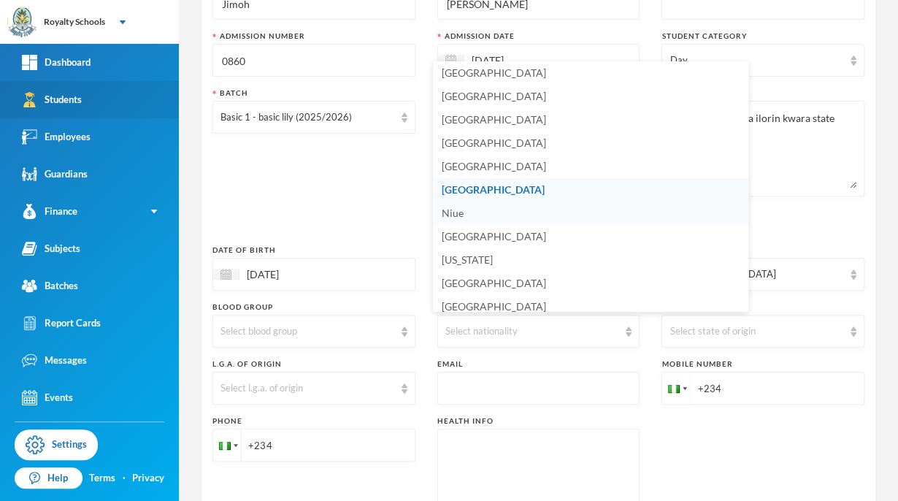
scroll to position [3608, 0]
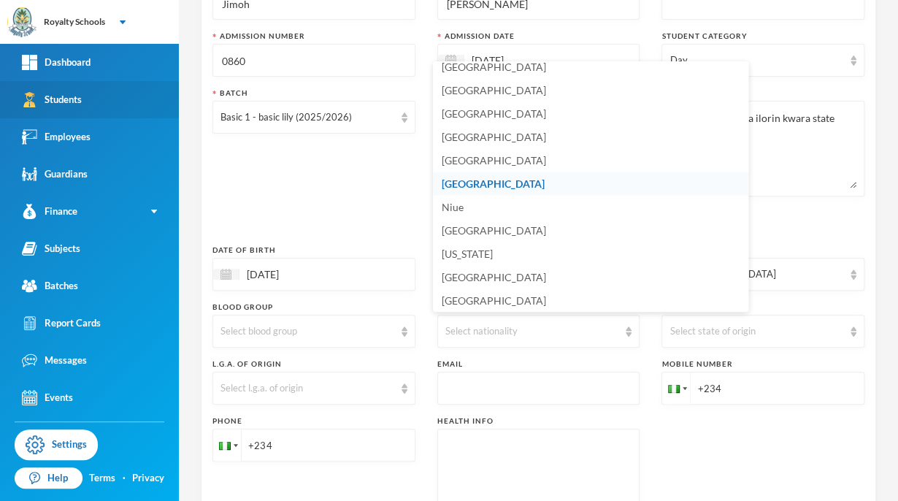
click at [478, 184] on li "[GEOGRAPHIC_DATA]" at bounding box center [590, 183] width 315 height 23
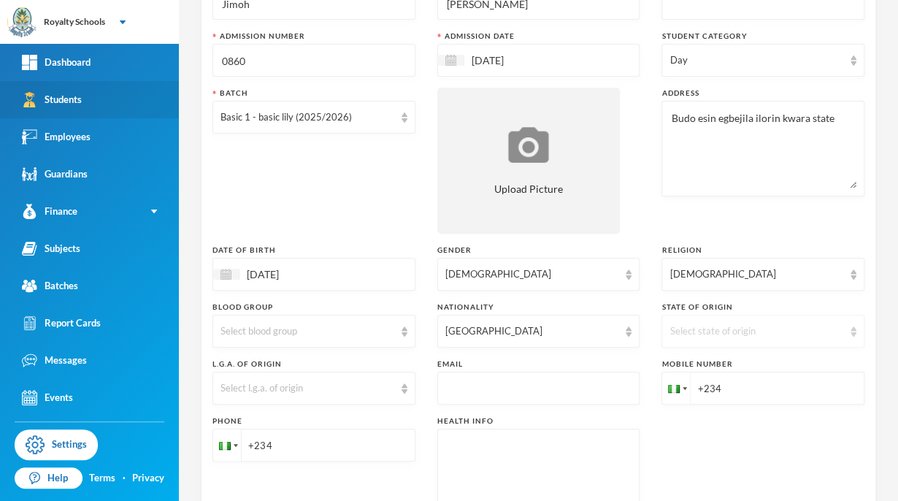
click at [705, 326] on div "Select state of origin" at bounding box center [757, 331] width 174 height 15
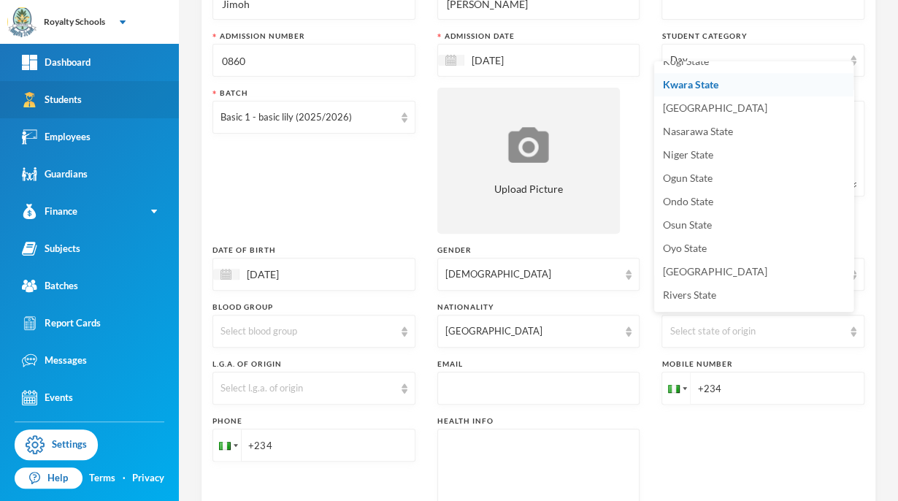
scroll to position [558, 0]
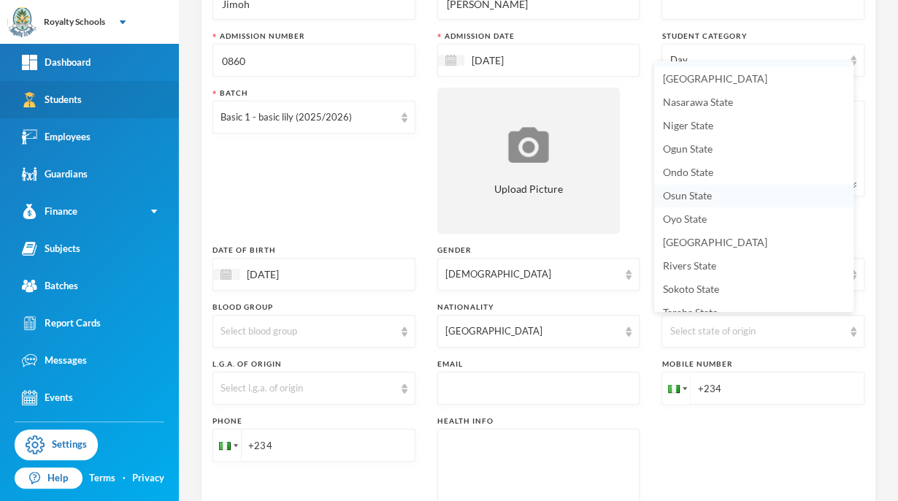
click at [698, 194] on span "Osun State" at bounding box center [687, 195] width 49 height 12
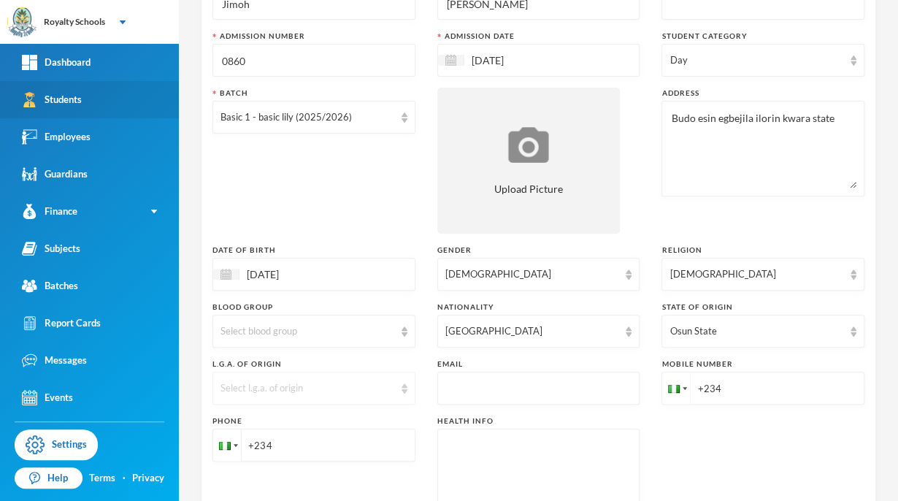
click at [284, 389] on div "Select l.g.a. of origin" at bounding box center [308, 388] width 174 height 15
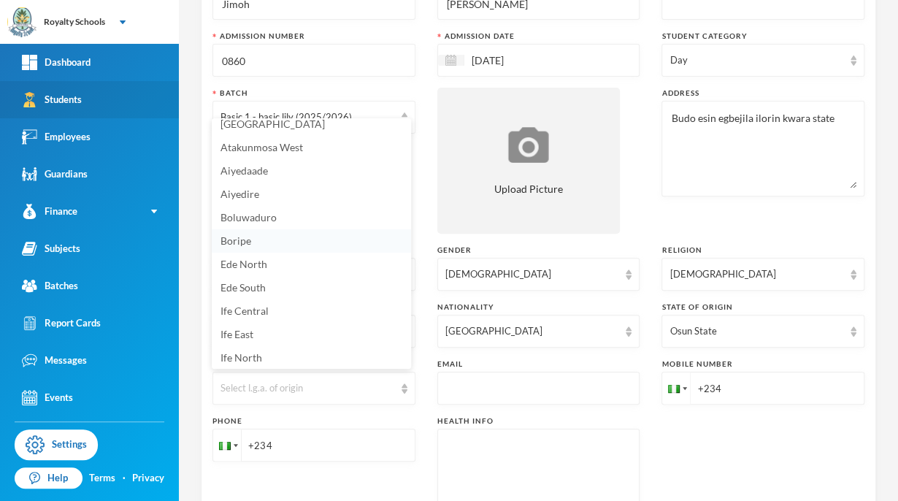
click at [250, 242] on span "Boripe" at bounding box center [236, 240] width 31 height 12
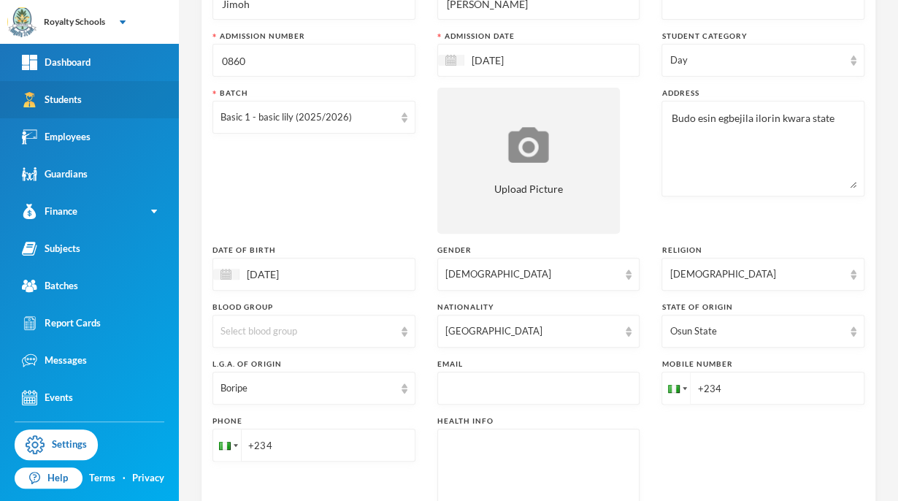
click at [745, 389] on input "+234" at bounding box center [763, 388] width 203 height 33
type input "[PHONE_NUMBER]"
click at [327, 450] on input "+234" at bounding box center [314, 445] width 203 height 33
click at [387, 174] on div "Batch Basic 1 - basic lily (2025/2026)" at bounding box center [314, 161] width 203 height 146
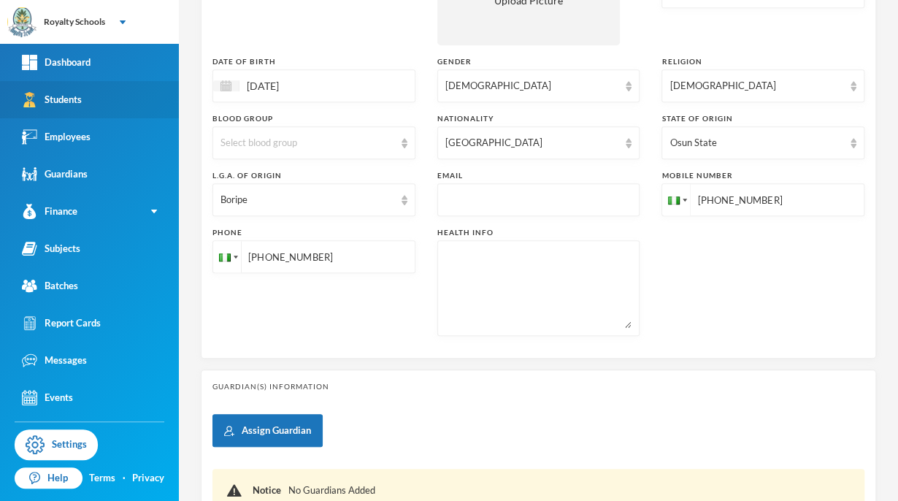
scroll to position [0, 0]
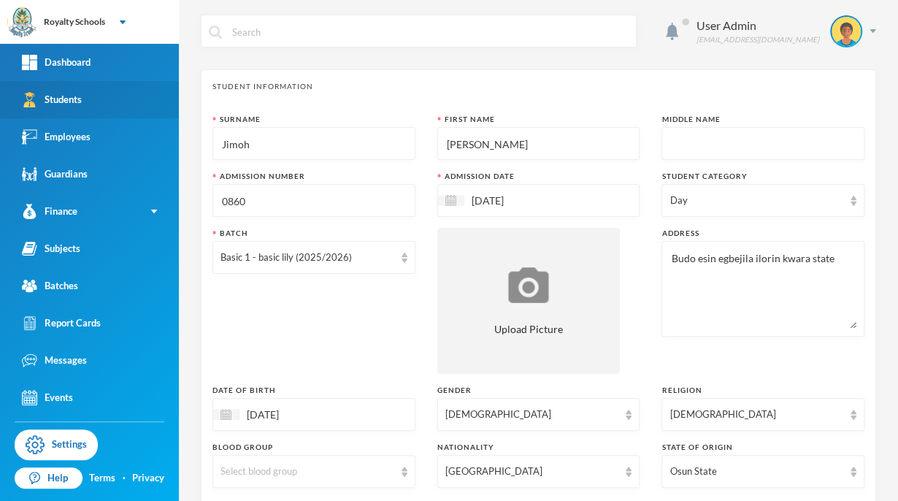
click at [653, 367] on div "Surname [PERSON_NAME] First Name [PERSON_NAME] Middle Name Admission Number 086…" at bounding box center [539, 395] width 652 height 562
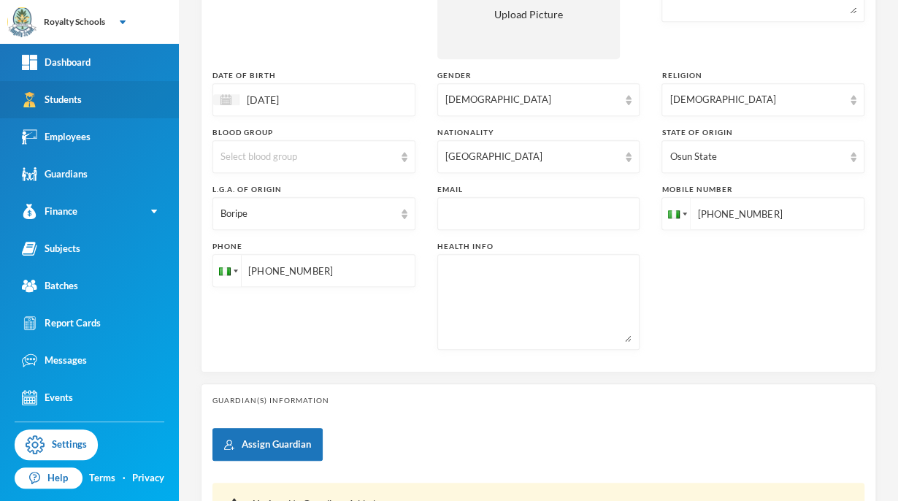
scroll to position [464, 0]
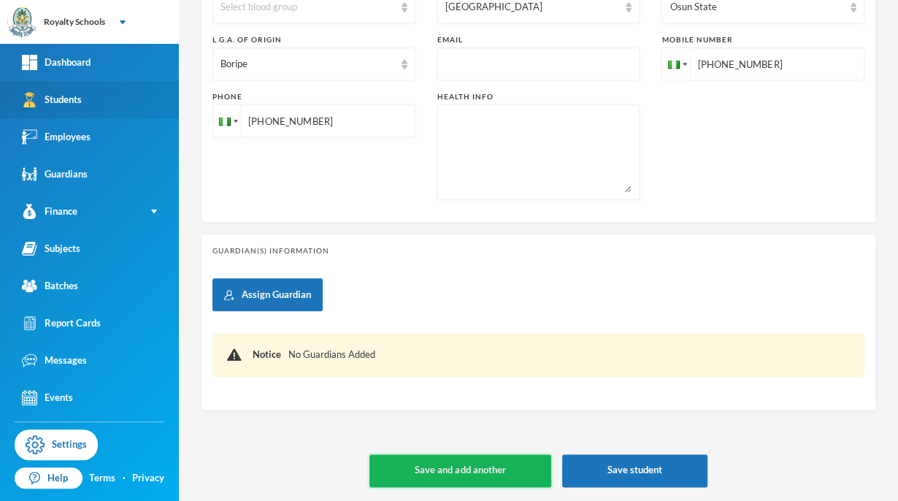
click at [492, 470] on button "Save and add another" at bounding box center [460, 470] width 181 height 33
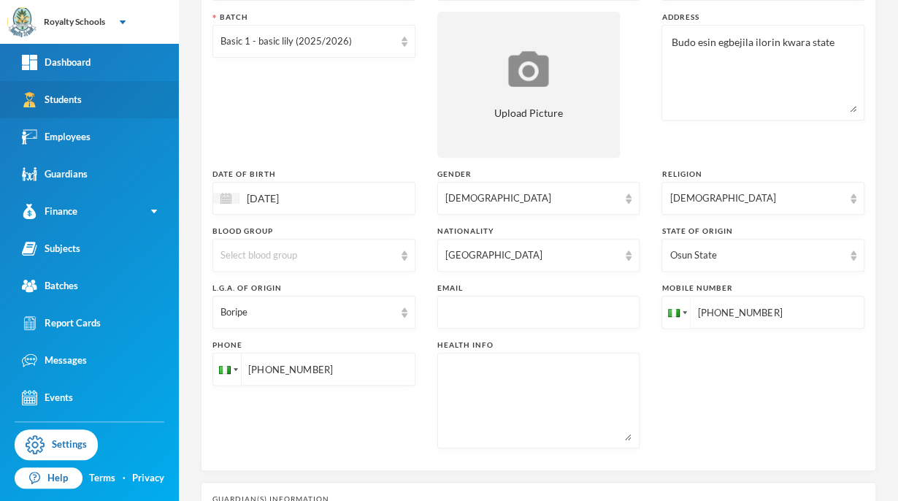
scroll to position [232, 0]
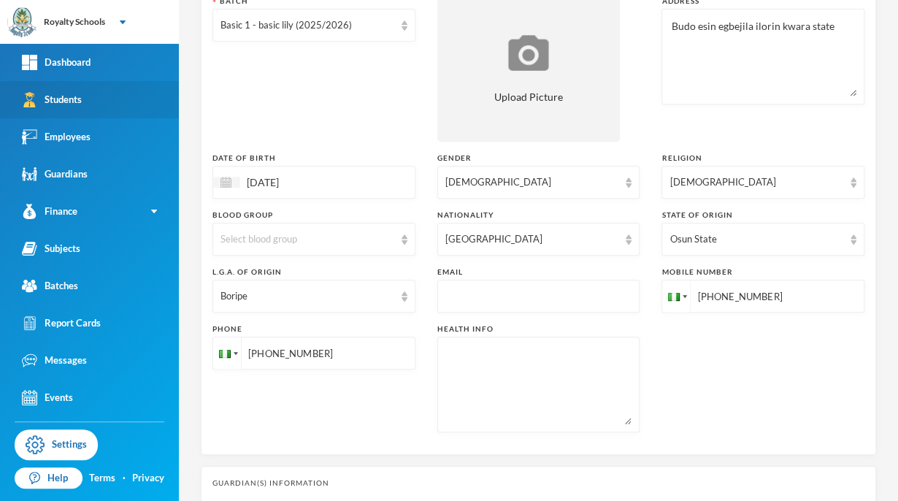
click at [359, 365] on input "[PHONE_NUMBER]" at bounding box center [314, 353] width 203 height 33
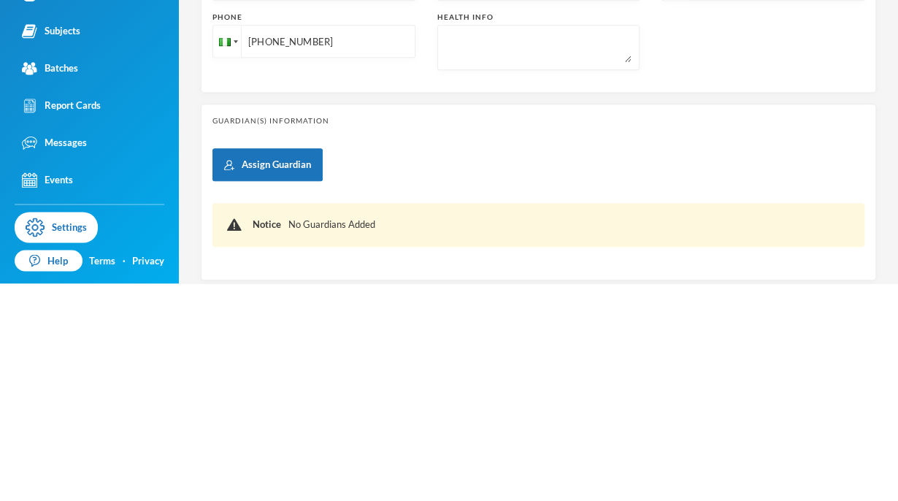
scroll to position [413, 0]
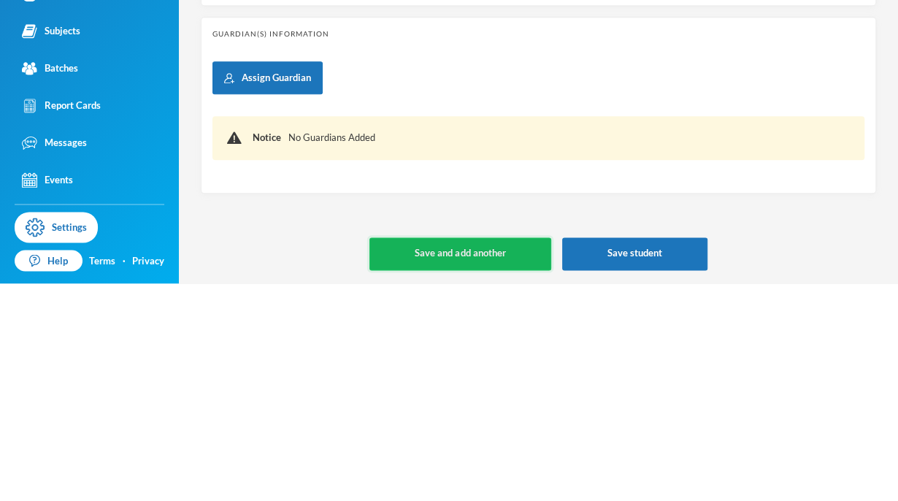
type input "[PHONE_NUMBER]"
click at [494, 478] on button "Save and add another" at bounding box center [460, 471] width 181 height 33
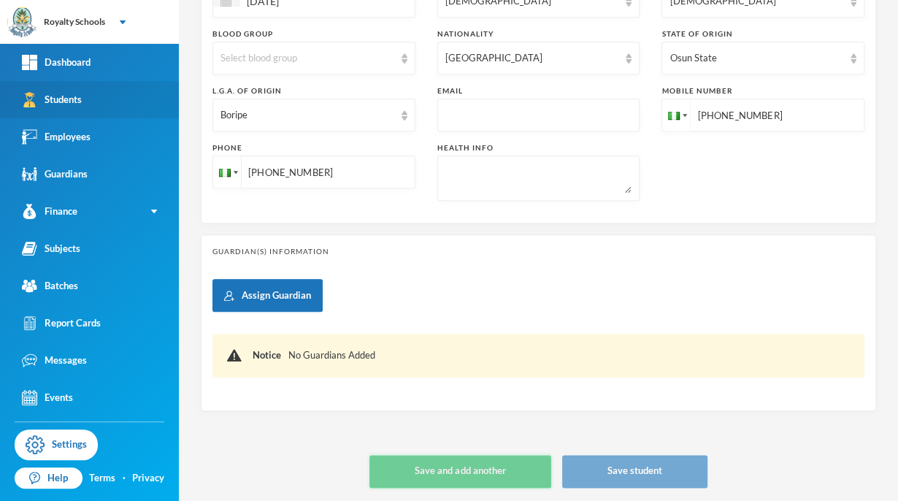
type input "[DATE]"
type input "+234"
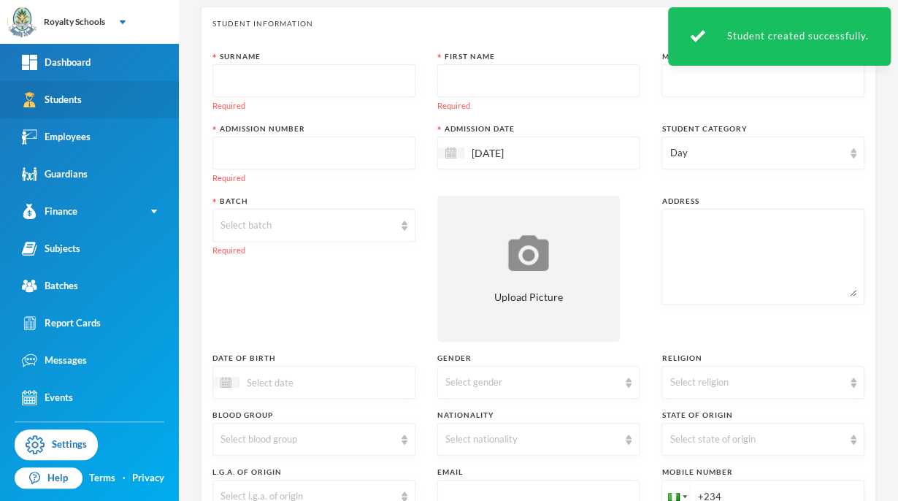
scroll to position [0, 0]
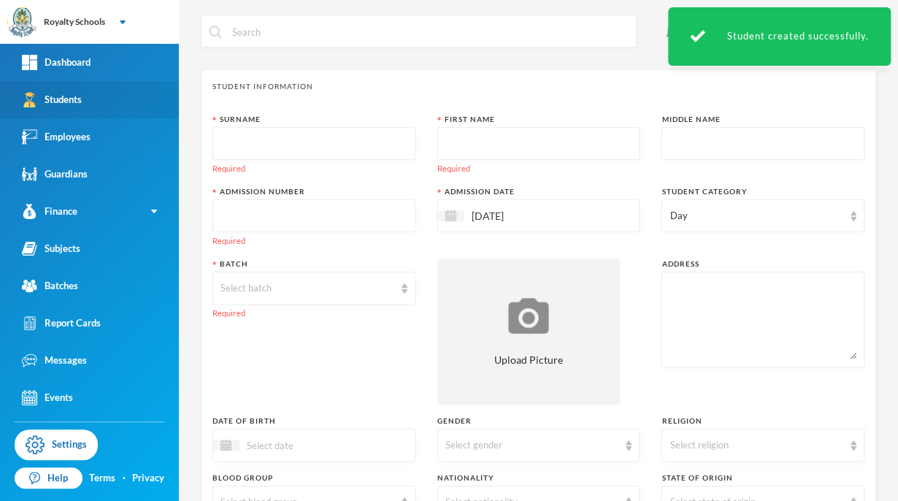
click at [364, 146] on input "text" at bounding box center [314, 144] width 187 height 33
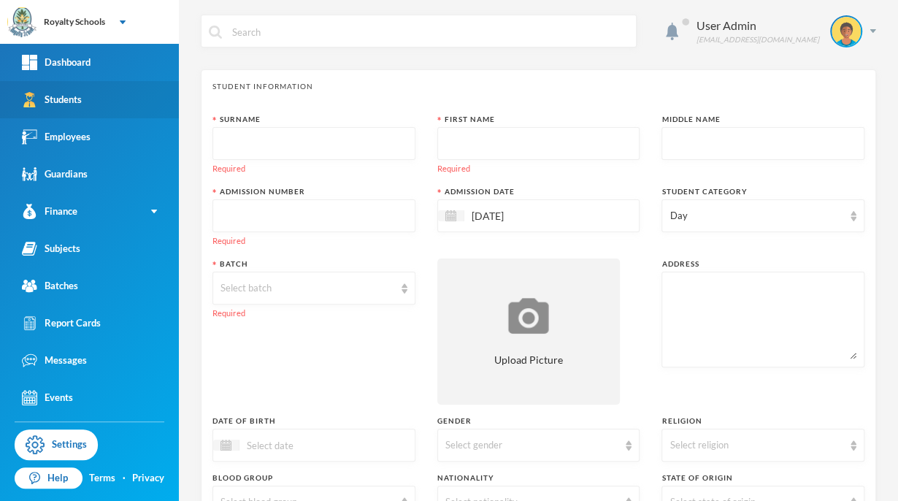
click at [91, 117] on link "Students" at bounding box center [89, 99] width 179 height 37
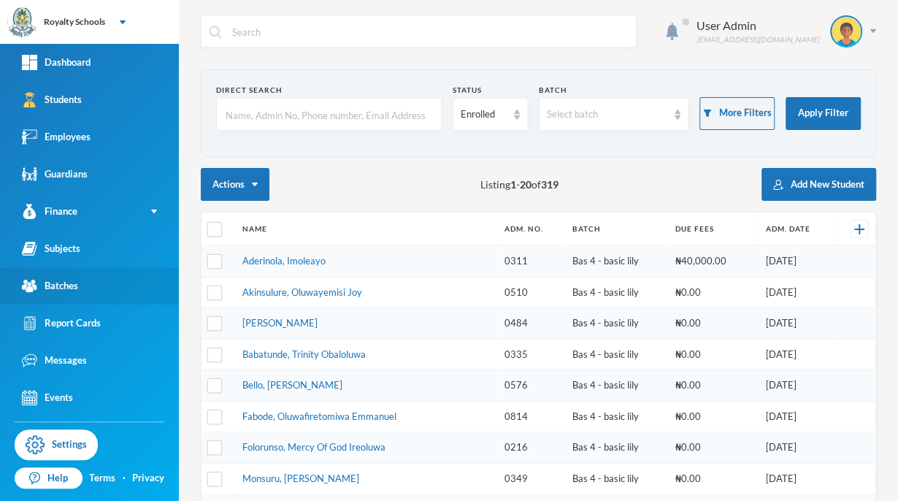
click at [112, 293] on link "Batches" at bounding box center [89, 285] width 179 height 37
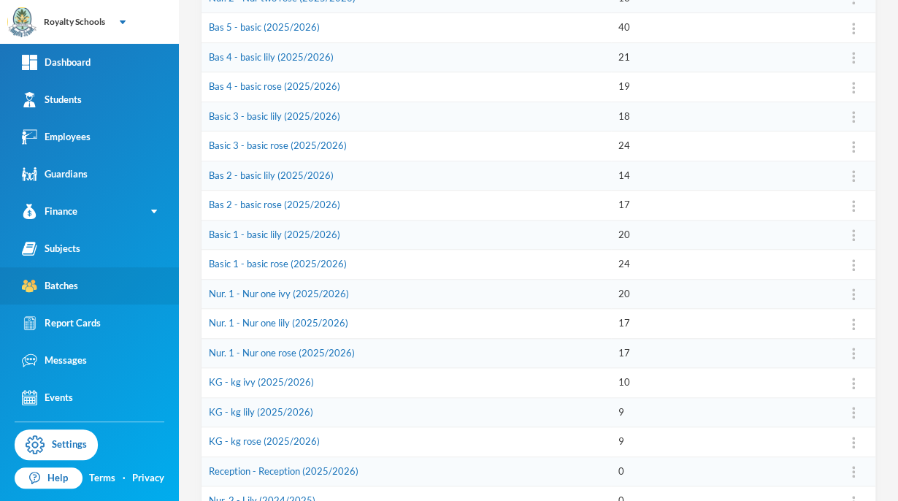
scroll to position [322, 0]
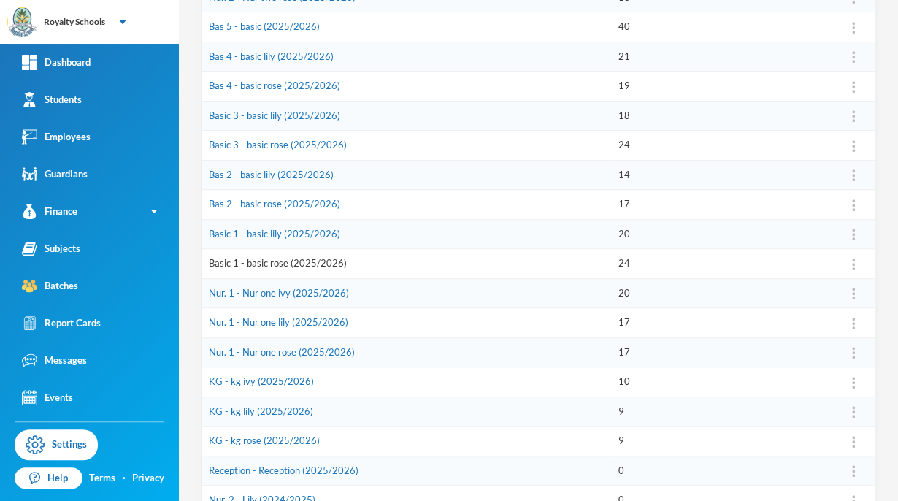
click at [326, 259] on link "Basic 1 - basic rose (2025/2026)" at bounding box center [278, 263] width 138 height 12
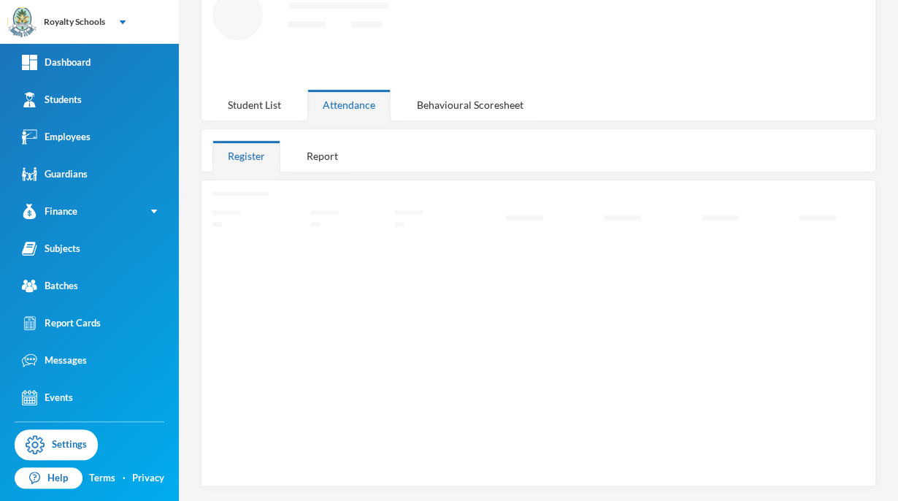
scroll to position [85, 0]
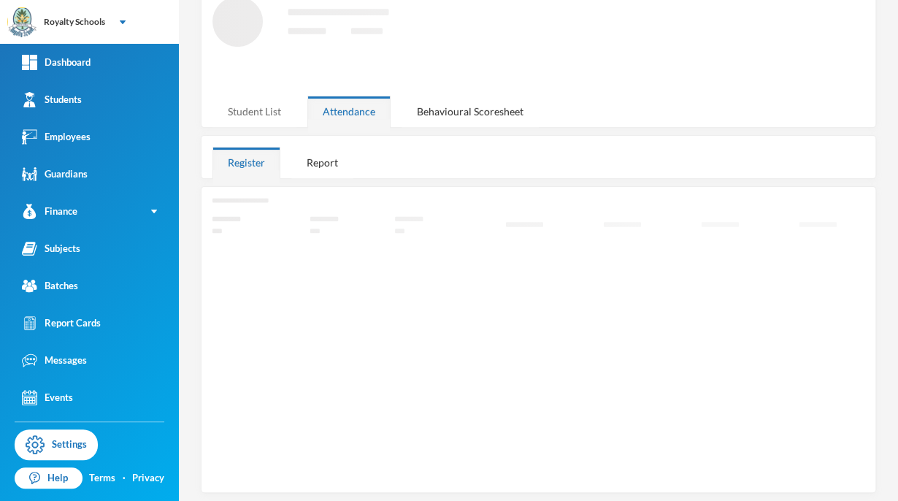
click at [266, 121] on div "Student List" at bounding box center [255, 111] width 84 height 31
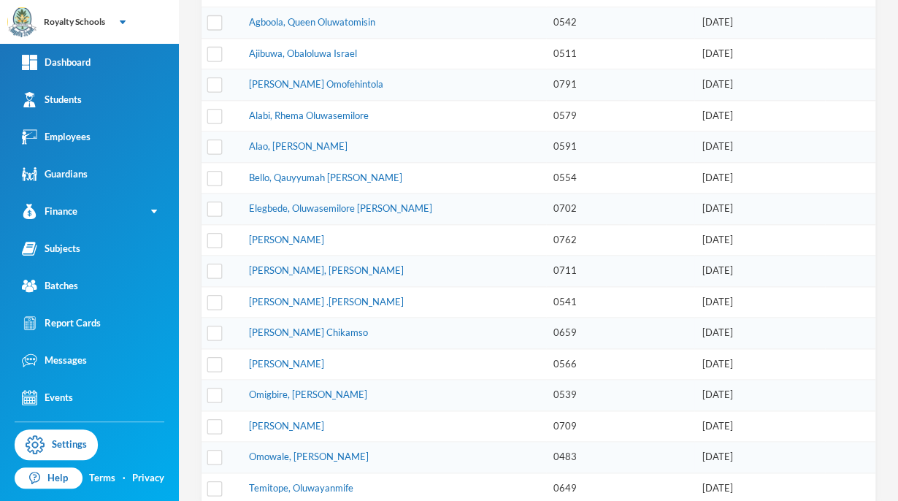
scroll to position [562, 0]
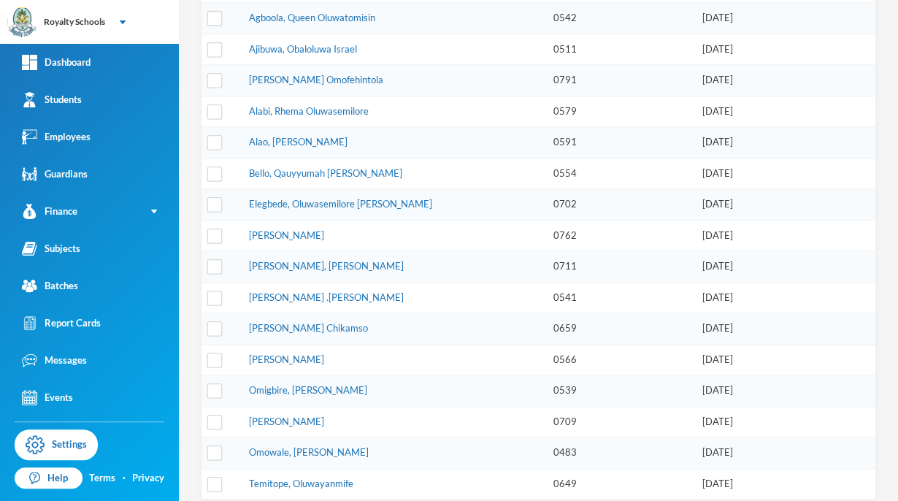
click at [859, 107] on td at bounding box center [850, 111] width 50 height 31
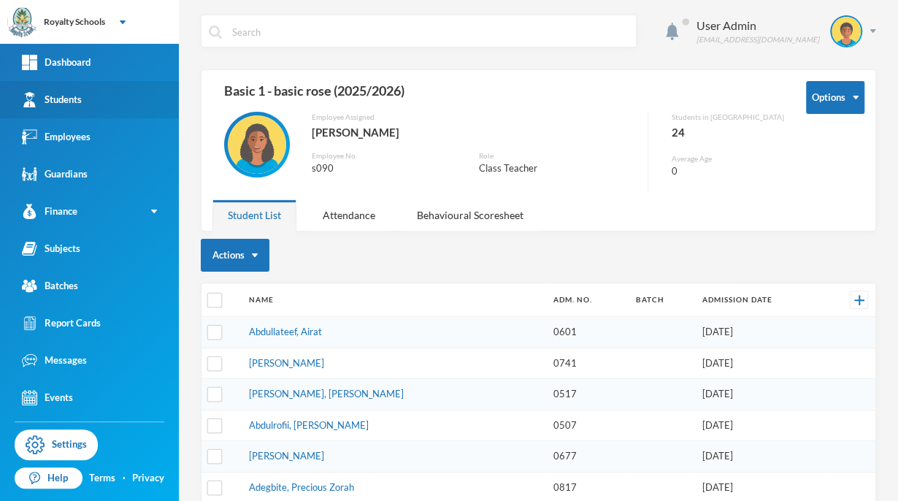
click at [109, 104] on link "Students" at bounding box center [89, 99] width 179 height 37
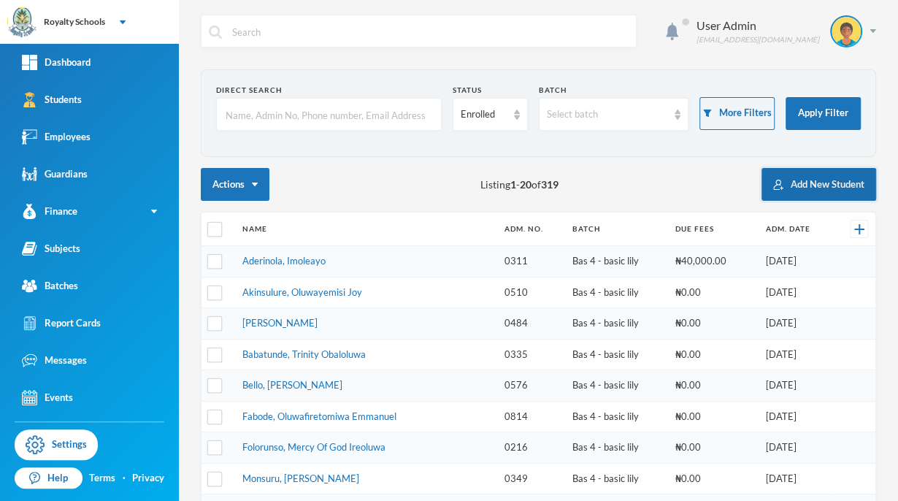
click at [821, 195] on button "Add New Student" at bounding box center [819, 184] width 115 height 33
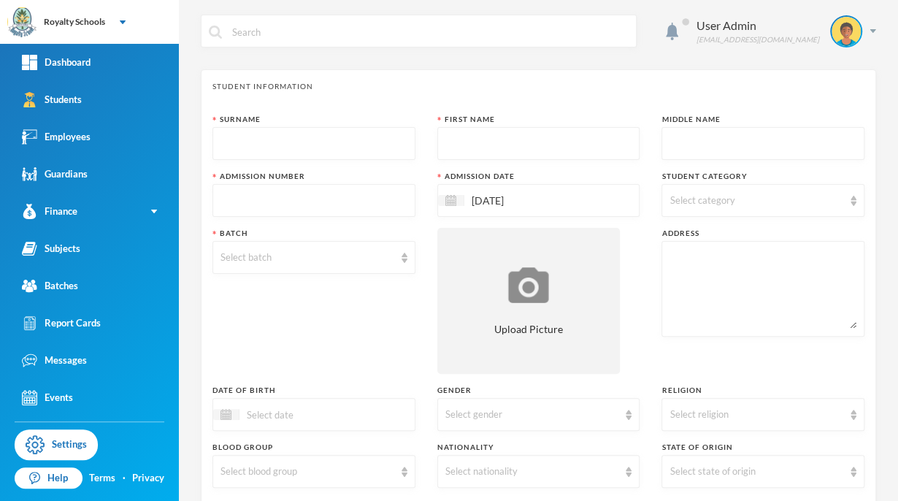
click at [245, 201] on input "text" at bounding box center [314, 201] width 187 height 33
click at [364, 149] on input "text" at bounding box center [314, 144] width 187 height 33
click at [267, 204] on input "083" at bounding box center [314, 201] width 187 height 33
type input "0832"
click at [349, 145] on input "text" at bounding box center [314, 144] width 187 height 33
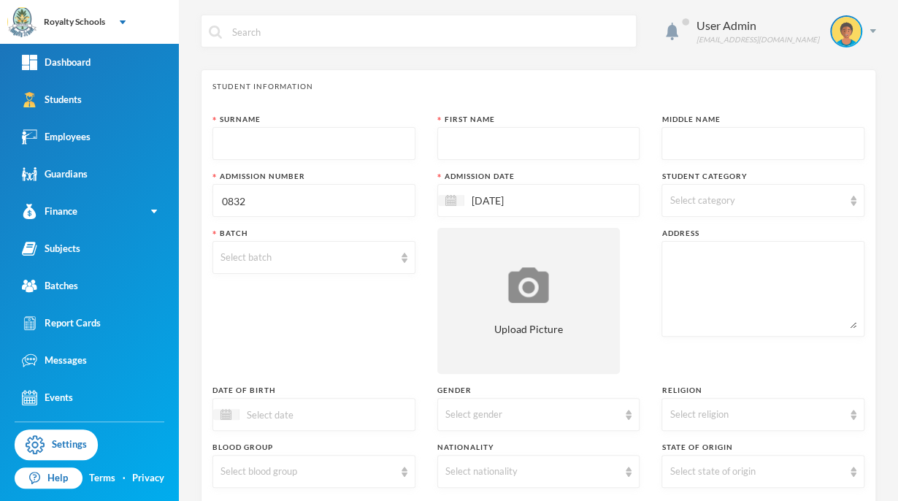
type input "A"
type input "Abdullateef"
click at [522, 146] on input "text" at bounding box center [538, 144] width 187 height 33
type input "[DEMOGRAPHIC_DATA]"
click at [551, 202] on input "[DATE]" at bounding box center [525, 200] width 123 height 17
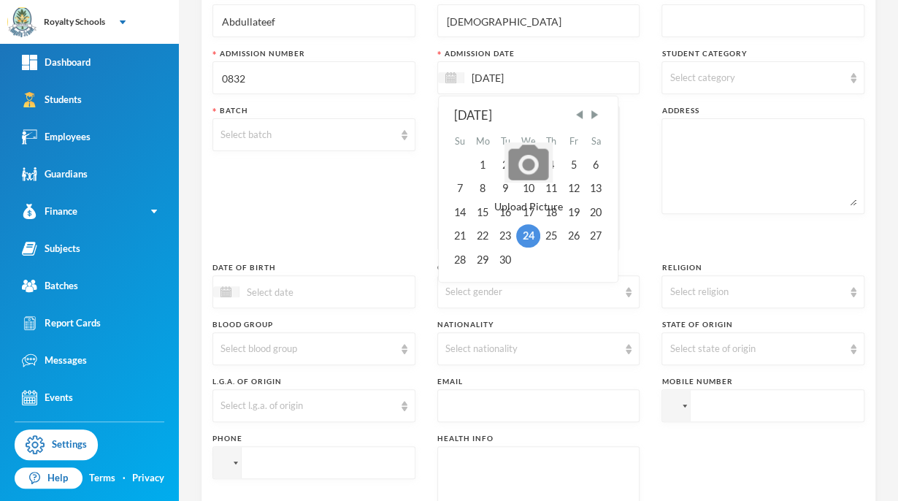
scroll to position [135, 0]
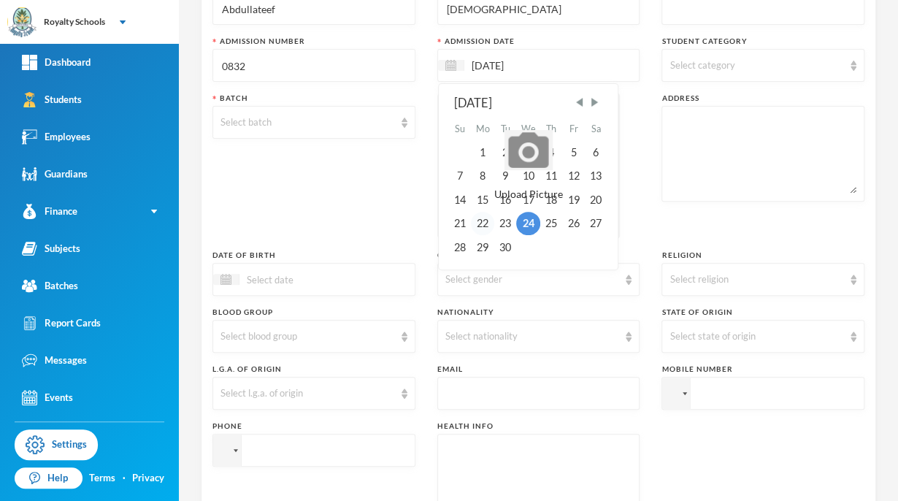
click at [482, 222] on div "22" at bounding box center [482, 223] width 23 height 23
type input "[DATE]"
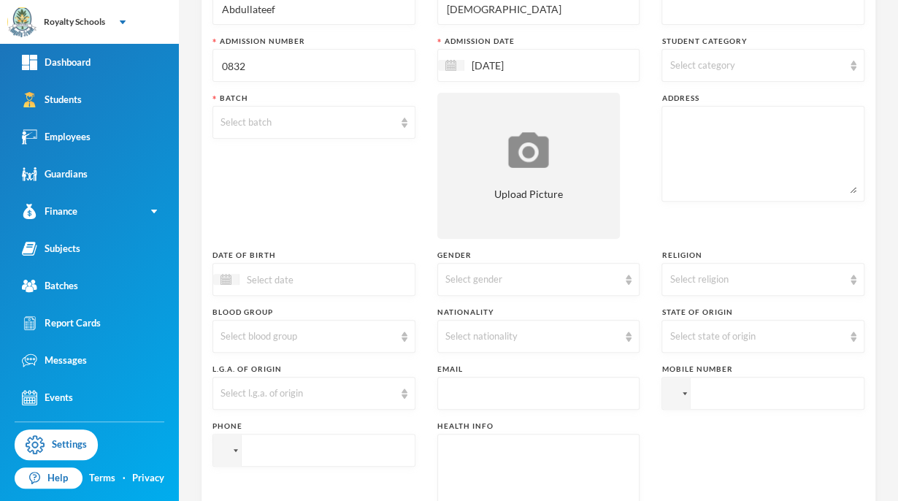
click at [755, 64] on div "Select category" at bounding box center [757, 65] width 174 height 15
click at [675, 108] on input "Day" at bounding box center [671, 102] width 15 height 15
checkbox input "true"
click at [670, 183] on textarea at bounding box center [763, 154] width 187 height 80
click at [348, 127] on div "Select batch" at bounding box center [308, 122] width 174 height 15
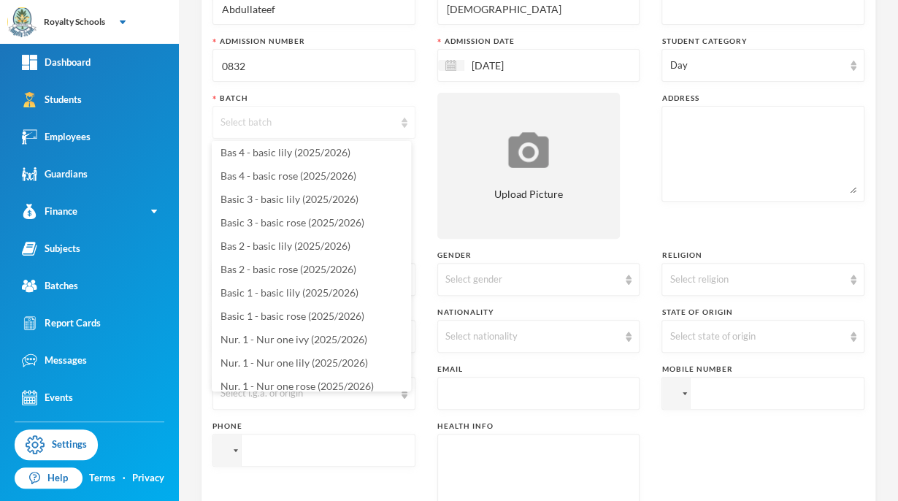
scroll to position [95, 0]
click at [343, 318] on span "Basic 1 - basic rose (2025/2026)" at bounding box center [293, 317] width 144 height 12
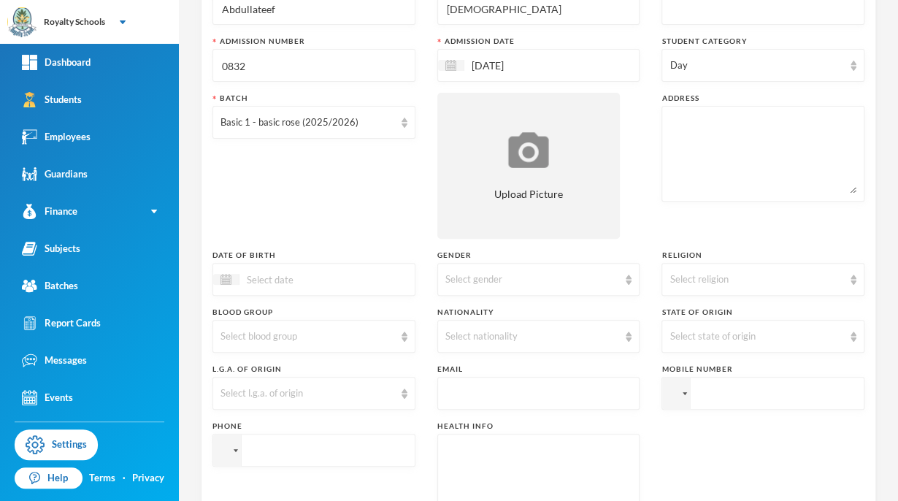
click at [713, 129] on textarea at bounding box center [763, 154] width 187 height 80
type textarea "Budo esin zone G ilorin kwara state"
click at [638, 222] on div "Surname [PERSON_NAME] First Name Hareef Middle Name Admission Number 0832 Admis…" at bounding box center [539, 260] width 652 height 562
click at [332, 283] on input at bounding box center [301, 279] width 123 height 17
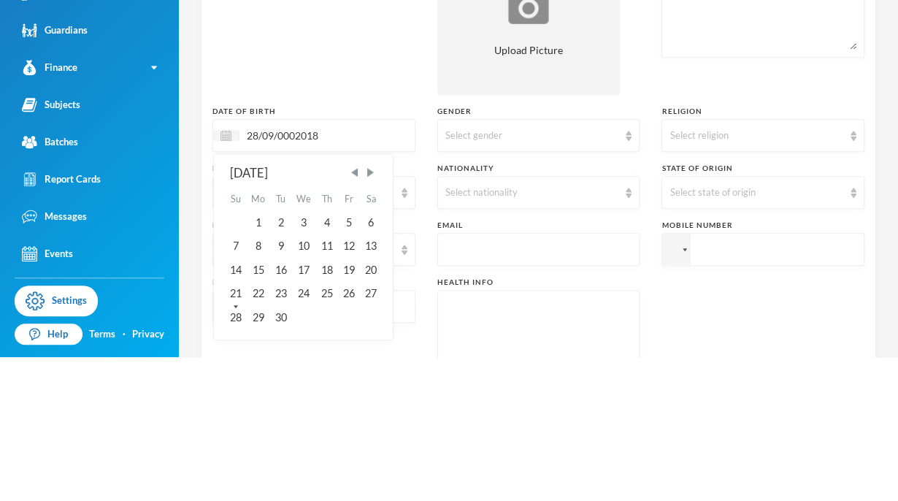
click at [294, 283] on input "28/09/0002018" at bounding box center [301, 279] width 123 height 17
type input "[DATE]"
click at [347, 201] on div "Batch Basic 1 - basic rose (2025/2026)" at bounding box center [314, 166] width 203 height 146
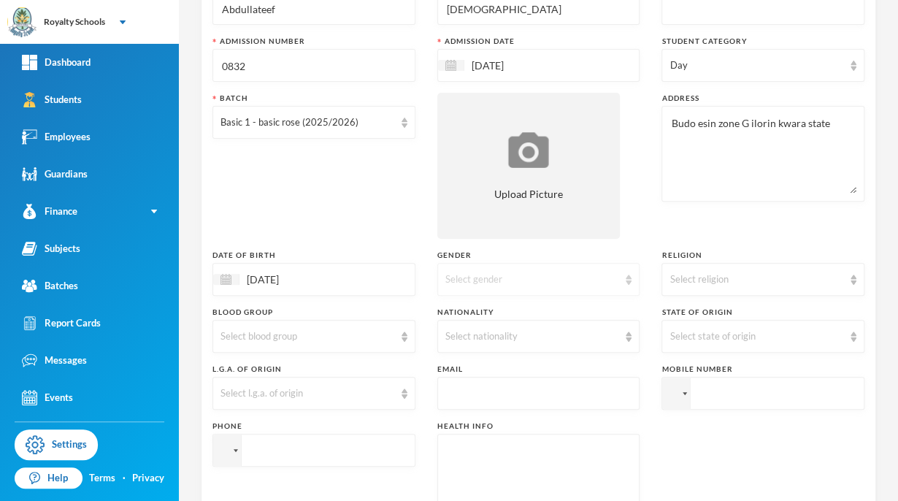
click at [487, 286] on div "Select gender" at bounding box center [538, 279] width 203 height 33
click at [476, 346] on li "[DEMOGRAPHIC_DATA]" at bounding box center [532, 335] width 199 height 23
click at [721, 289] on div "Select religion" at bounding box center [763, 279] width 203 height 33
click at [685, 340] on span "[DEMOGRAPHIC_DATA]" at bounding box center [720, 335] width 115 height 12
click at [490, 351] on div "Select nationality" at bounding box center [538, 336] width 203 height 33
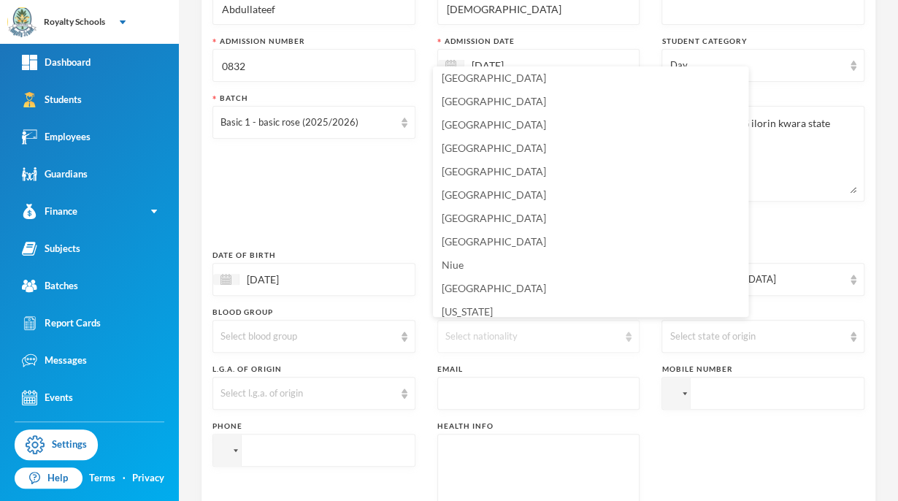
scroll to position [3613, 0]
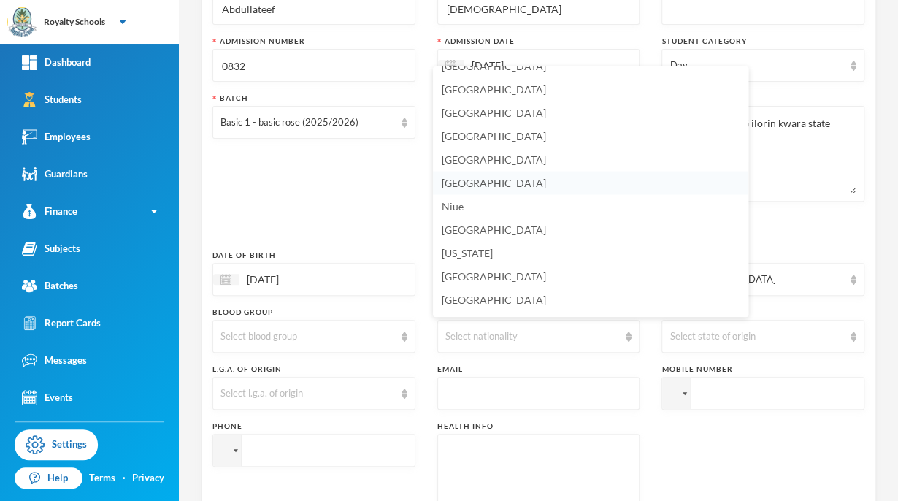
click at [473, 184] on span "[GEOGRAPHIC_DATA]" at bounding box center [494, 183] width 104 height 12
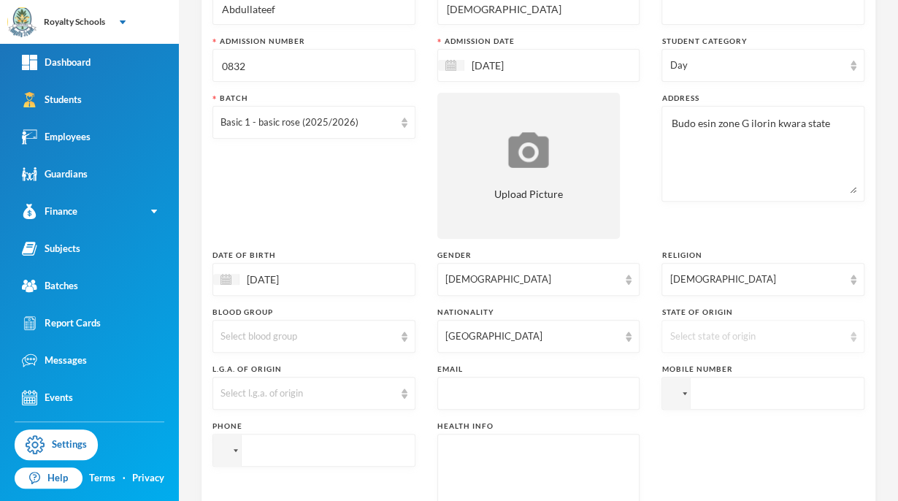
click at [757, 331] on div "Select state of origin" at bounding box center [757, 336] width 174 height 15
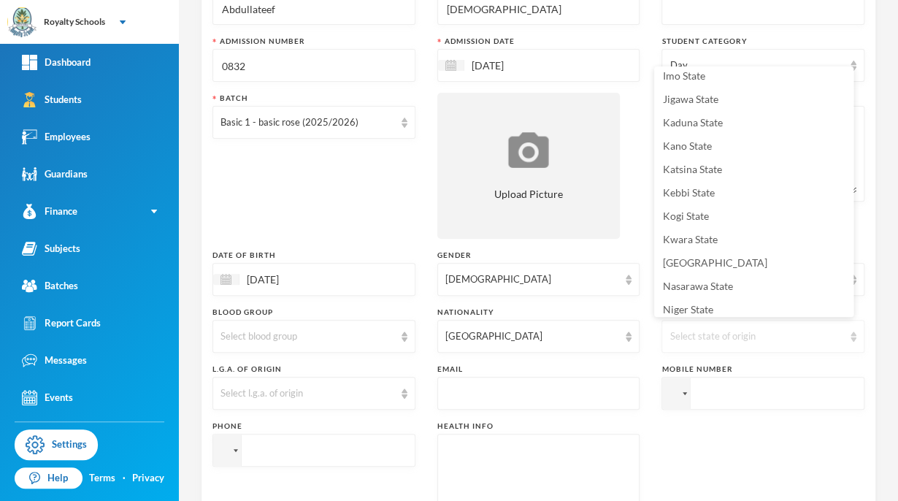
scroll to position [380, 0]
click at [711, 242] on span "Kwara State" at bounding box center [690, 237] width 55 height 12
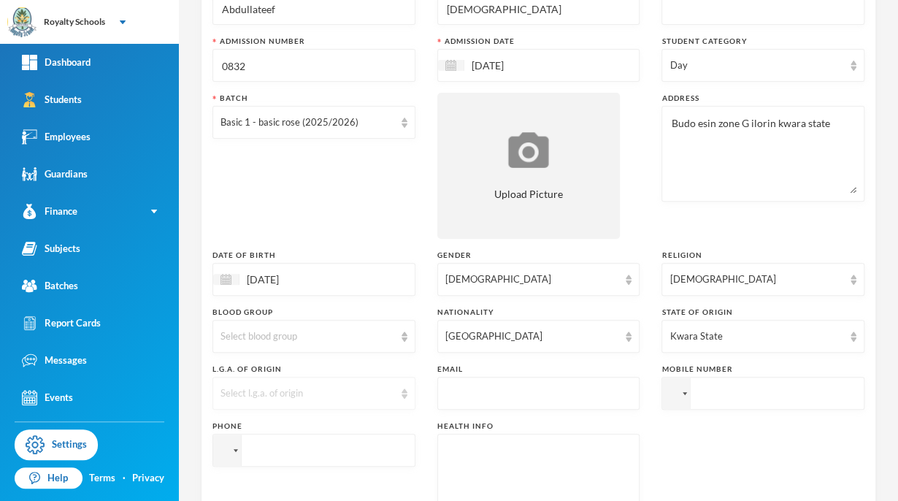
click at [316, 400] on div "Select l.g.a. of origin" at bounding box center [314, 393] width 203 height 33
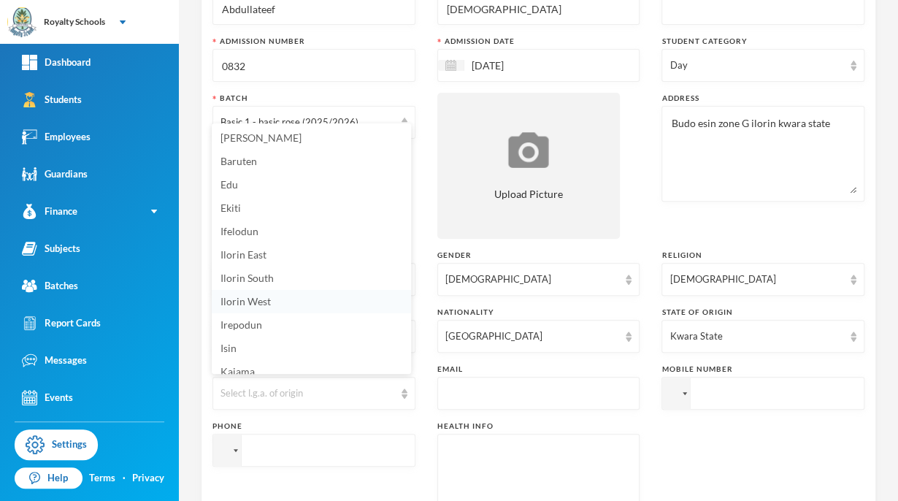
click at [277, 307] on li "Ilorin West" at bounding box center [311, 301] width 199 height 23
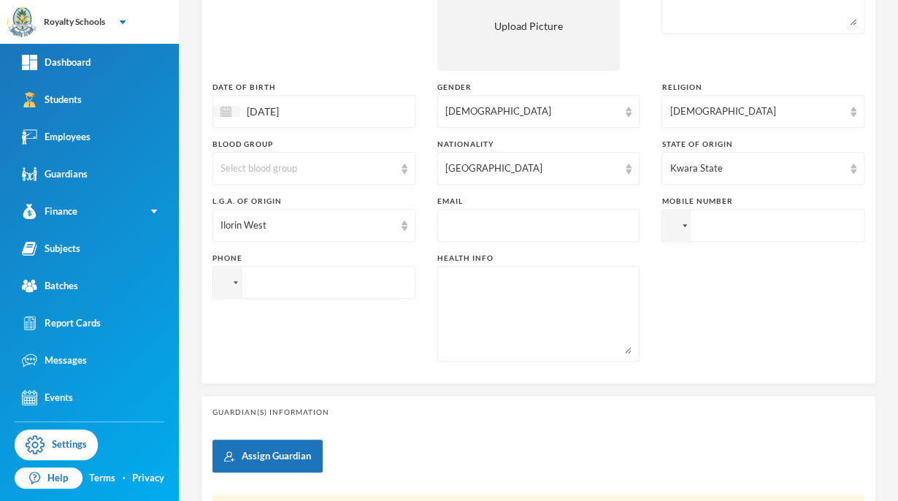
scroll to position [307, 0]
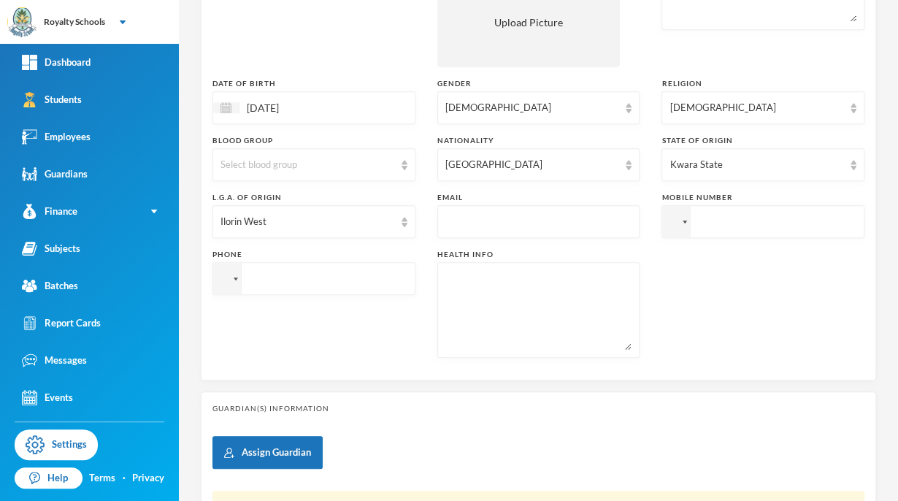
click at [743, 219] on input "tel" at bounding box center [763, 221] width 203 height 33
click at [683, 222] on div at bounding box center [685, 222] width 4 height 3
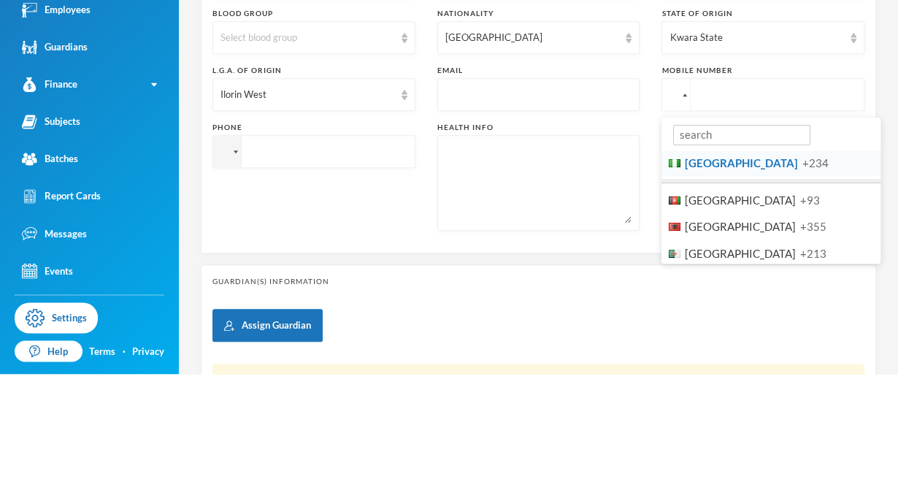
click at [739, 303] on li "Nigeria +234" at bounding box center [771, 290] width 219 height 27
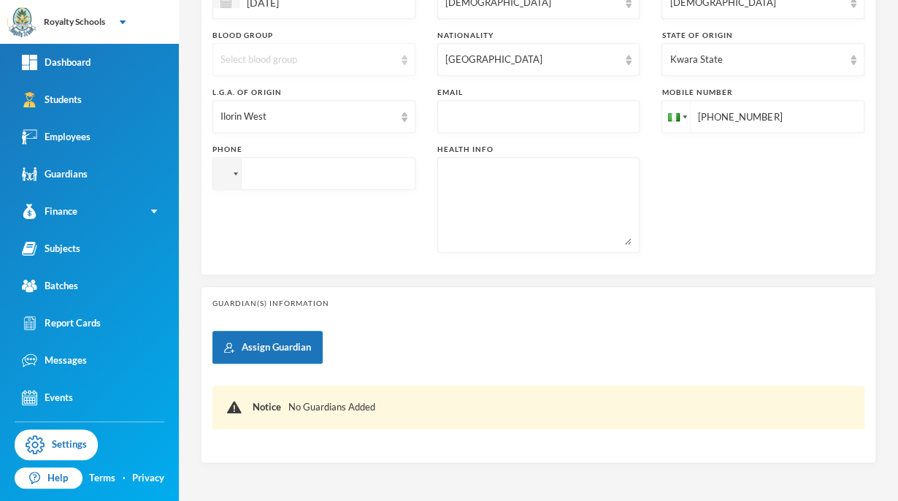
scroll to position [413, 0]
type input "[PHONE_NUMBER]"
click at [230, 182] on div at bounding box center [227, 172] width 28 height 31
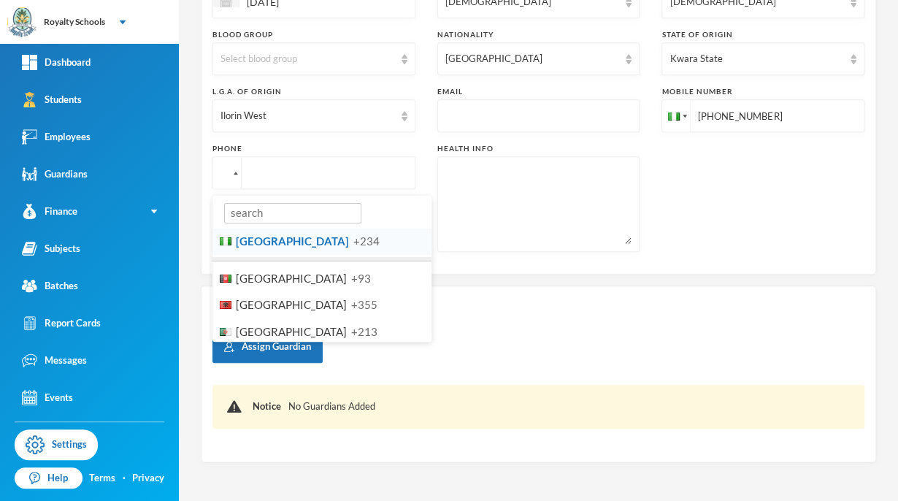
click at [353, 241] on span "+234" at bounding box center [366, 240] width 26 height 13
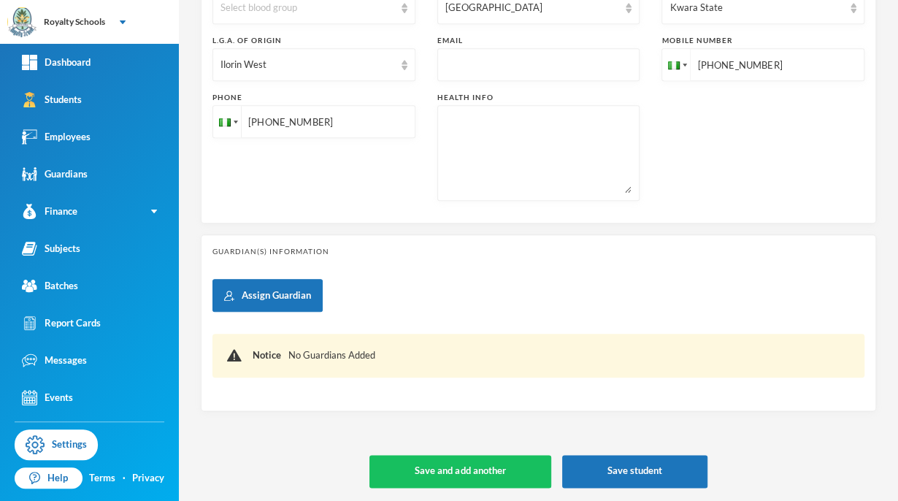
scroll to position [464, 0]
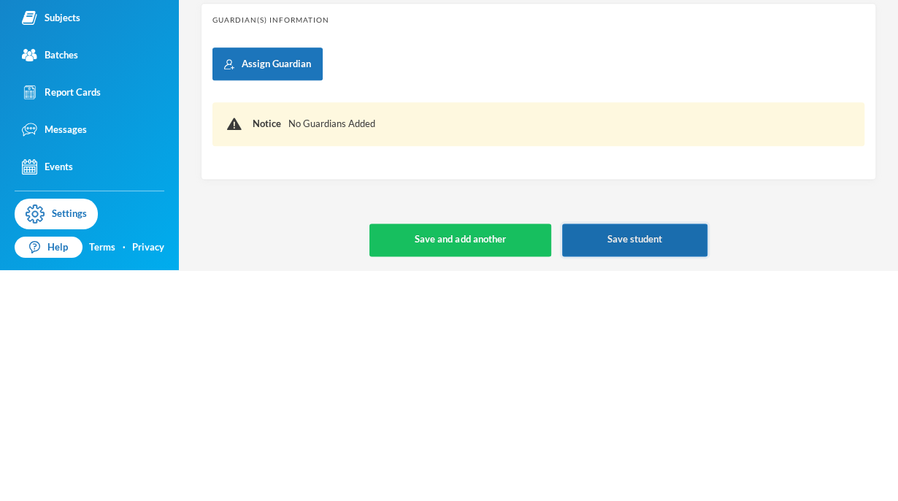
type input "[PHONE_NUMBER]"
click at [631, 469] on button "Save student" at bounding box center [634, 470] width 145 height 33
